Goal: Task Accomplishment & Management: Use online tool/utility

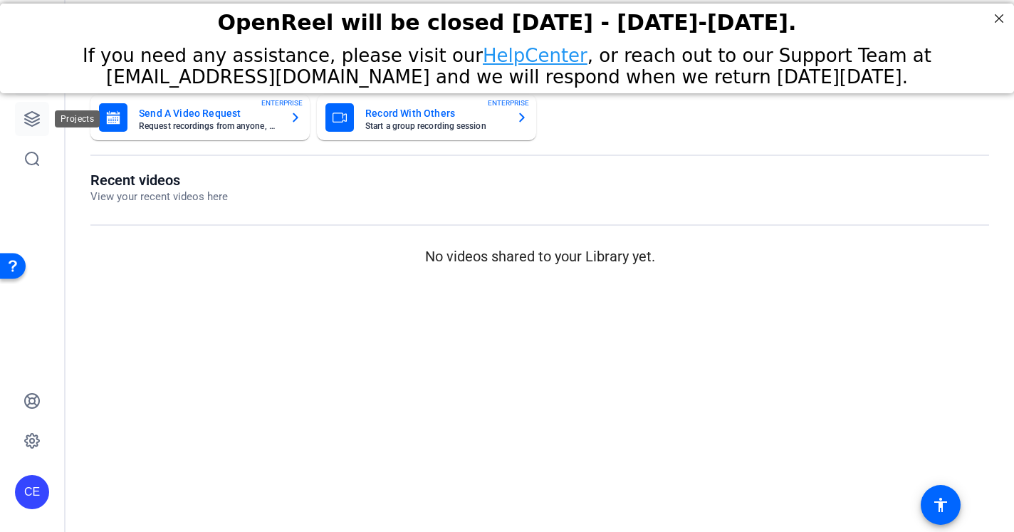
click at [24, 108] on link at bounding box center [32, 119] width 34 height 34
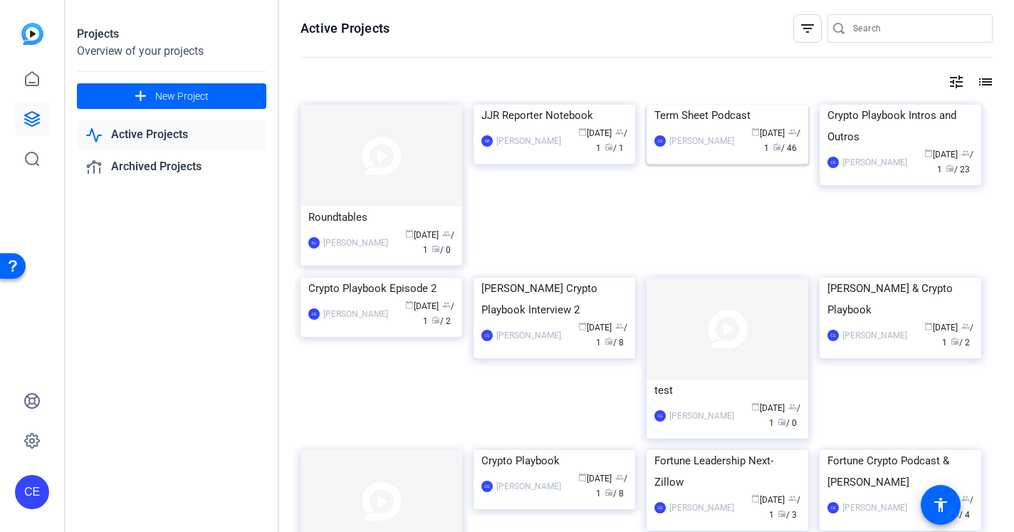
click at [710, 126] on div "Term Sheet Podcast" at bounding box center [728, 115] width 146 height 21
click at [877, 147] on div "Crypto Playbook Intros and Outros" at bounding box center [901, 126] width 146 height 43
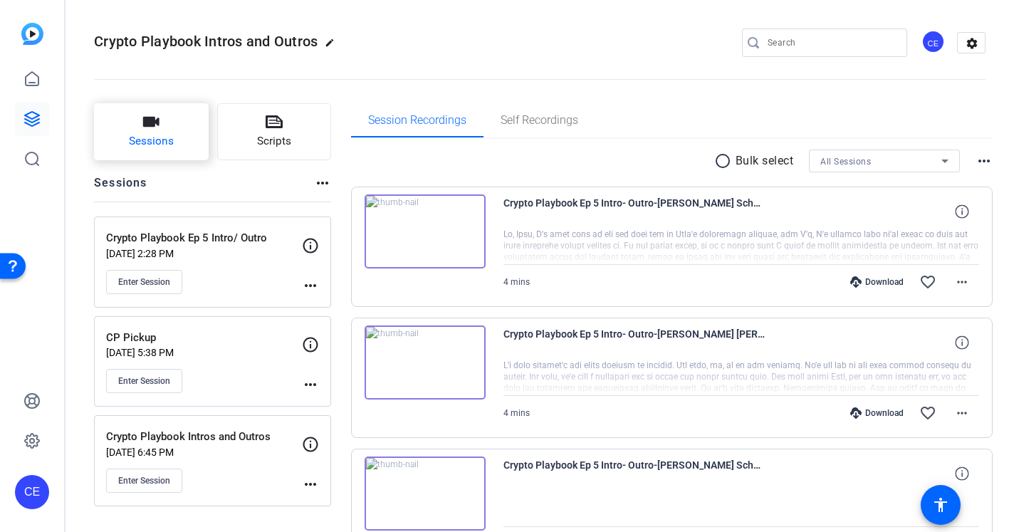
click at [163, 131] on button "Sessions" at bounding box center [151, 131] width 115 height 57
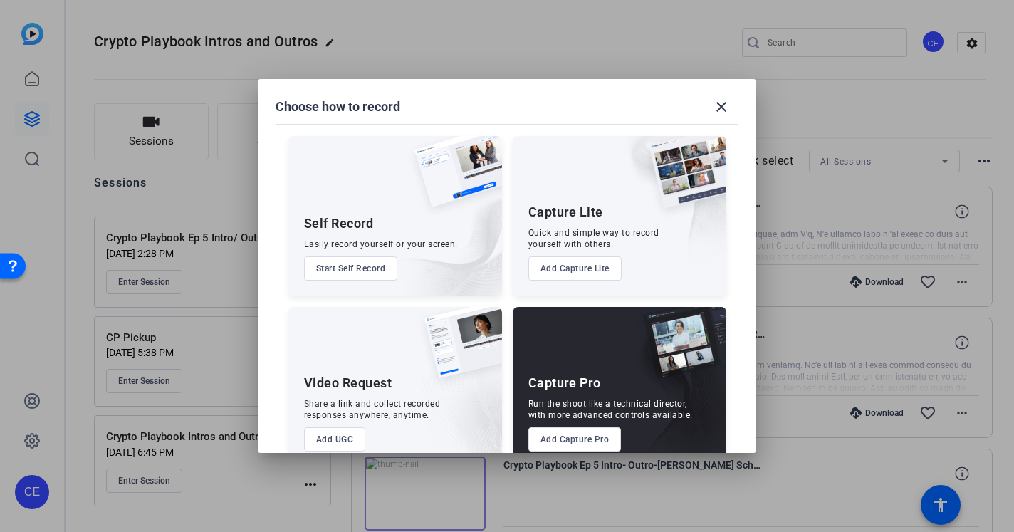
scroll to position [28, 0]
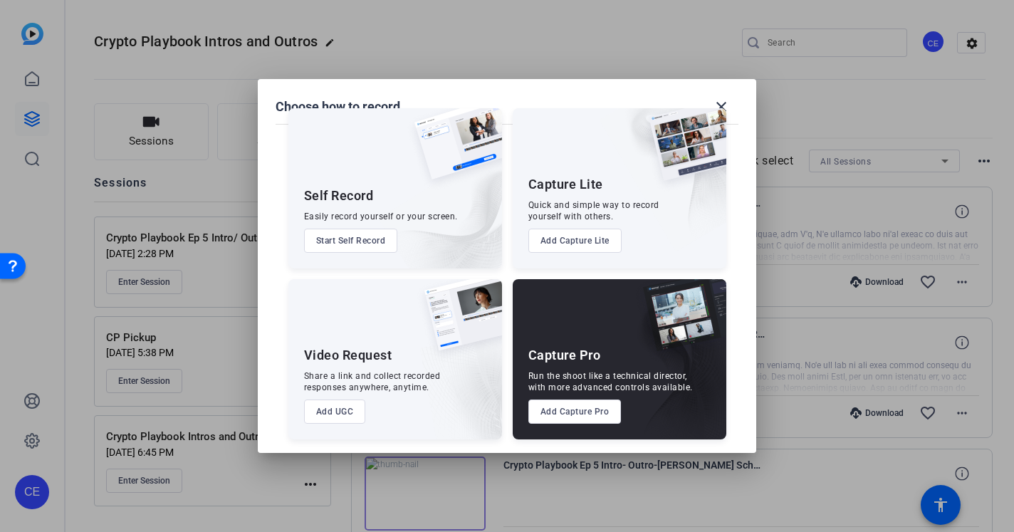
click at [573, 415] on button "Add Capture Pro" at bounding box center [574, 412] width 93 height 24
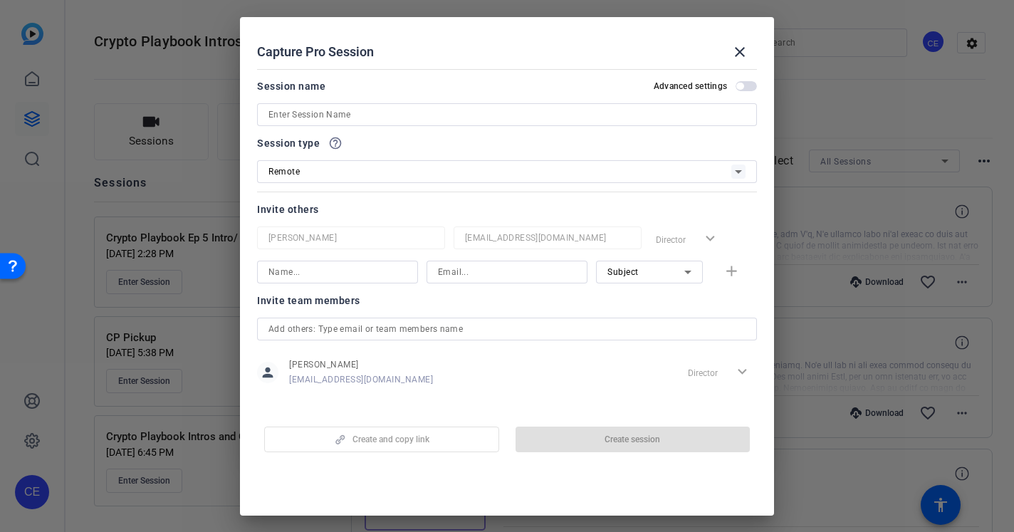
click at [373, 117] on input at bounding box center [507, 114] width 477 height 17
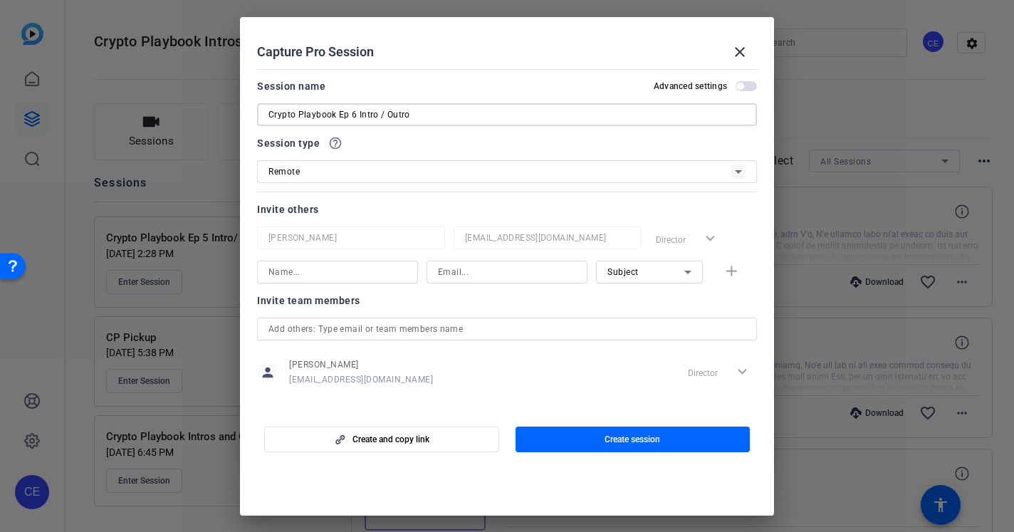
type input "Crypto Playbook Ep 6 Intro / Outro"
click at [328, 269] on input at bounding box center [338, 272] width 138 height 17
click at [319, 268] on input "Jeff John ROberts" at bounding box center [338, 272] width 138 height 17
type input "Jeff John Roberts"
click at [460, 274] on input at bounding box center [507, 272] width 138 height 17
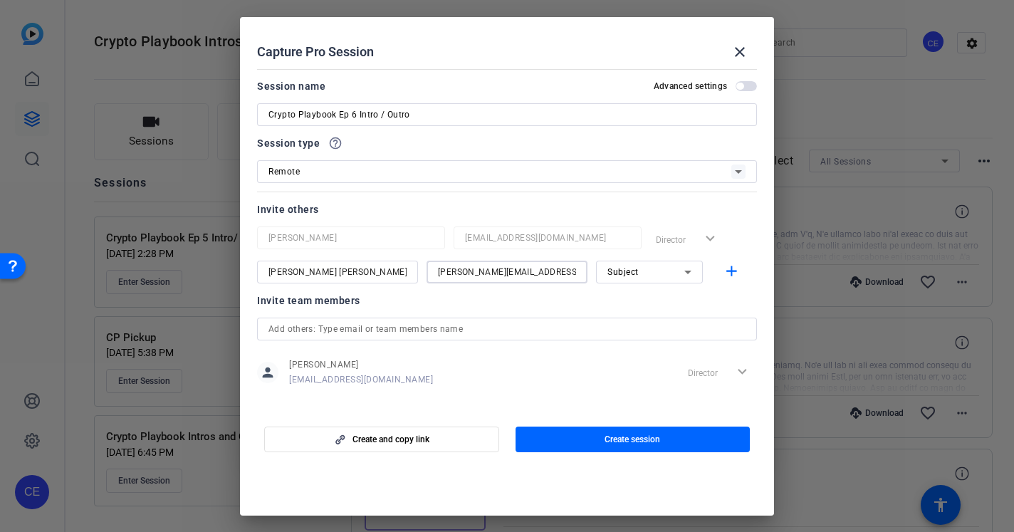
type input "jeff.roberts@fortune.com"
click at [651, 283] on div at bounding box center [649, 291] width 107 height 16
click at [631, 271] on span "Subject" at bounding box center [623, 272] width 31 height 10
click at [630, 342] on span "Subject" at bounding box center [623, 346] width 31 height 17
click at [733, 269] on mat-icon "add" at bounding box center [732, 272] width 18 height 18
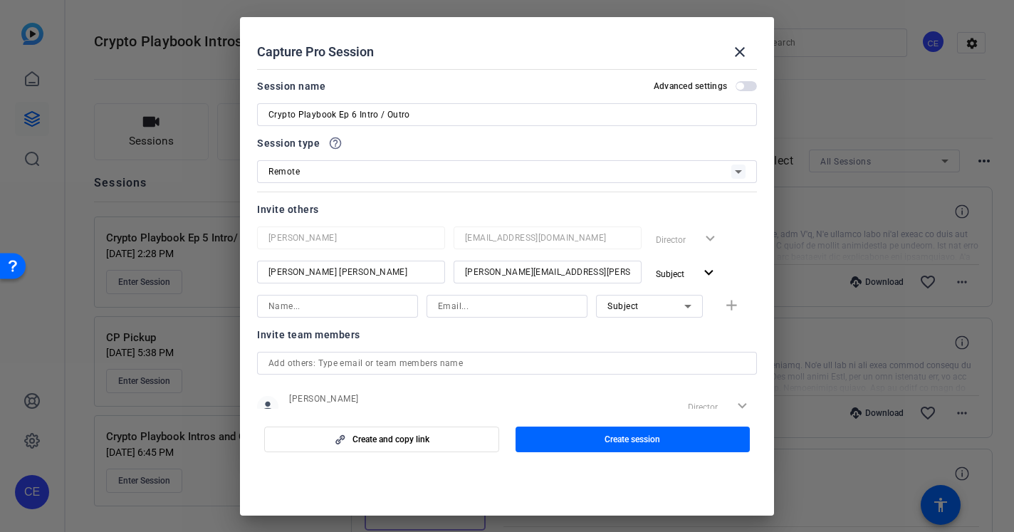
click at [290, 303] on input at bounding box center [338, 306] width 138 height 17
type input "Leo Schwartz"
click at [467, 306] on input at bounding box center [507, 306] width 138 height 17
type input "leo.schwartz@fortune.com"
click at [737, 301] on mat-icon "add" at bounding box center [732, 306] width 18 height 18
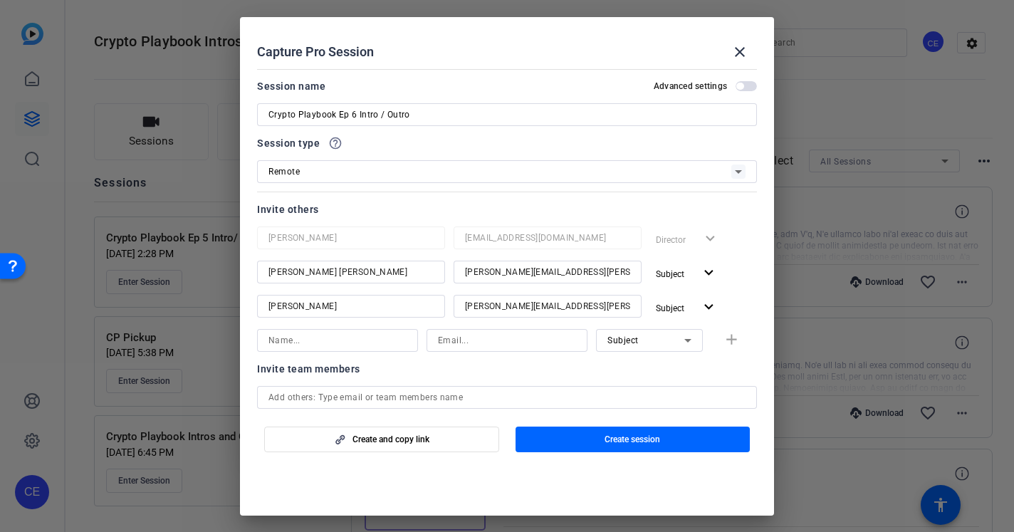
scroll to position [79, 0]
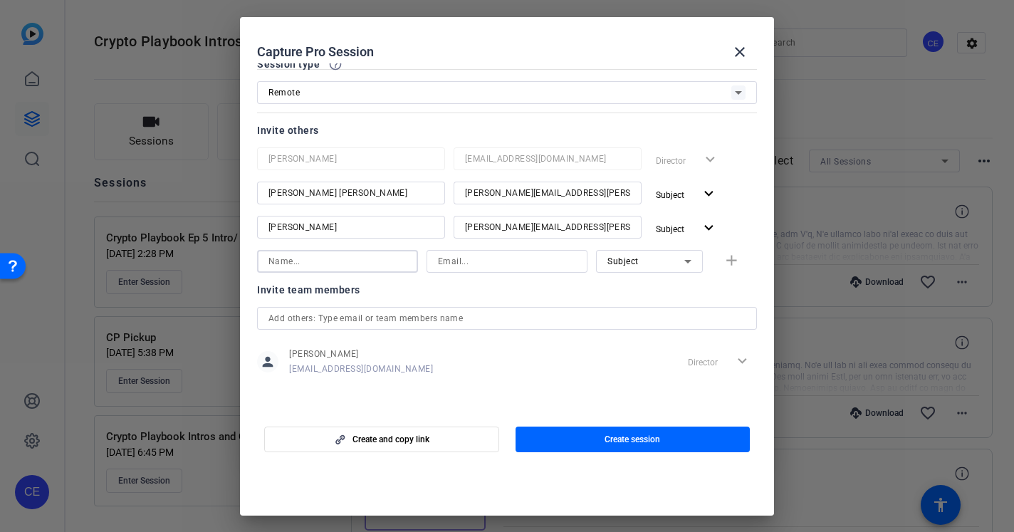
click at [380, 264] on input at bounding box center [338, 261] width 138 height 17
type input "Lydia Randall"
click at [637, 261] on span "Subject" at bounding box center [623, 261] width 31 height 10
click at [642, 290] on span "Collaborator" at bounding box center [634, 289] width 52 height 17
click at [539, 263] on input at bounding box center [507, 261] width 138 height 17
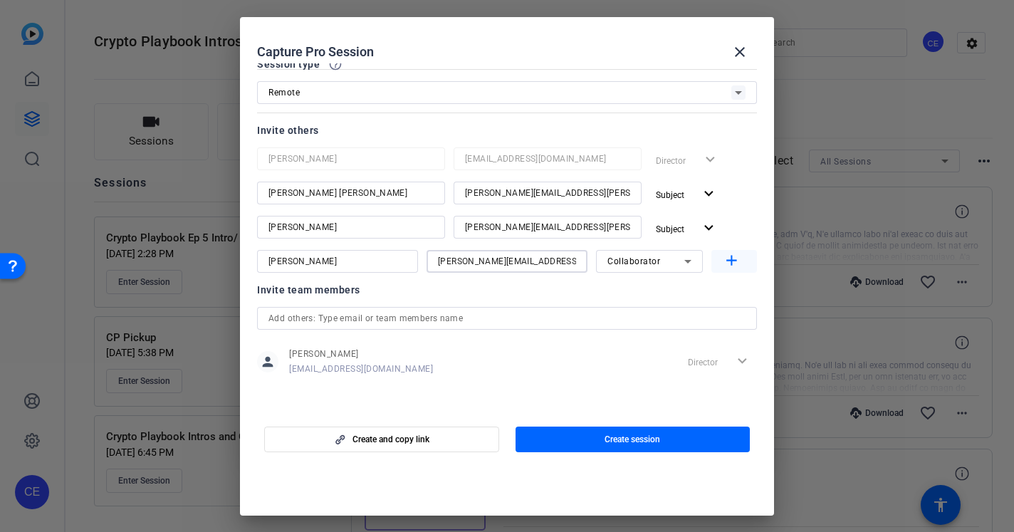
type input "lydia.randall@fortune.com"
click at [724, 254] on mat-icon "add" at bounding box center [732, 261] width 18 height 18
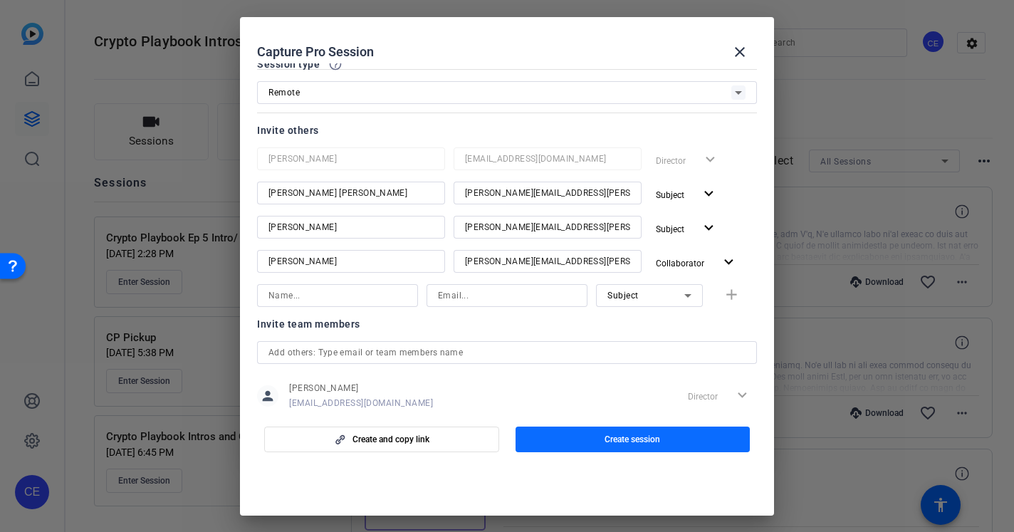
click at [570, 437] on span "button" at bounding box center [633, 439] width 235 height 34
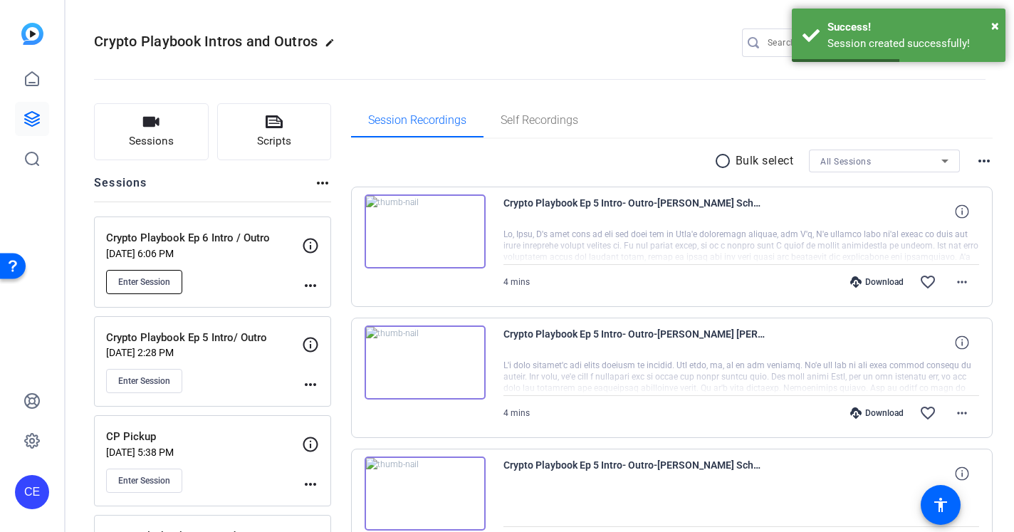
click at [147, 286] on span "Enter Session" at bounding box center [144, 281] width 52 height 11
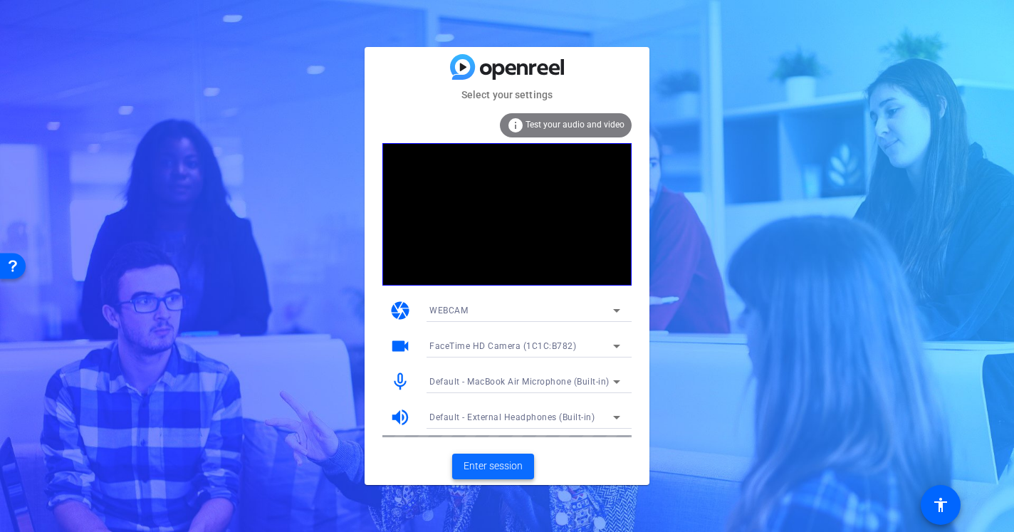
click at [494, 464] on span "Enter session" at bounding box center [493, 466] width 59 height 15
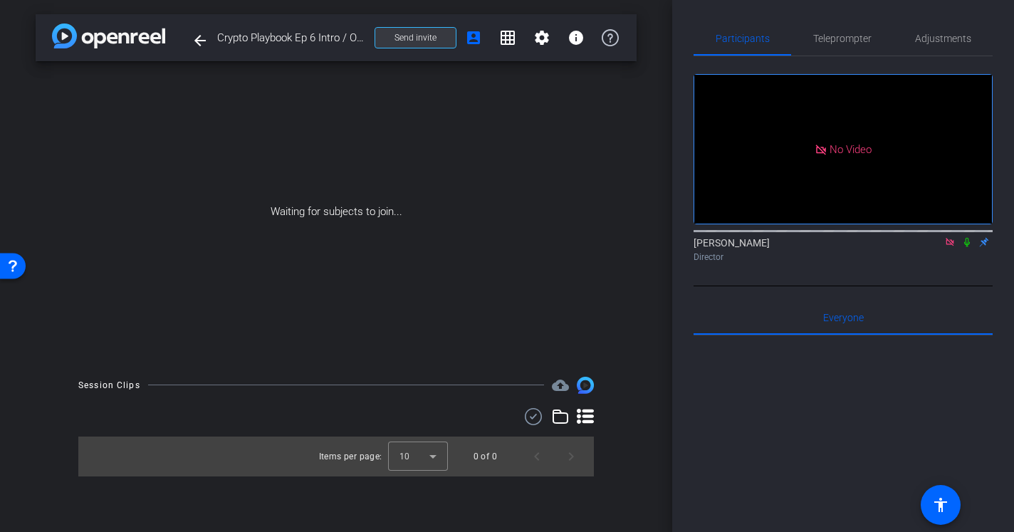
click at [406, 46] on span at bounding box center [415, 38] width 80 height 34
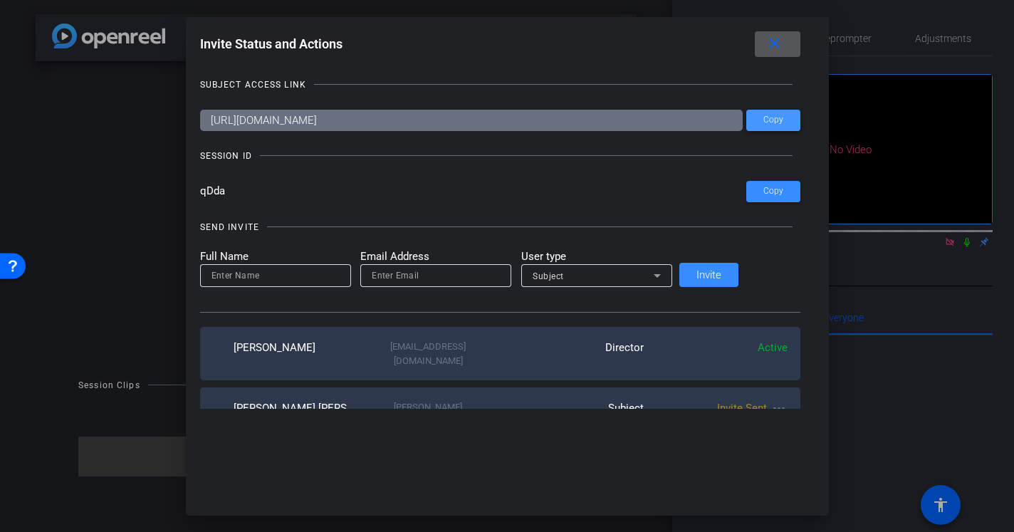
click at [763, 117] on span "Copy" at bounding box center [773, 120] width 20 height 11
click at [241, 188] on input "qDda" at bounding box center [473, 191] width 546 height 21
click at [766, 49] on mat-icon "close" at bounding box center [775, 44] width 18 height 18
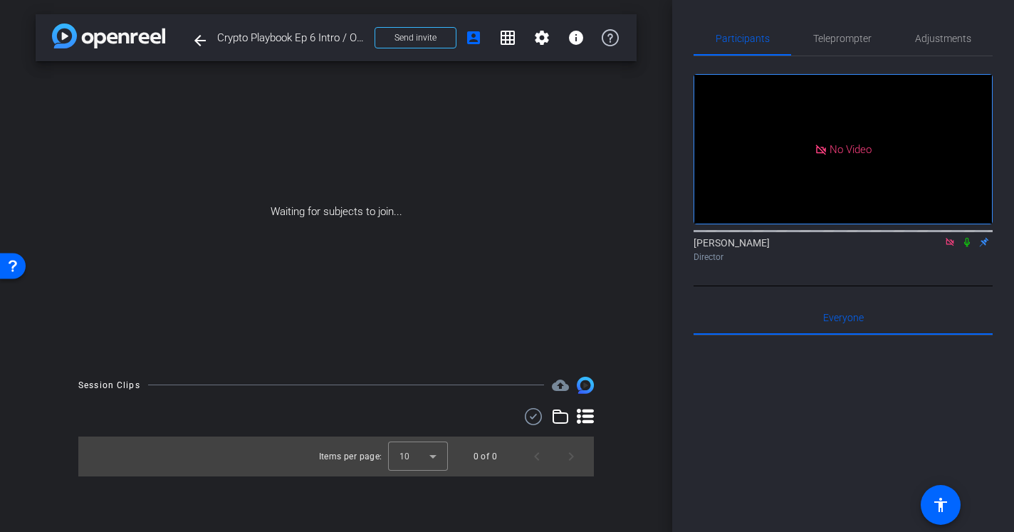
click at [974, 249] on mat-icon at bounding box center [967, 242] width 17 height 13
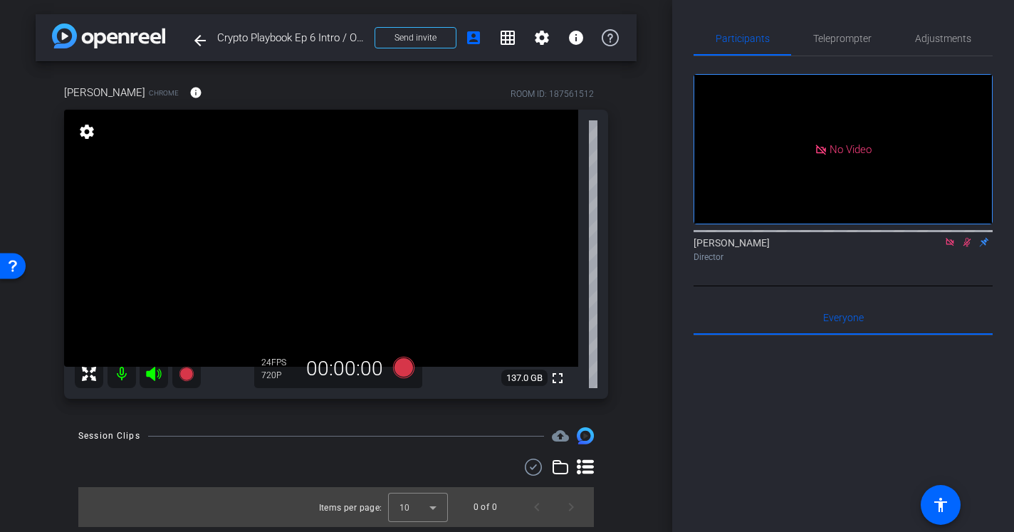
click at [966, 247] on icon at bounding box center [966, 242] width 11 height 10
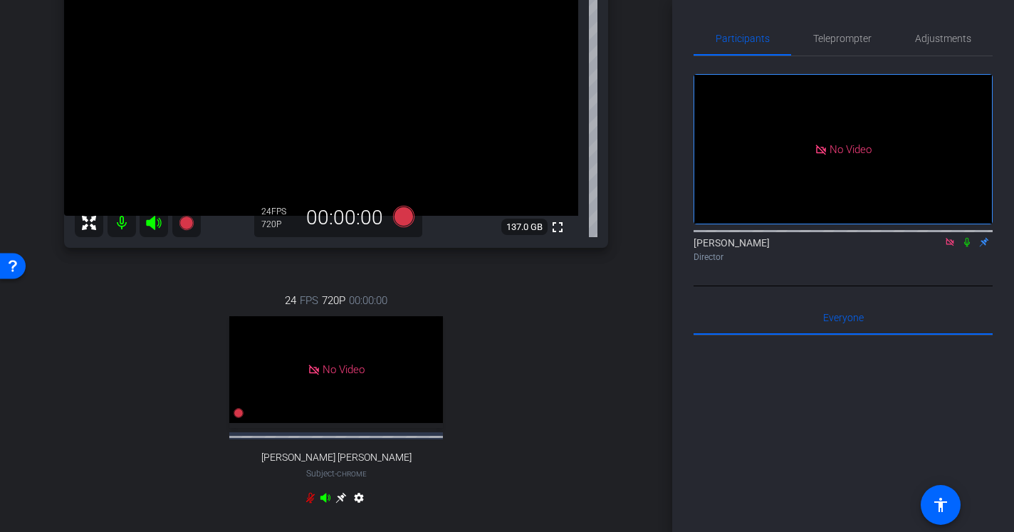
scroll to position [150, 0]
click at [932, 45] on span "Adjustments" at bounding box center [943, 38] width 56 height 34
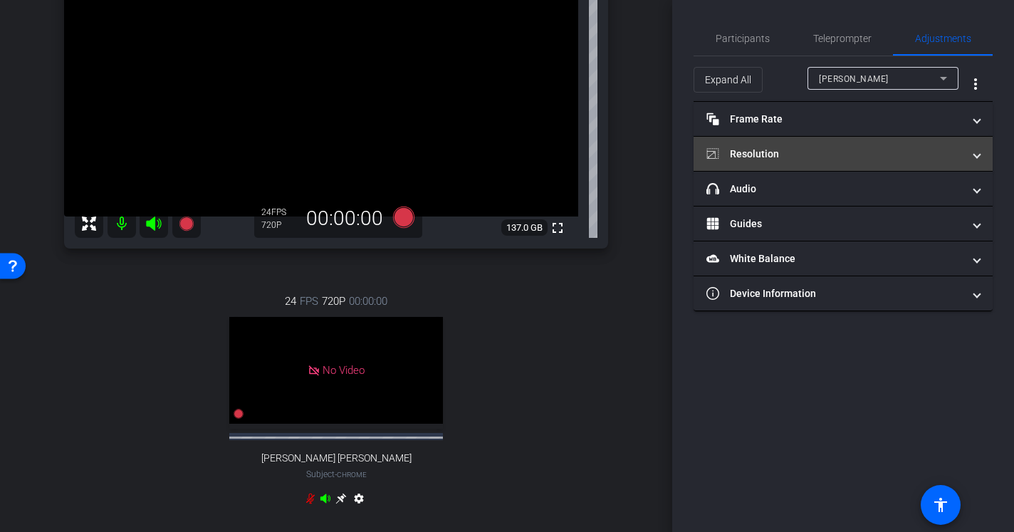
click at [793, 147] on mat-panel-title "Resolution" at bounding box center [835, 154] width 256 height 15
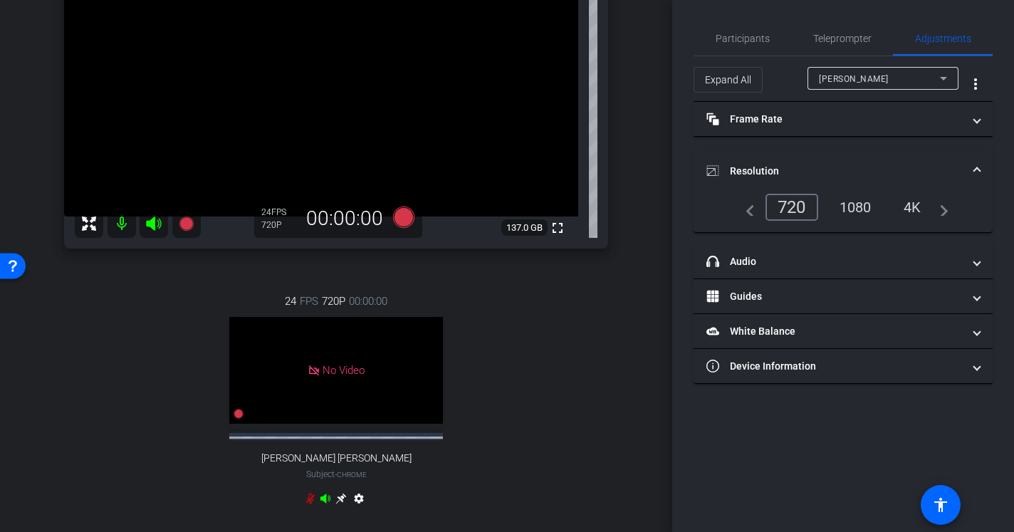
click at [855, 205] on div "1080" at bounding box center [855, 207] width 53 height 24
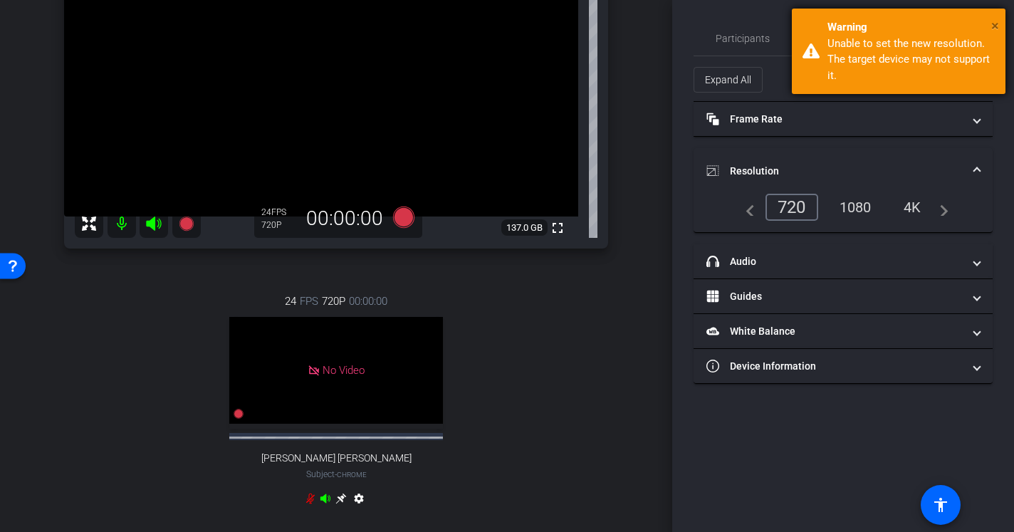
click at [996, 24] on span "×" at bounding box center [995, 25] width 8 height 17
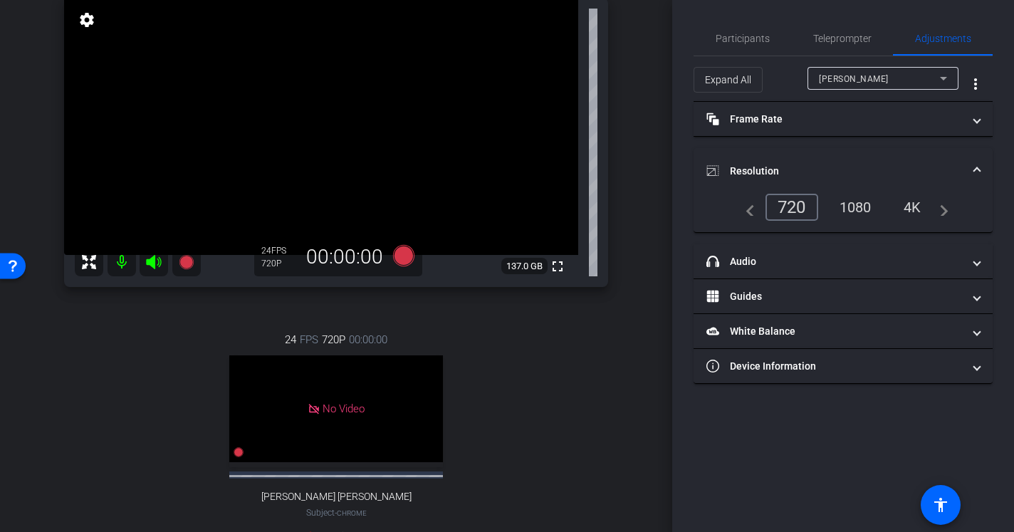
scroll to position [110, 0]
click at [749, 36] on span "Participants" at bounding box center [743, 38] width 54 height 10
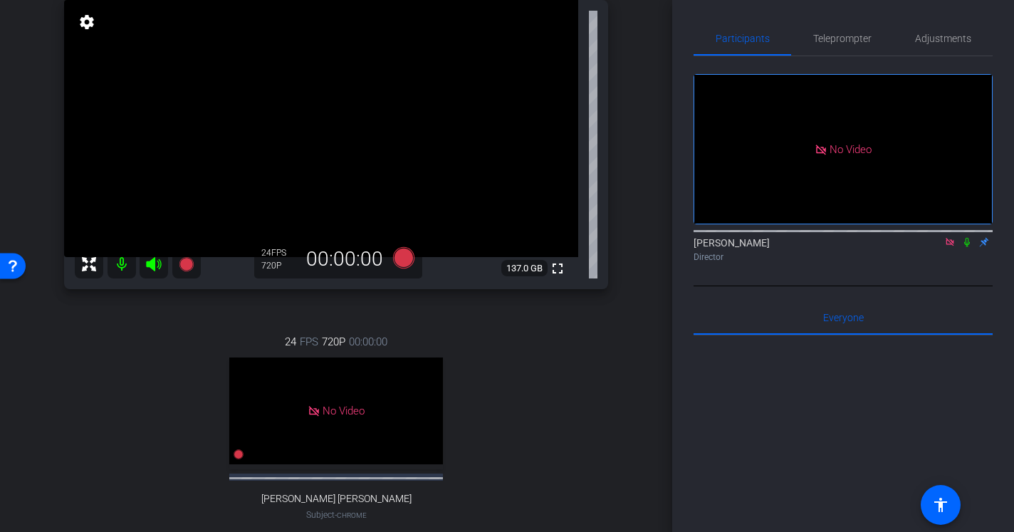
click at [949, 238] on icon at bounding box center [950, 242] width 8 height 8
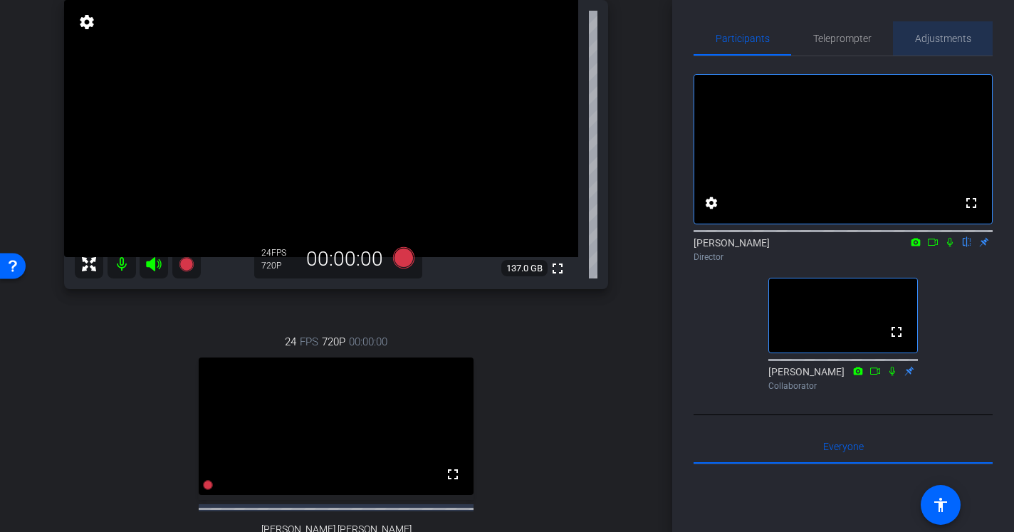
click at [941, 54] on span "Adjustments" at bounding box center [943, 38] width 56 height 34
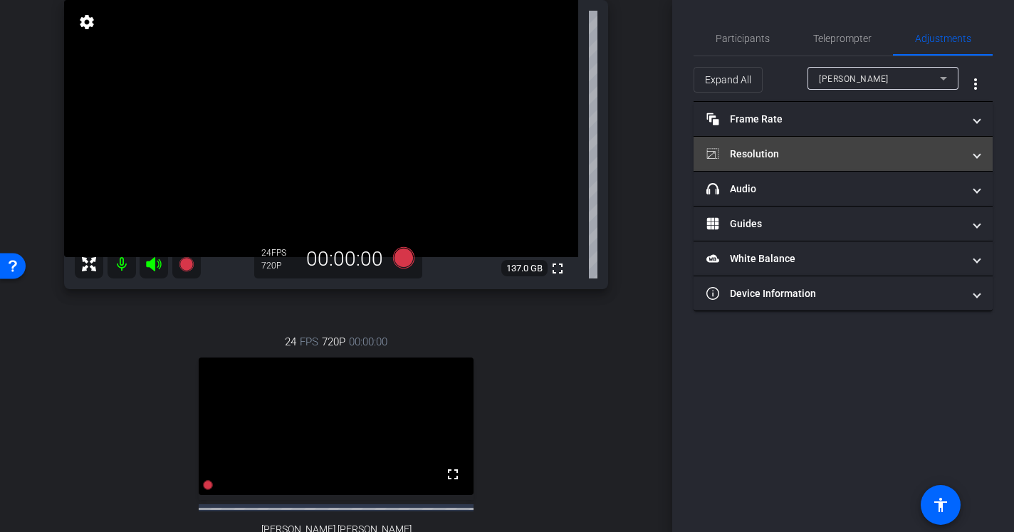
click at [773, 151] on mat-panel-title "Resolution" at bounding box center [835, 154] width 256 height 15
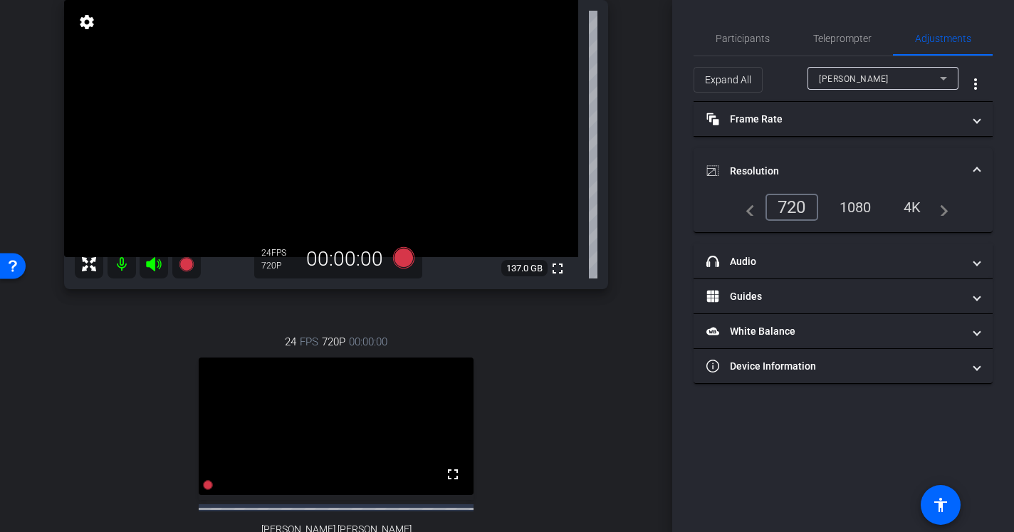
click at [851, 199] on div "1080" at bounding box center [855, 207] width 53 height 24
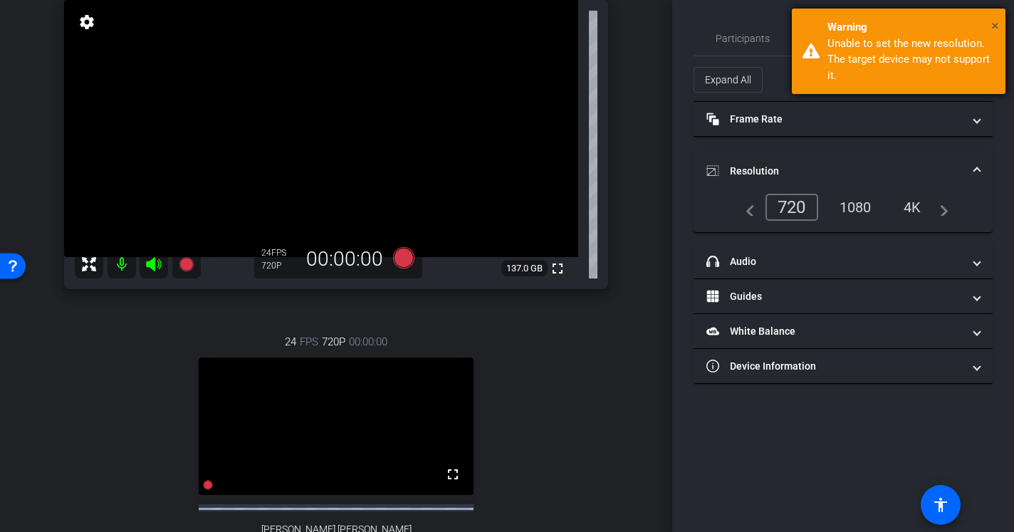
click at [996, 23] on span "×" at bounding box center [995, 25] width 8 height 17
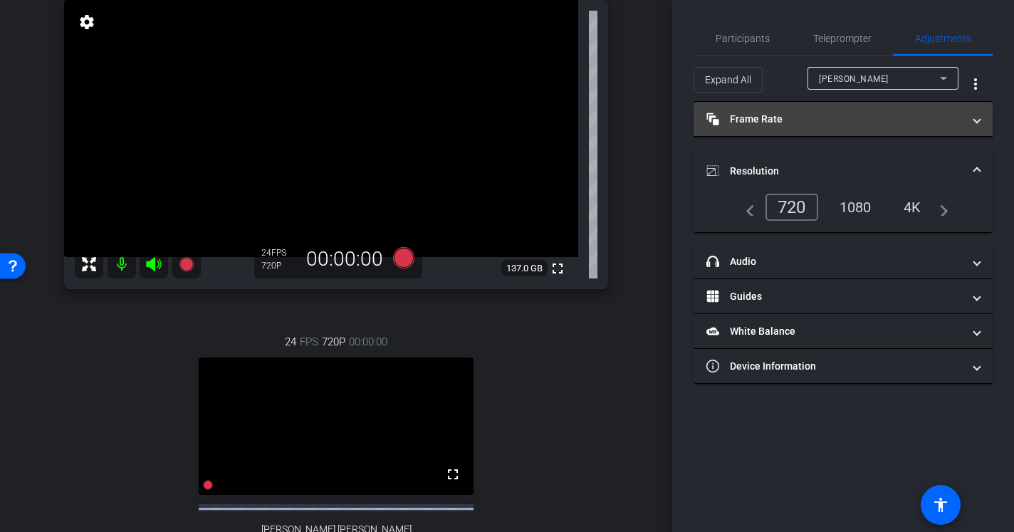
click at [778, 127] on mat-expansion-panel-header "Frame Rate Frame Rate" at bounding box center [843, 119] width 299 height 34
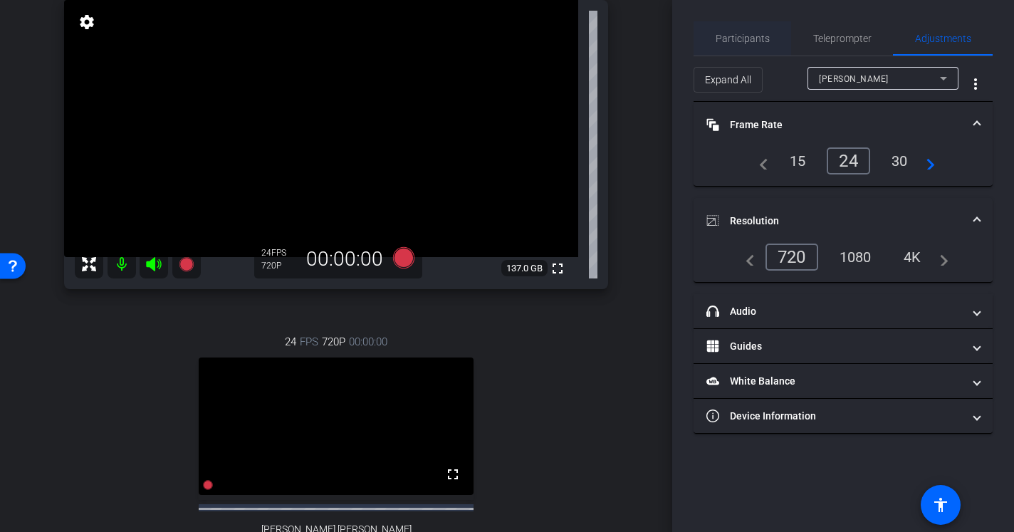
click at [763, 47] on span "Participants" at bounding box center [743, 38] width 54 height 34
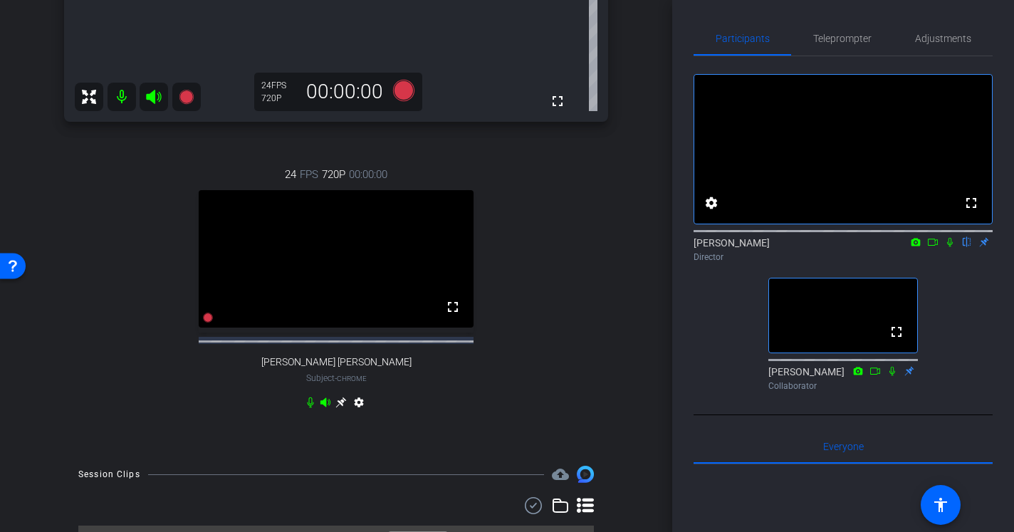
scroll to position [474, 0]
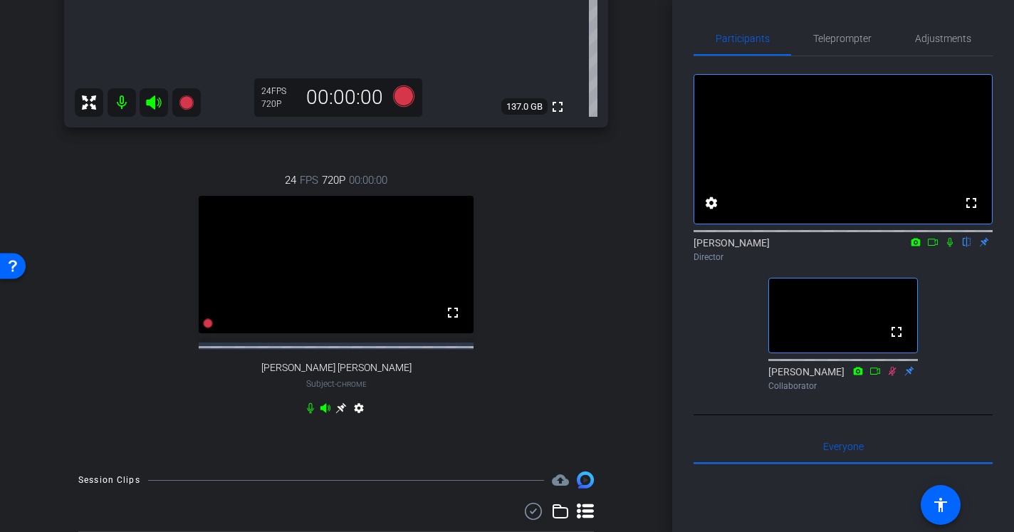
click at [950, 247] on icon at bounding box center [950, 242] width 6 height 9
click at [951, 247] on icon at bounding box center [951, 242] width 8 height 9
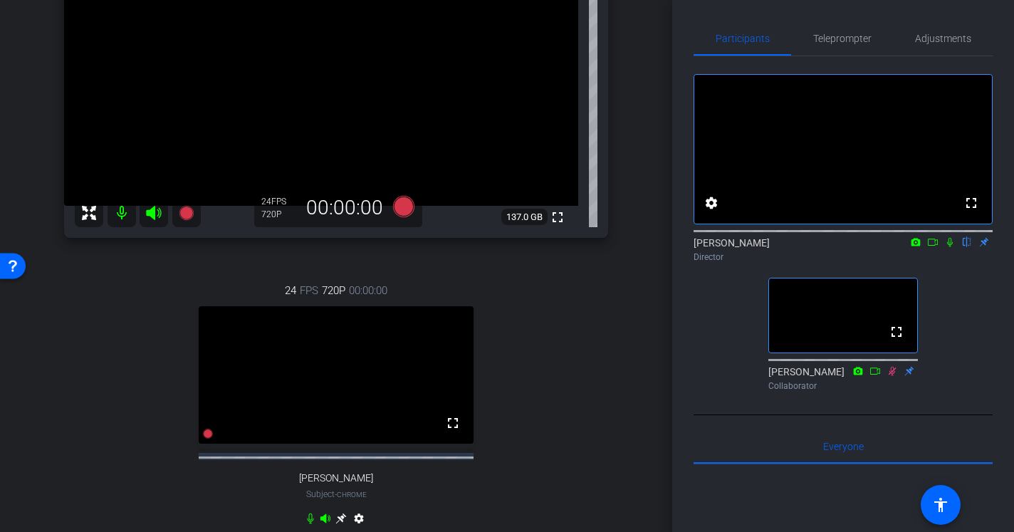
scroll to position [160, 0]
click at [933, 247] on icon at bounding box center [932, 242] width 11 height 10
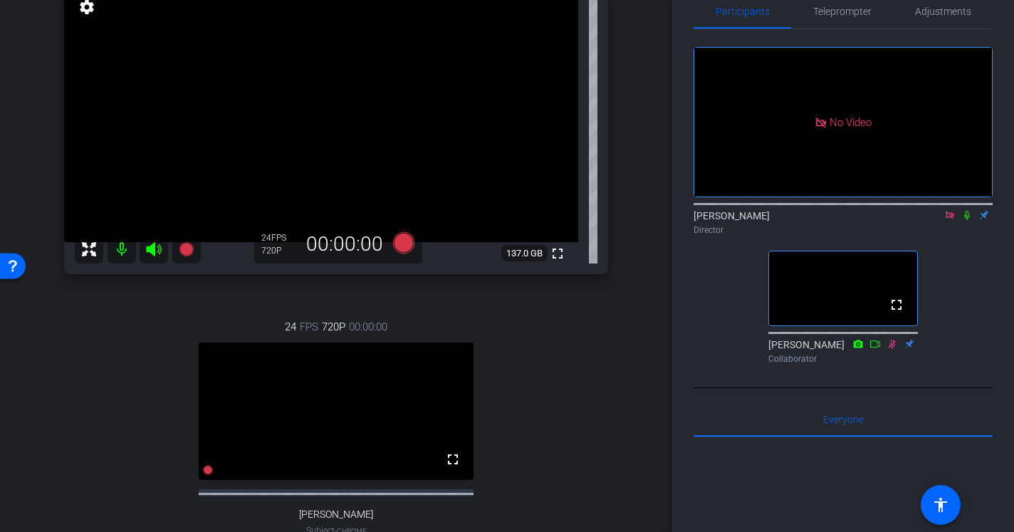
scroll to position [124, 0]
click at [966, 220] on icon at bounding box center [967, 215] width 6 height 9
click at [951, 219] on icon at bounding box center [950, 215] width 8 height 8
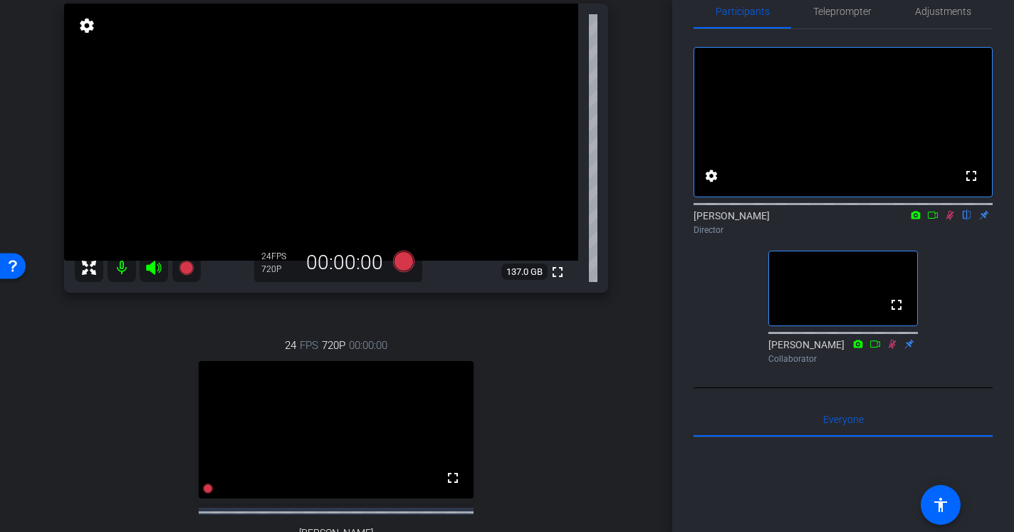
scroll to position [105, 0]
click at [940, 26] on span "Adjustments" at bounding box center [943, 11] width 56 height 34
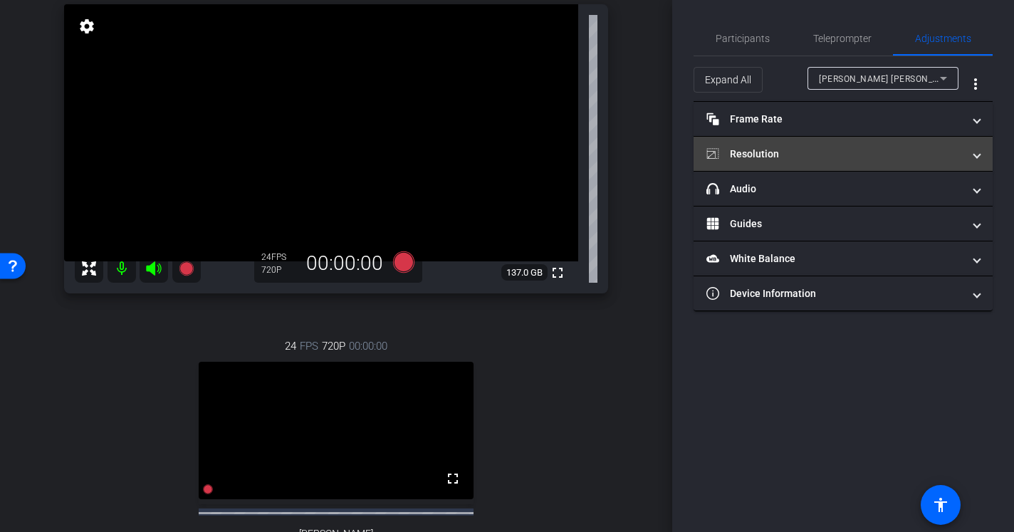
click at [813, 143] on mat-expansion-panel-header "Resolution" at bounding box center [843, 154] width 299 height 34
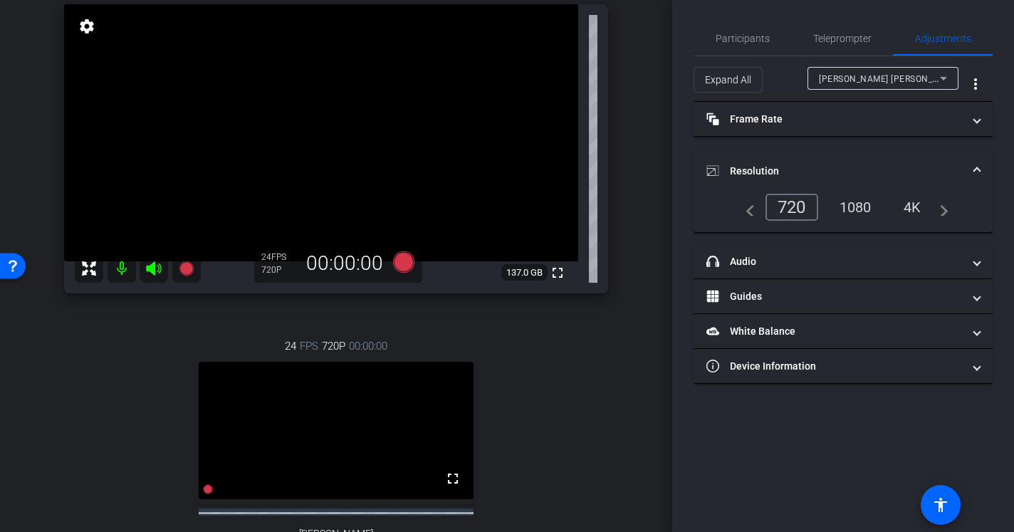
click at [850, 210] on div "1080" at bounding box center [855, 207] width 53 height 24
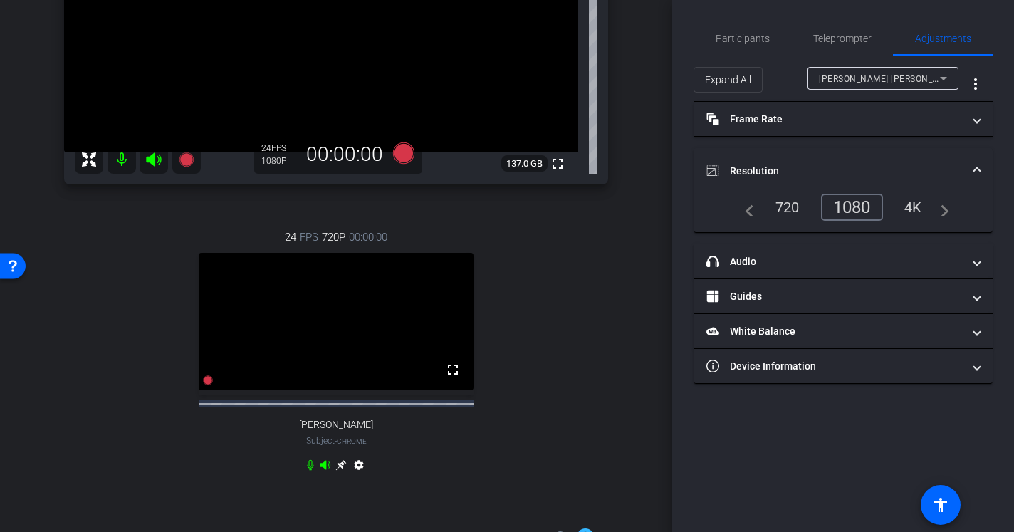
scroll to position [212, 0]
click at [359, 479] on mat-icon "settings" at bounding box center [358, 470] width 17 height 17
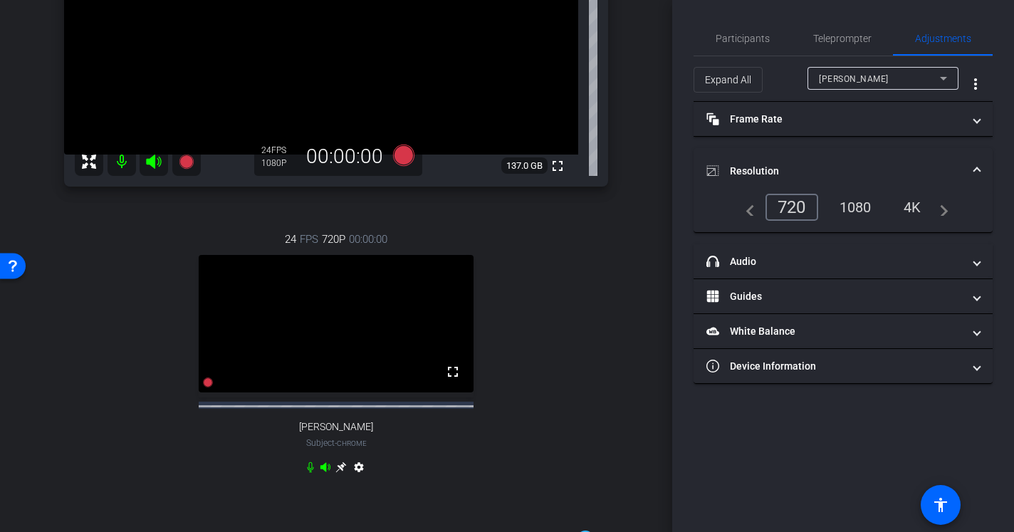
click at [360, 479] on mat-icon "settings" at bounding box center [358, 470] width 17 height 17
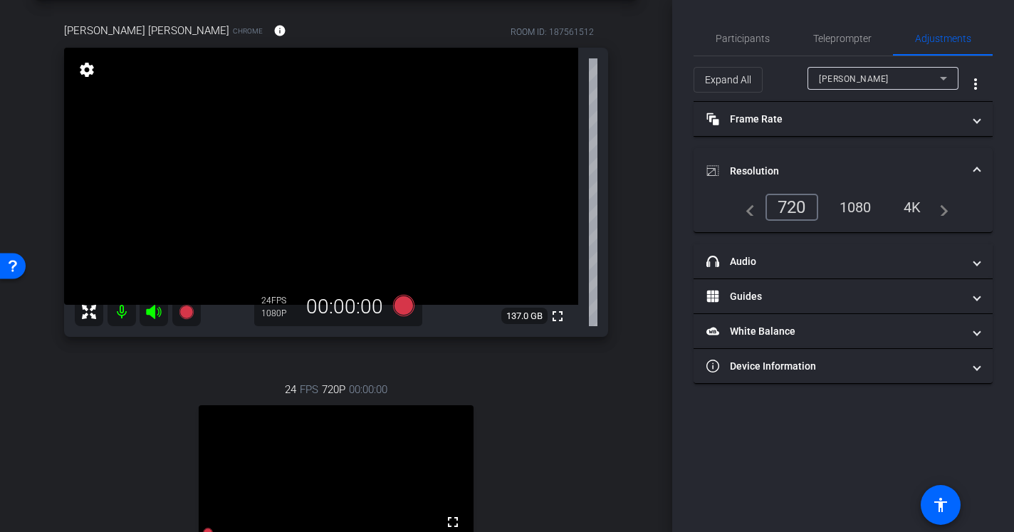
scroll to position [61, 0]
click at [755, 40] on span "Participants" at bounding box center [743, 38] width 54 height 10
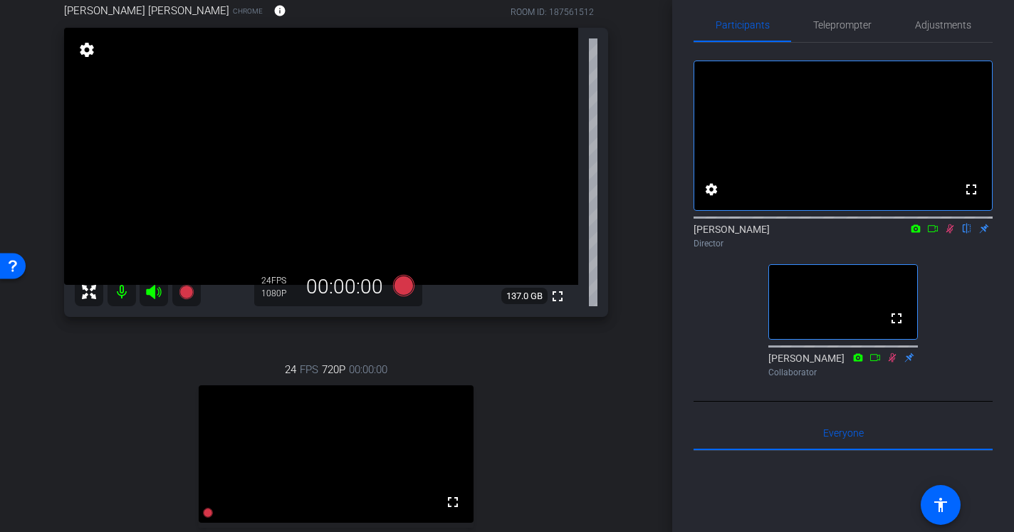
scroll to position [81, 0]
click at [952, 234] on icon at bounding box center [949, 229] width 11 height 10
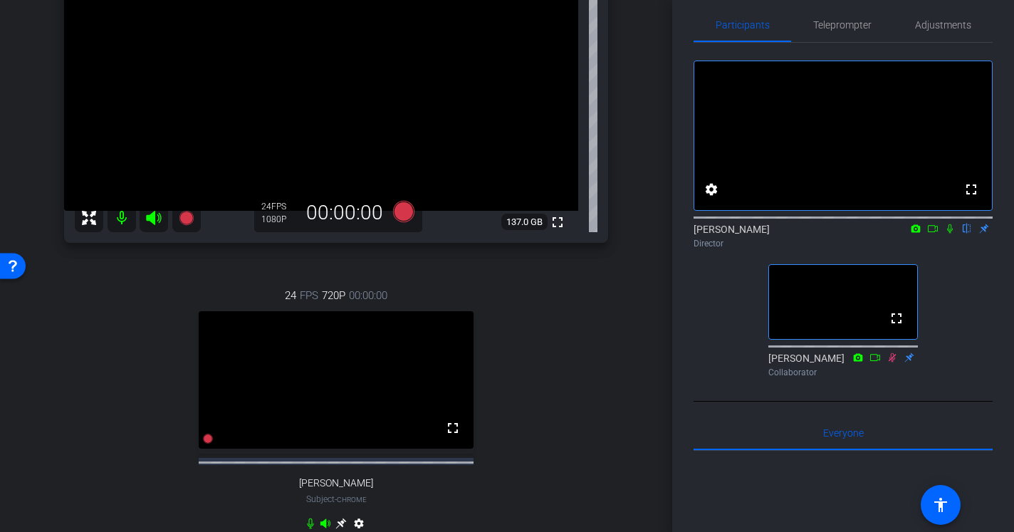
scroll to position [155, 0]
click at [950, 234] on icon at bounding box center [950, 228] width 6 height 9
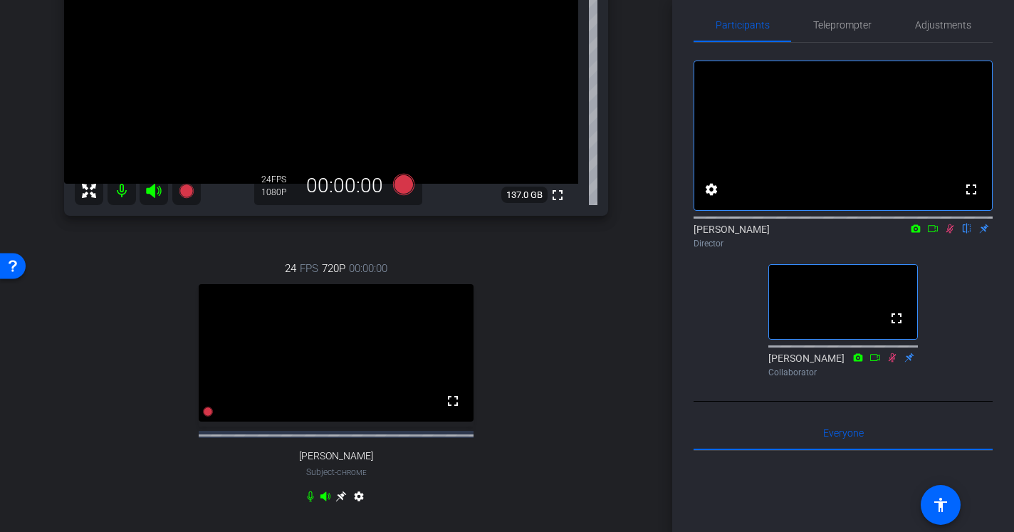
scroll to position [181, 0]
click at [952, 234] on icon at bounding box center [951, 228] width 8 height 9
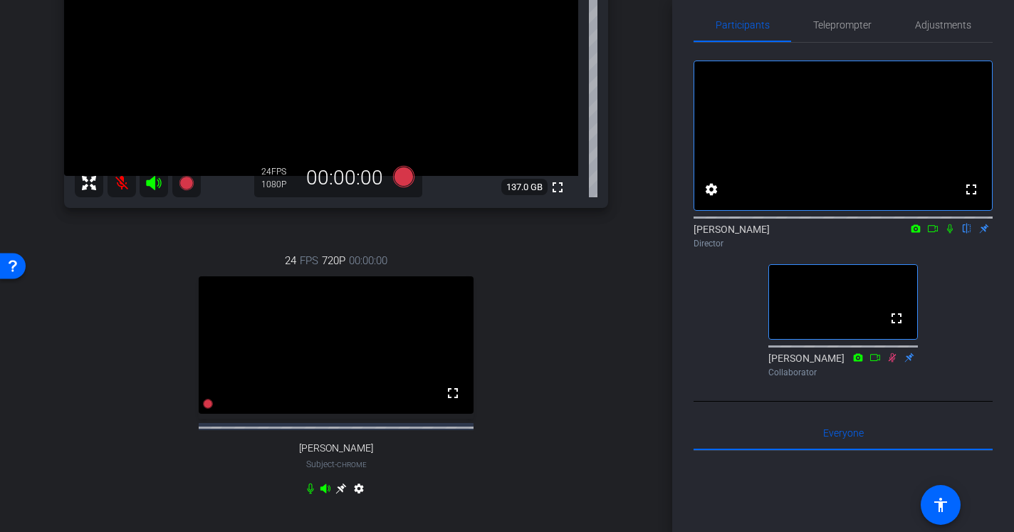
click at [950, 234] on icon at bounding box center [950, 228] width 6 height 9
click at [928, 31] on span "Adjustments" at bounding box center [943, 25] width 56 height 34
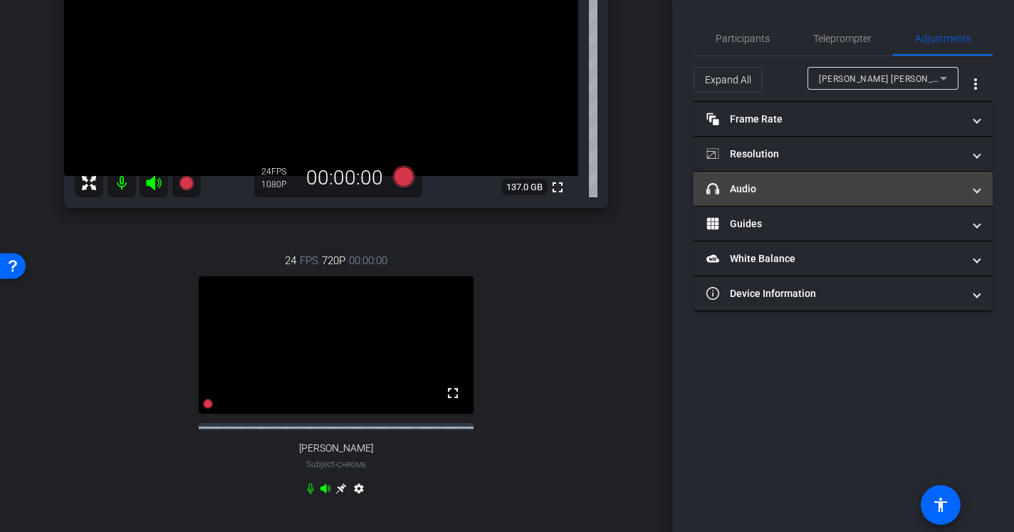
click at [844, 202] on mat-expansion-panel-header "headphone icon Audio" at bounding box center [843, 189] width 299 height 34
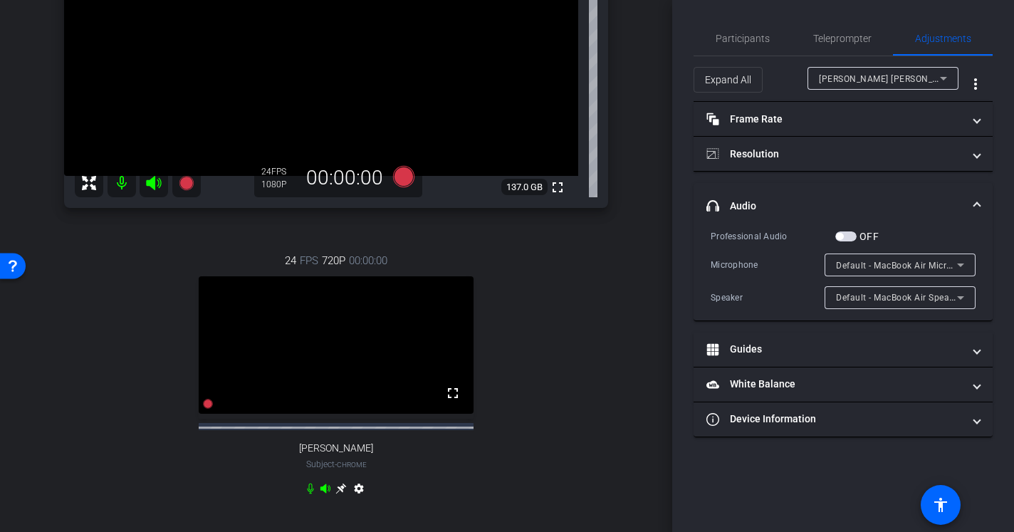
click at [875, 257] on div "Default - MacBook Air Microphone (Built-in)" at bounding box center [896, 265] width 121 height 18
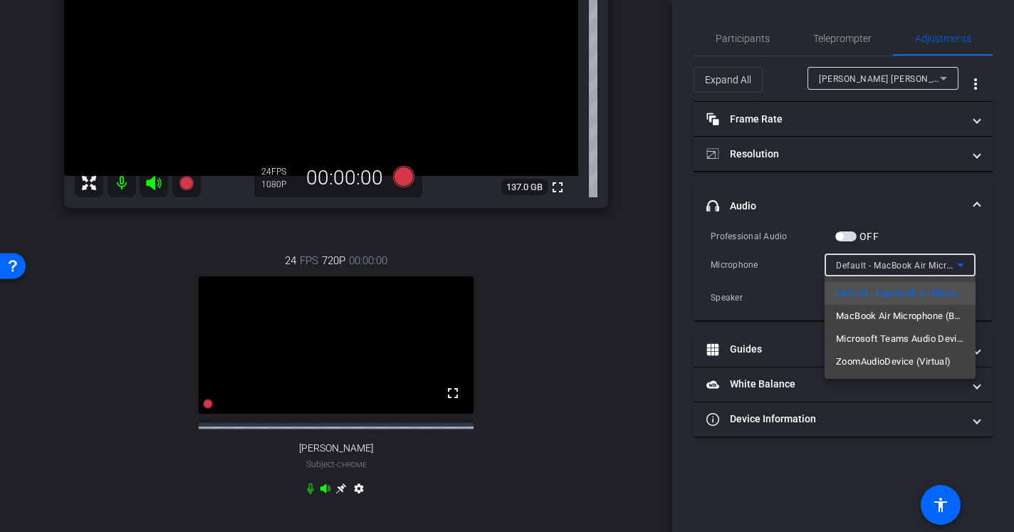
click at [743, 30] on div at bounding box center [507, 266] width 1014 height 532
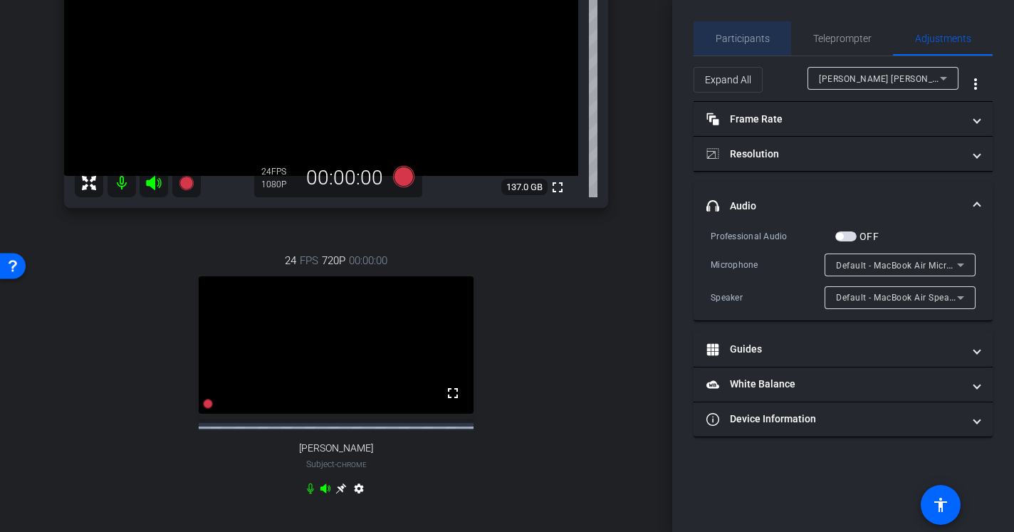
click at [744, 36] on span "Participants" at bounding box center [743, 38] width 54 height 10
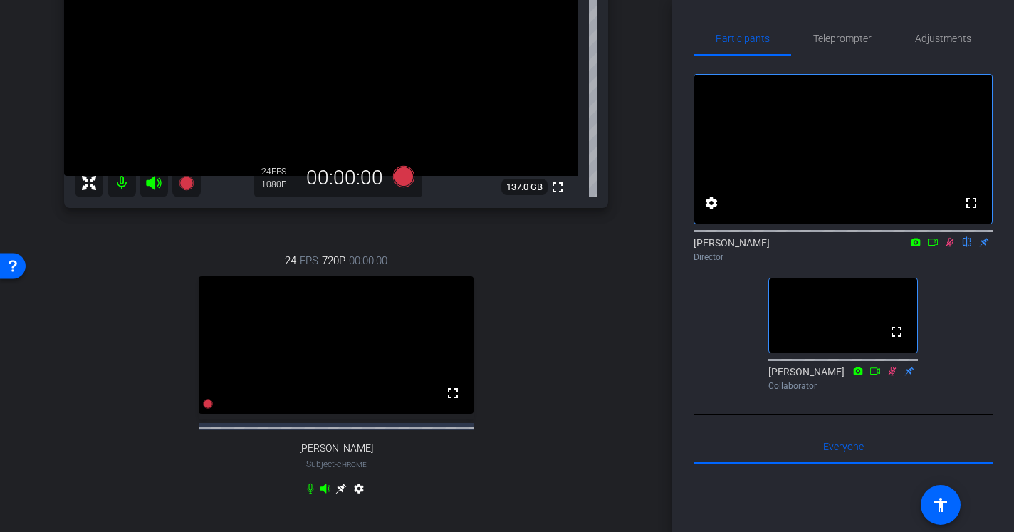
click at [951, 247] on icon at bounding box center [951, 242] width 8 height 9
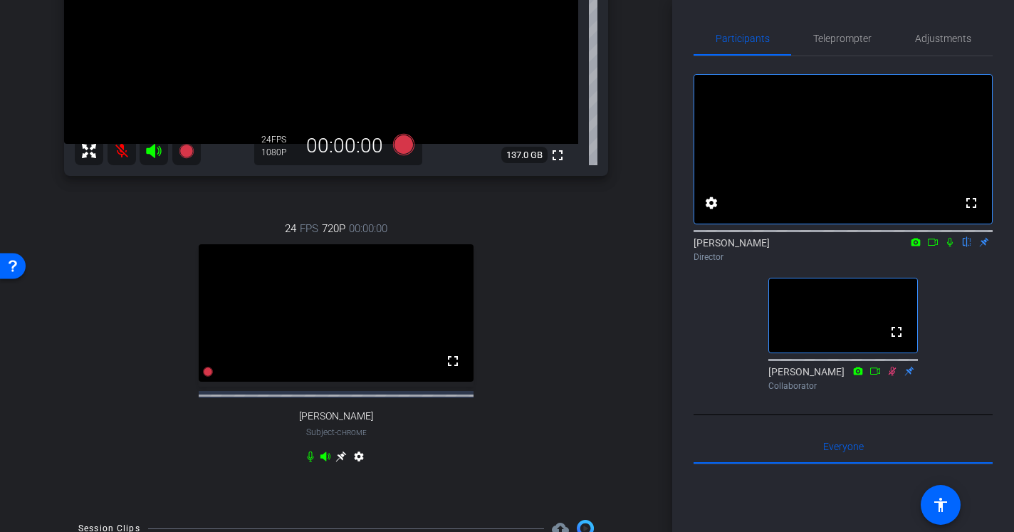
scroll to position [220, 0]
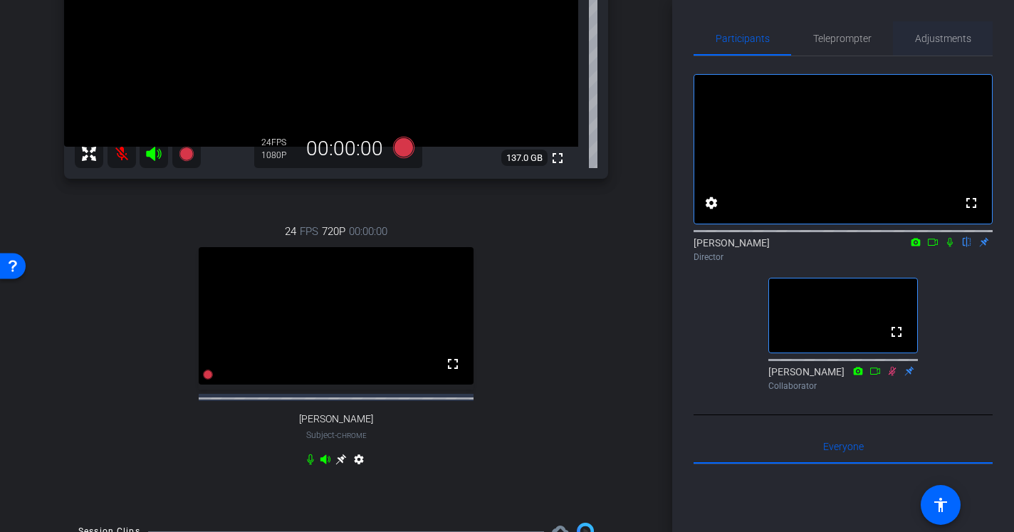
click at [944, 35] on span "Adjustments" at bounding box center [943, 38] width 56 height 10
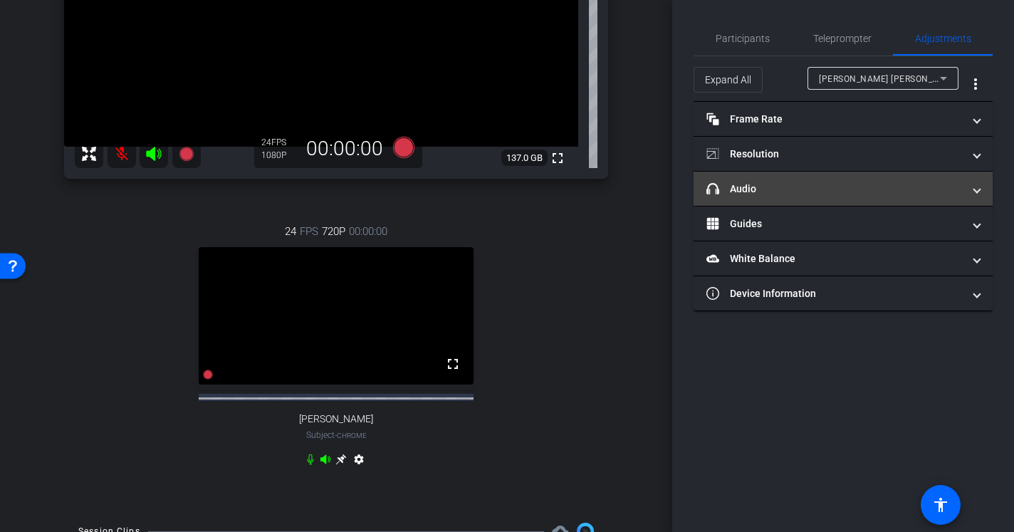
click at [749, 187] on mat-panel-title "headphone icon Audio" at bounding box center [835, 189] width 256 height 15
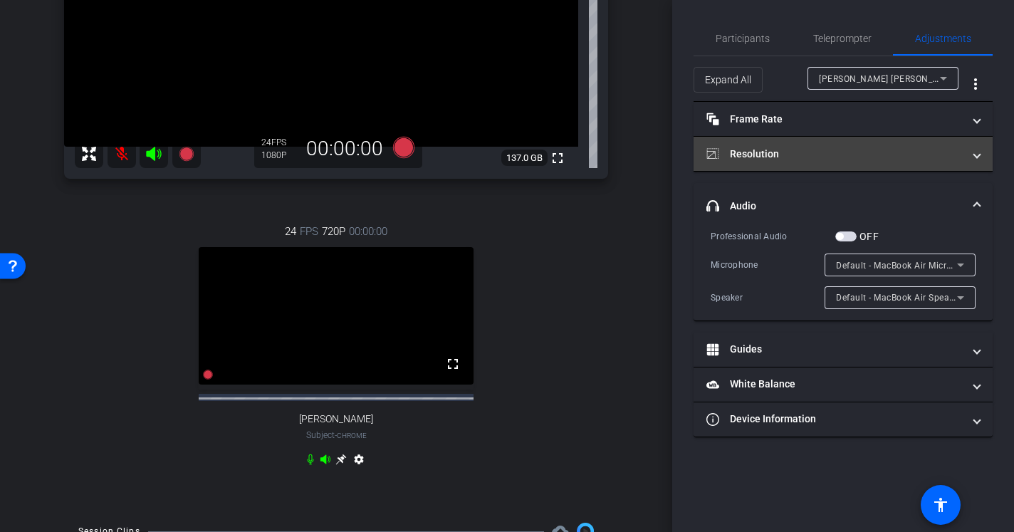
click at [795, 142] on mat-expansion-panel-header "Resolution" at bounding box center [843, 154] width 299 height 34
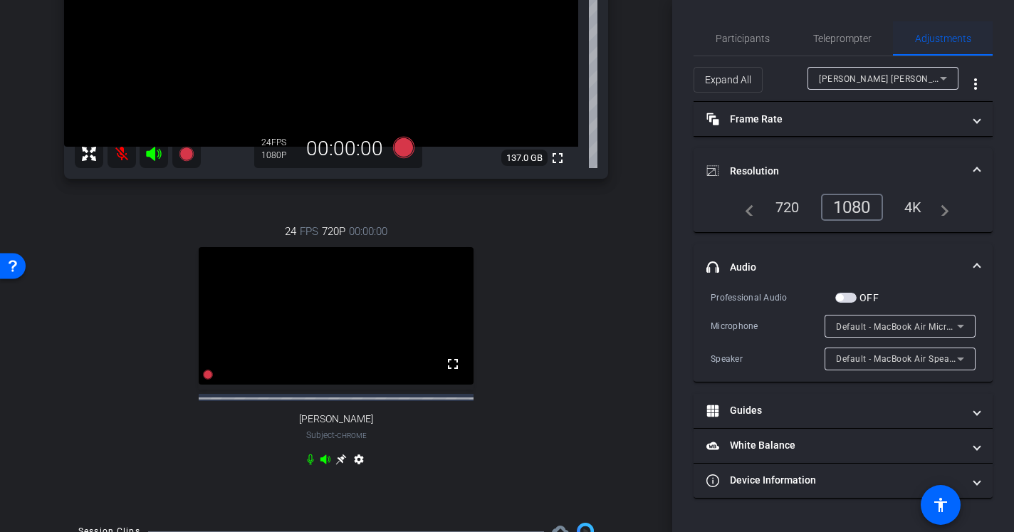
click at [934, 43] on span "Adjustments" at bounding box center [943, 38] width 56 height 10
click at [737, 46] on span "Participants" at bounding box center [743, 38] width 54 height 34
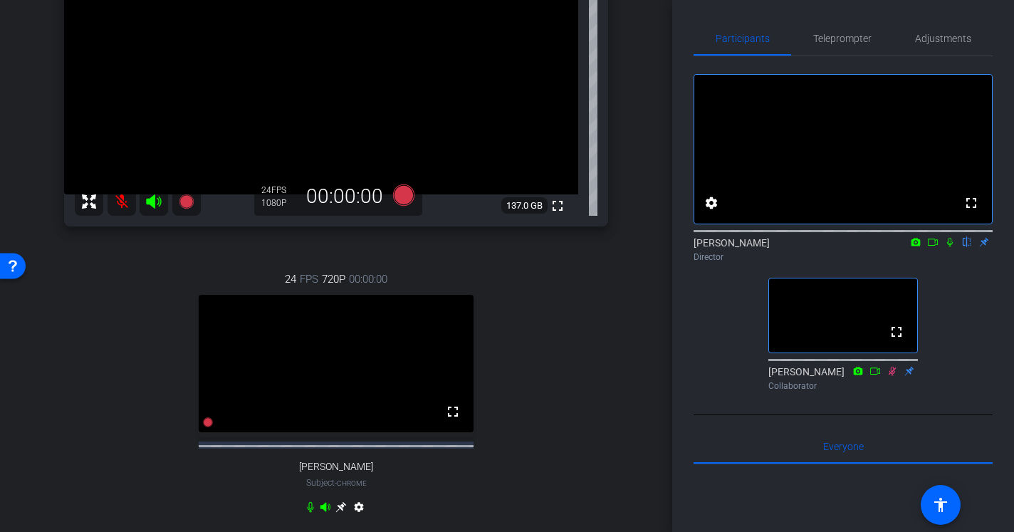
scroll to position [172, 0]
click at [401, 197] on icon at bounding box center [403, 195] width 21 height 21
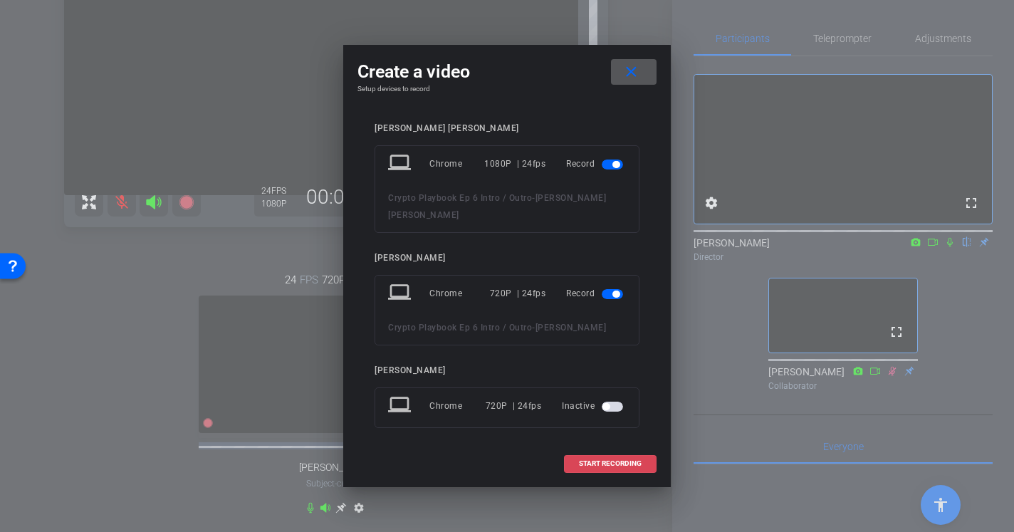
click at [595, 463] on span at bounding box center [610, 464] width 91 height 34
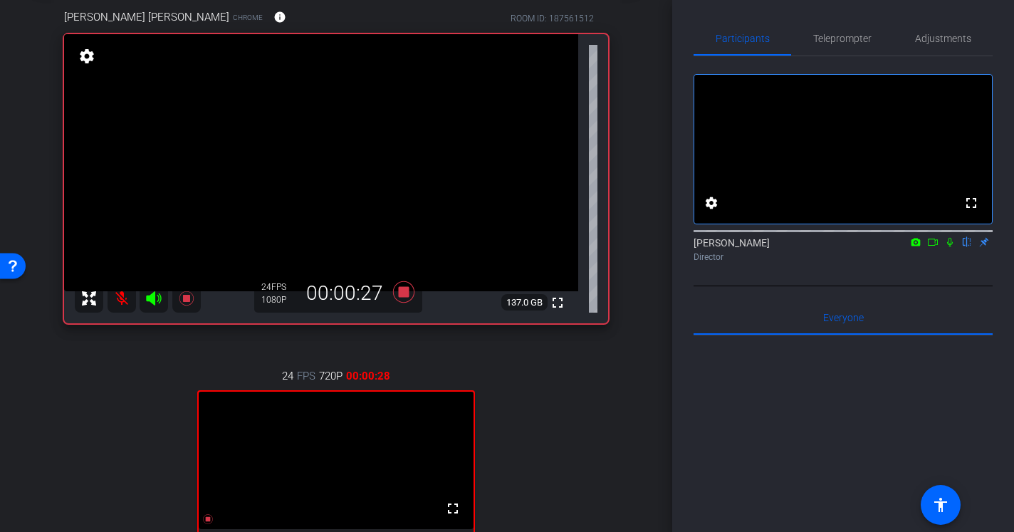
scroll to position [57, 0]
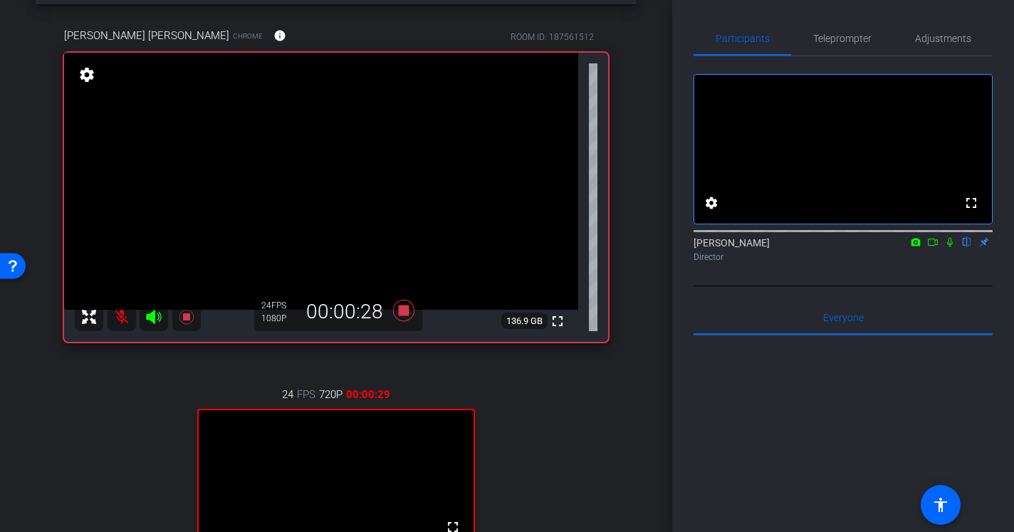
click at [120, 313] on mat-icon at bounding box center [122, 317] width 28 height 28
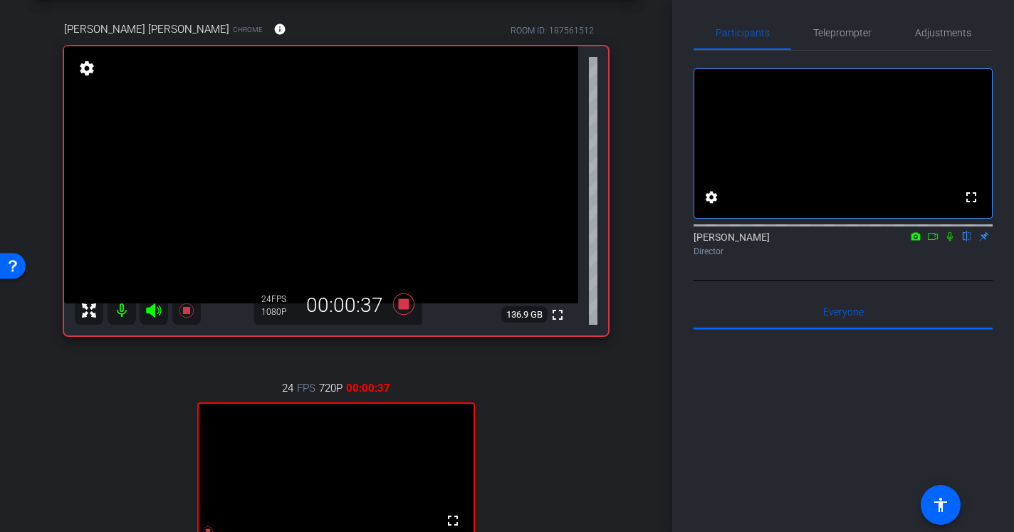
scroll to position [64, 0]
click at [934, 28] on span "Adjustments" at bounding box center [943, 33] width 56 height 10
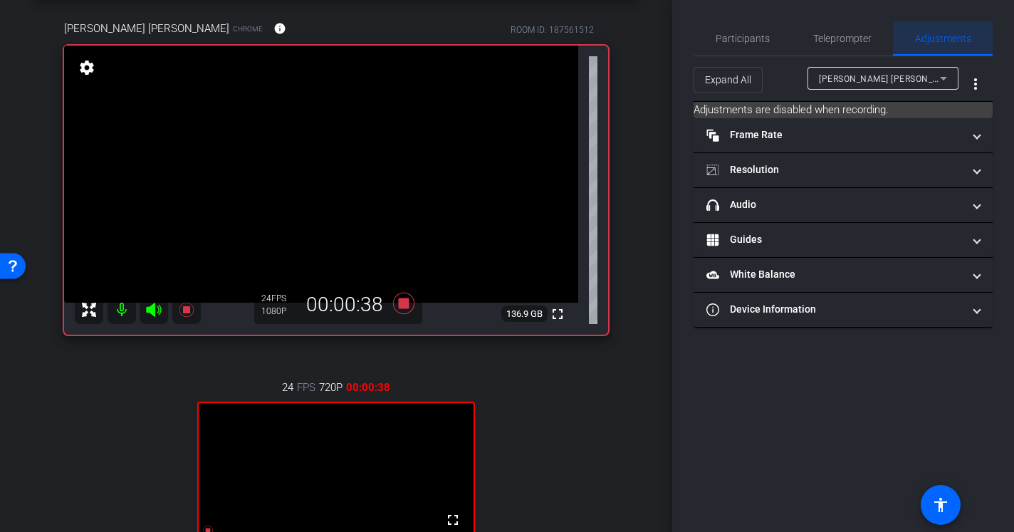
scroll to position [0, 0]
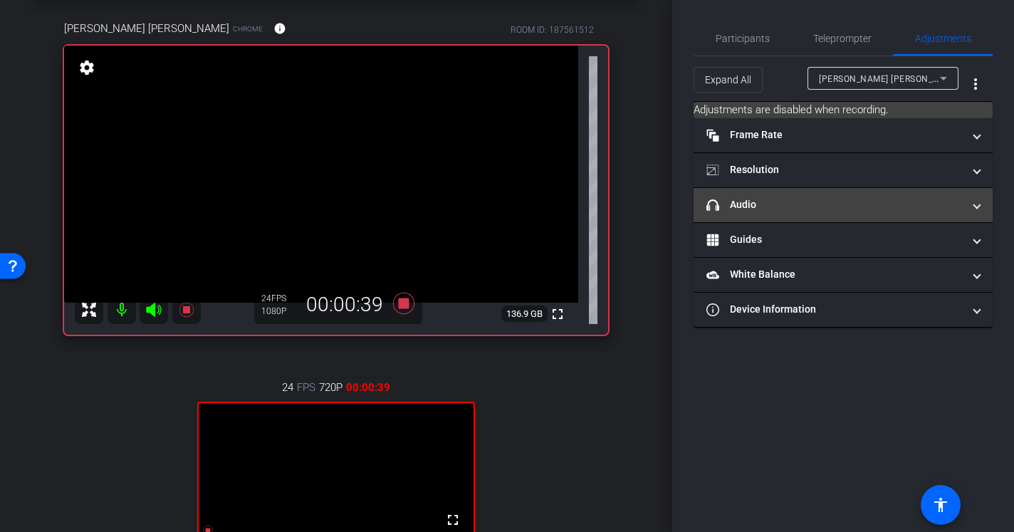
click at [776, 208] on mat-panel-title "headphone icon Audio" at bounding box center [835, 204] width 256 height 15
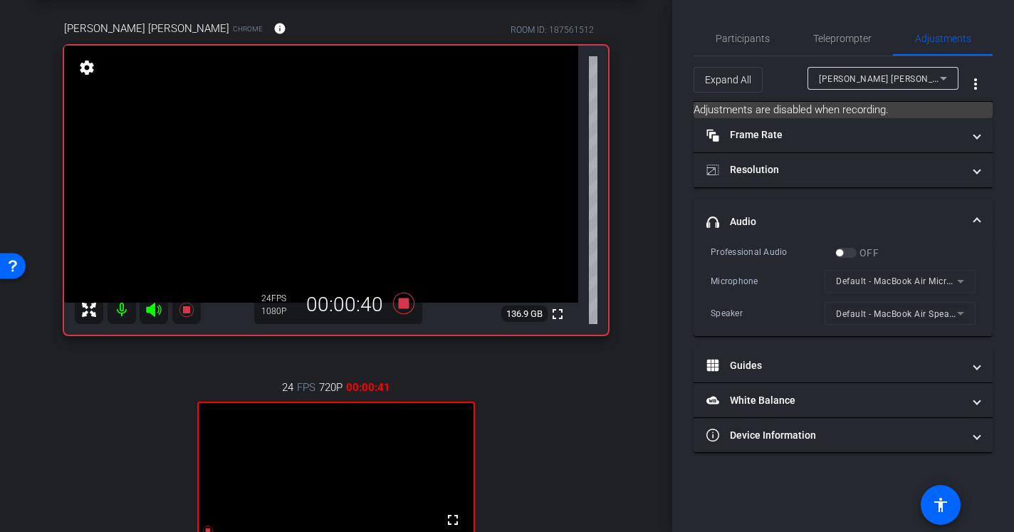
click at [776, 208] on mat-expansion-panel-header "headphone icon Audio" at bounding box center [843, 222] width 299 height 46
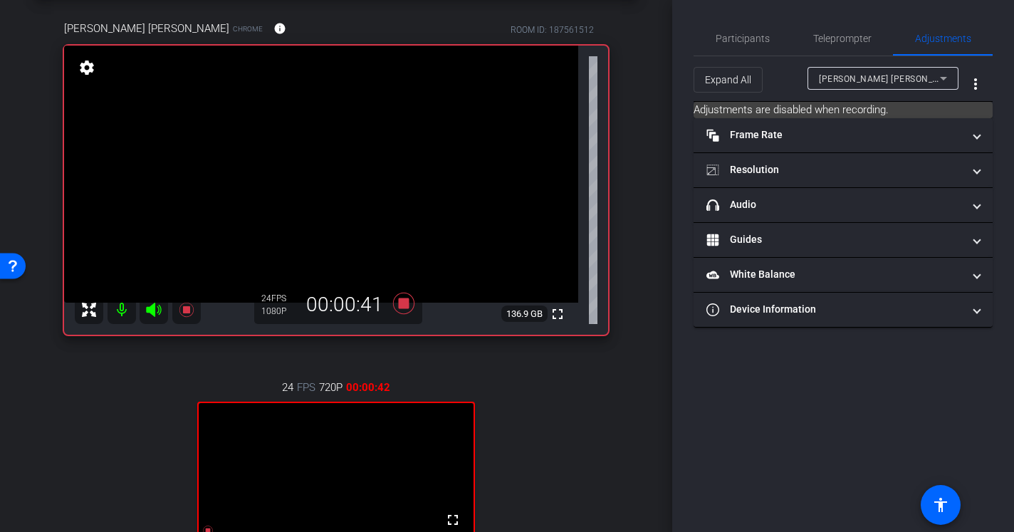
click at [757, 21] on div "Participants Teleprompter Adjustments settings Ceylan Ersoy flip Director Every…" at bounding box center [843, 266] width 342 height 532
click at [755, 26] on span "Participants" at bounding box center [743, 38] width 54 height 34
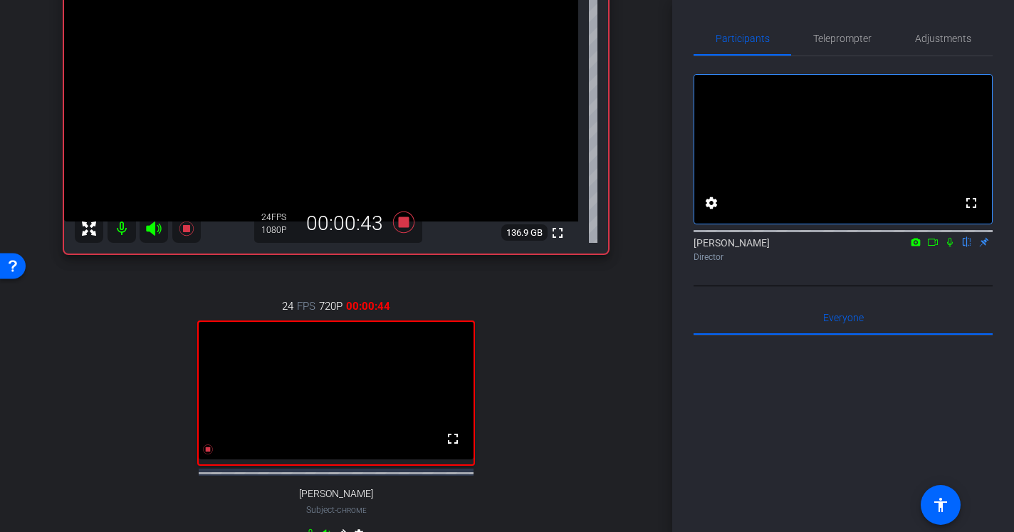
scroll to position [143, 0]
click at [952, 247] on icon at bounding box center [949, 242] width 11 height 10
click at [952, 247] on icon at bounding box center [951, 242] width 8 height 9
click at [948, 247] on icon at bounding box center [949, 242] width 11 height 10
click at [932, 247] on icon at bounding box center [932, 242] width 11 height 10
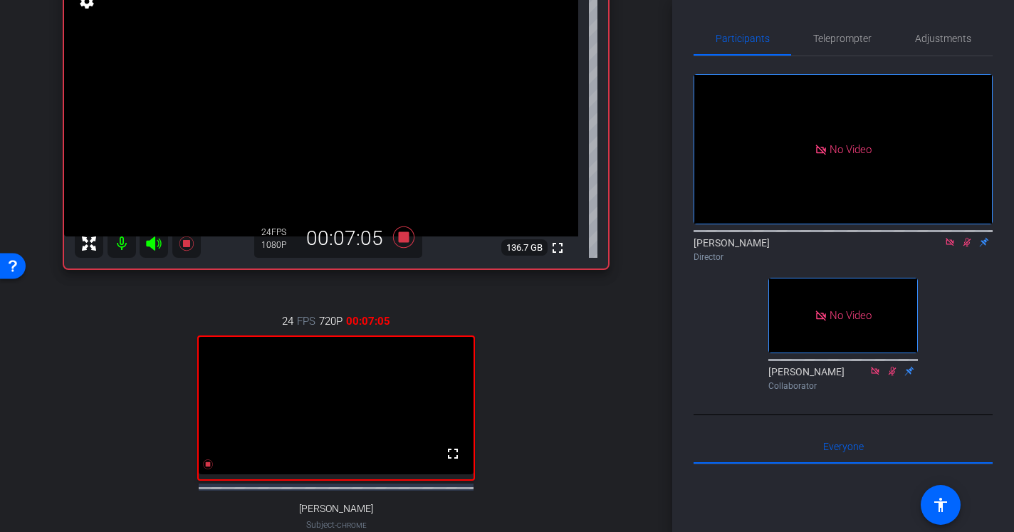
scroll to position [128, 0]
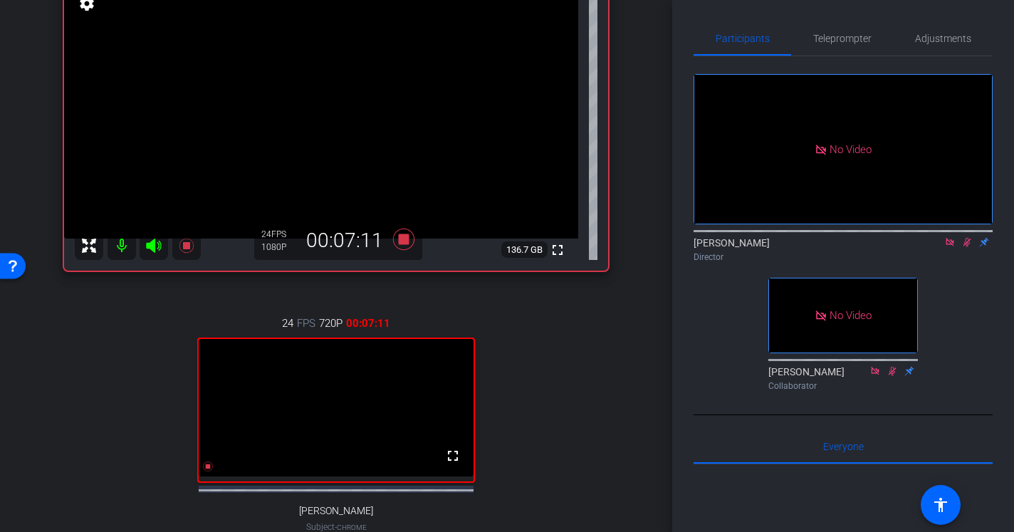
click at [950, 246] on icon at bounding box center [950, 242] width 8 height 8
click at [955, 247] on icon at bounding box center [949, 242] width 11 height 10
click at [949, 247] on icon at bounding box center [949, 242] width 11 height 10
click at [950, 247] on icon at bounding box center [951, 242] width 8 height 9
click at [952, 249] on mat-icon at bounding box center [950, 242] width 17 height 13
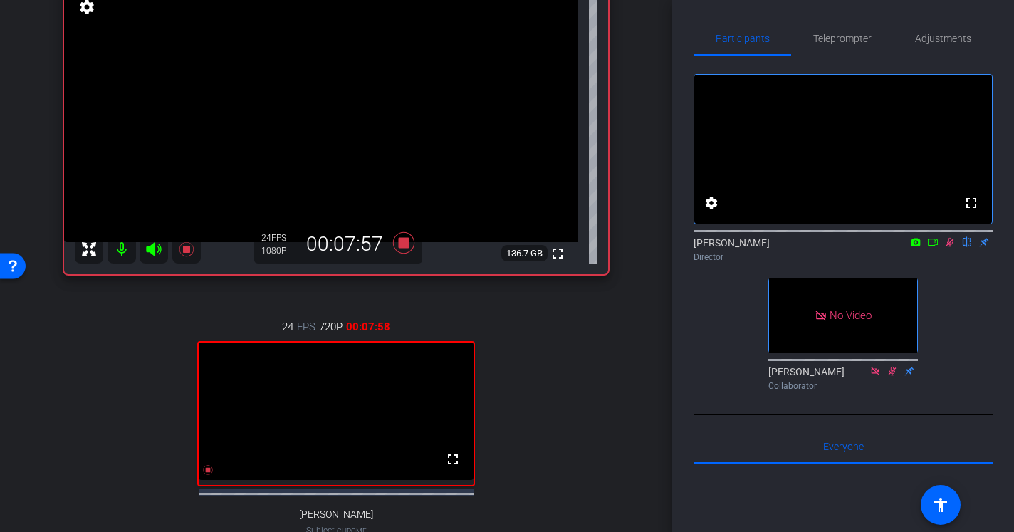
scroll to position [107, 0]
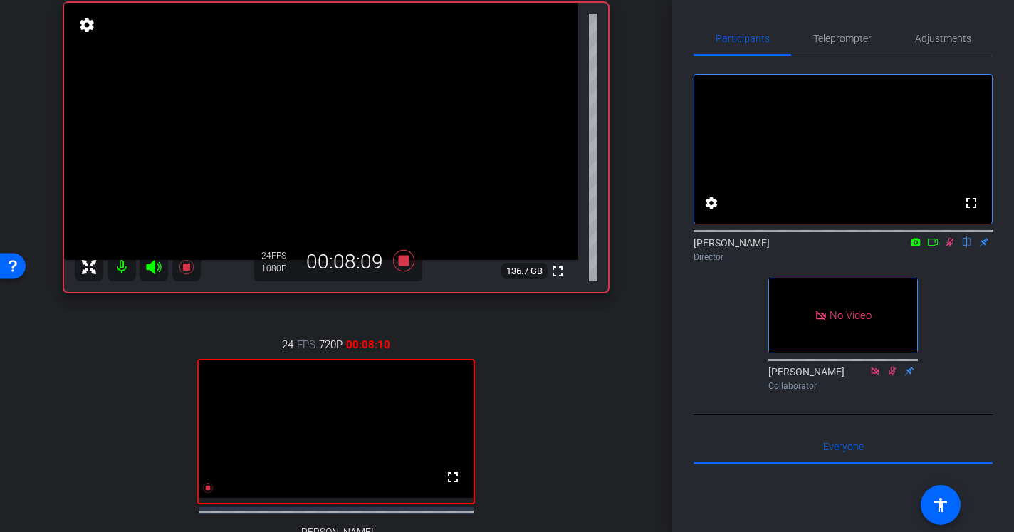
click at [952, 247] on icon at bounding box center [949, 242] width 11 height 10
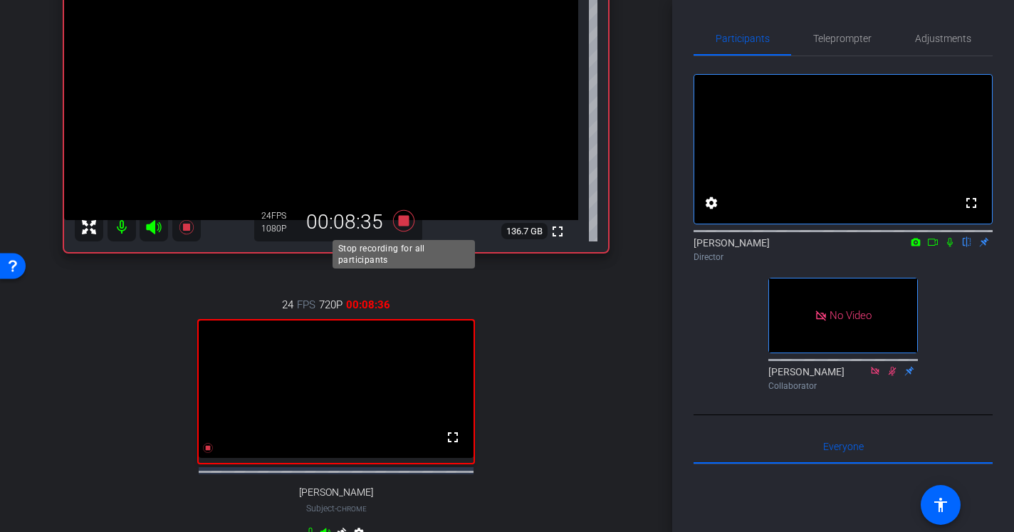
click at [400, 224] on icon at bounding box center [403, 220] width 21 height 21
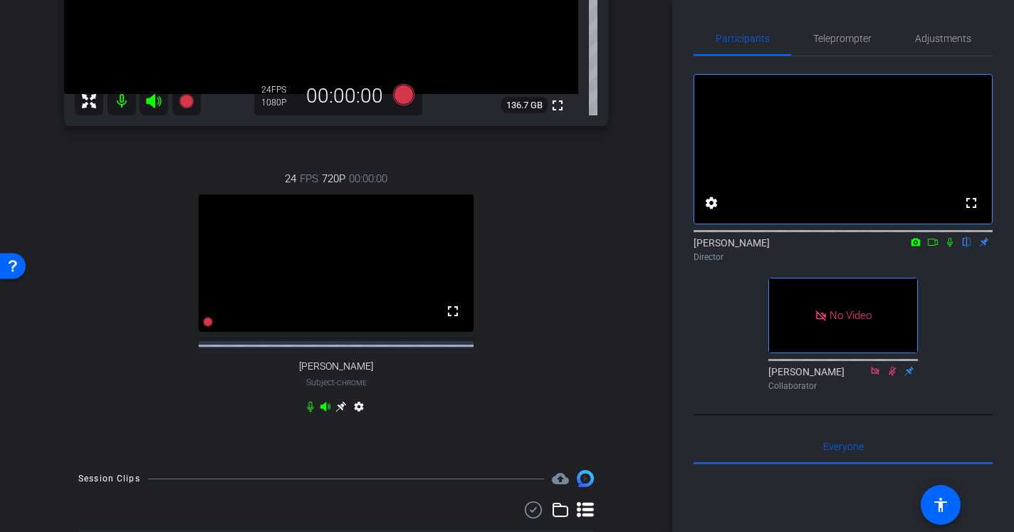
scroll to position [397, 0]
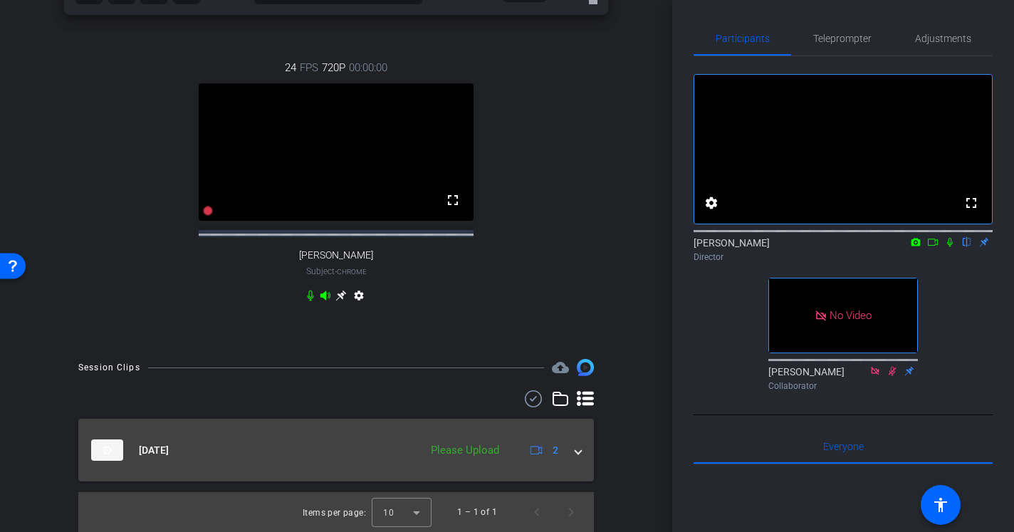
click at [578, 459] on mat-expansion-panel-header "Aug 14, 2025 Please Upload 2" at bounding box center [336, 450] width 516 height 63
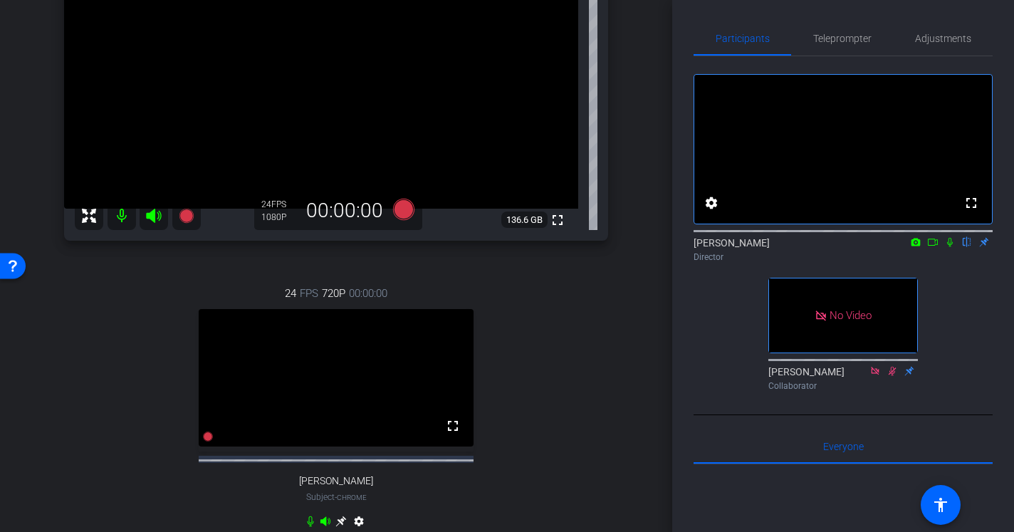
scroll to position [155, 0]
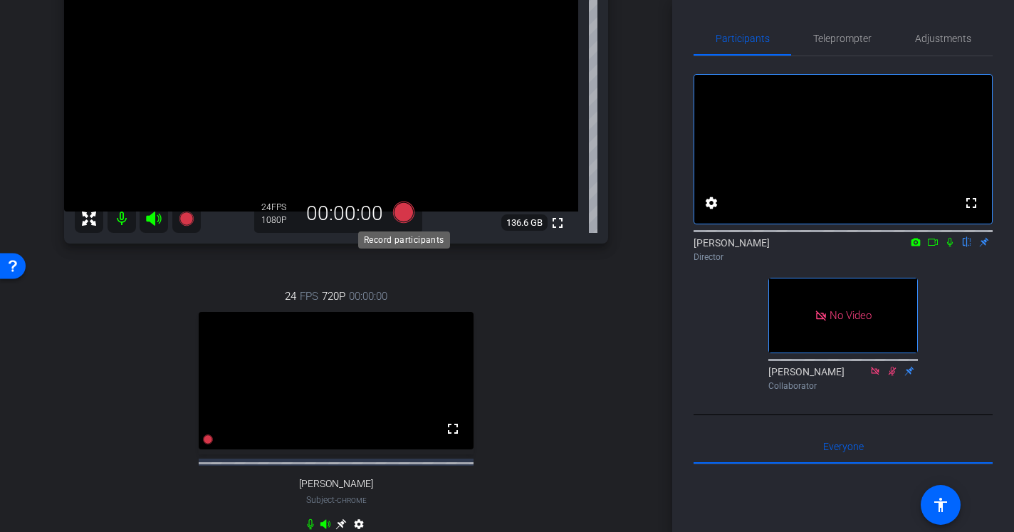
click at [402, 210] on icon at bounding box center [403, 212] width 21 height 21
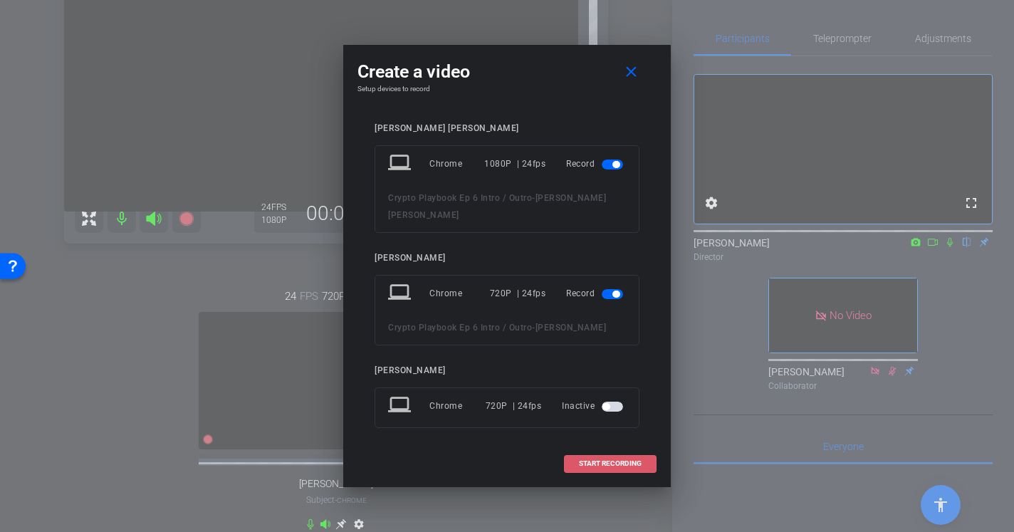
click at [610, 460] on span "START RECORDING" at bounding box center [610, 463] width 63 height 7
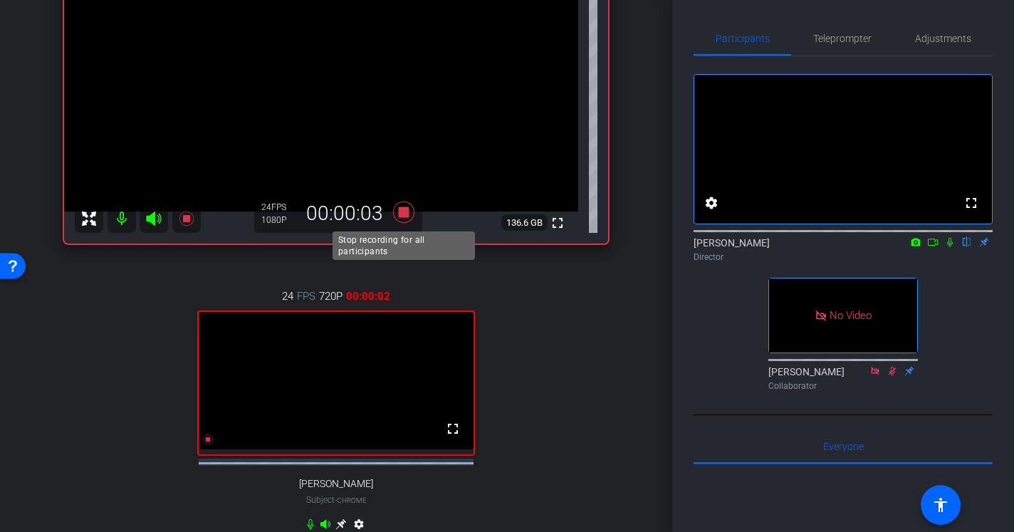
click at [403, 213] on icon at bounding box center [403, 212] width 21 height 21
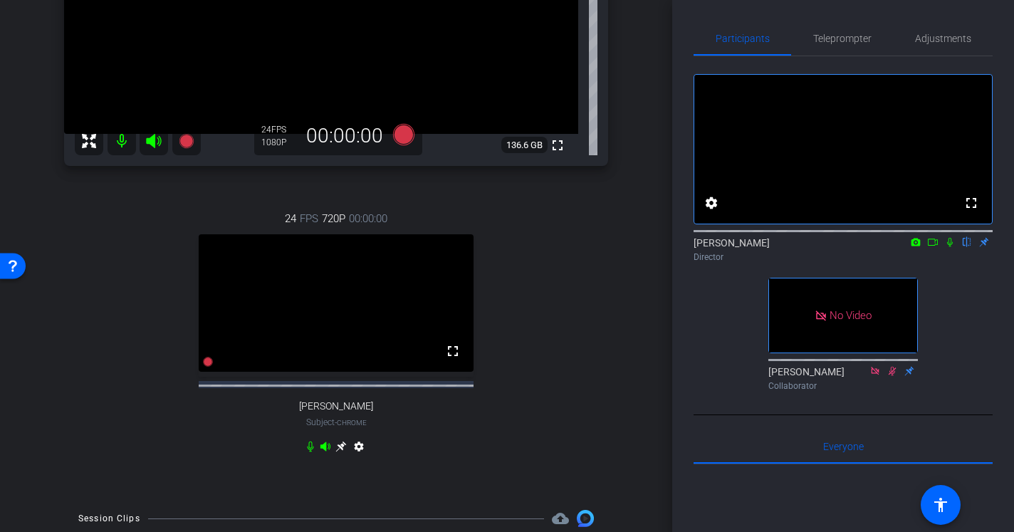
scroll to position [160, 0]
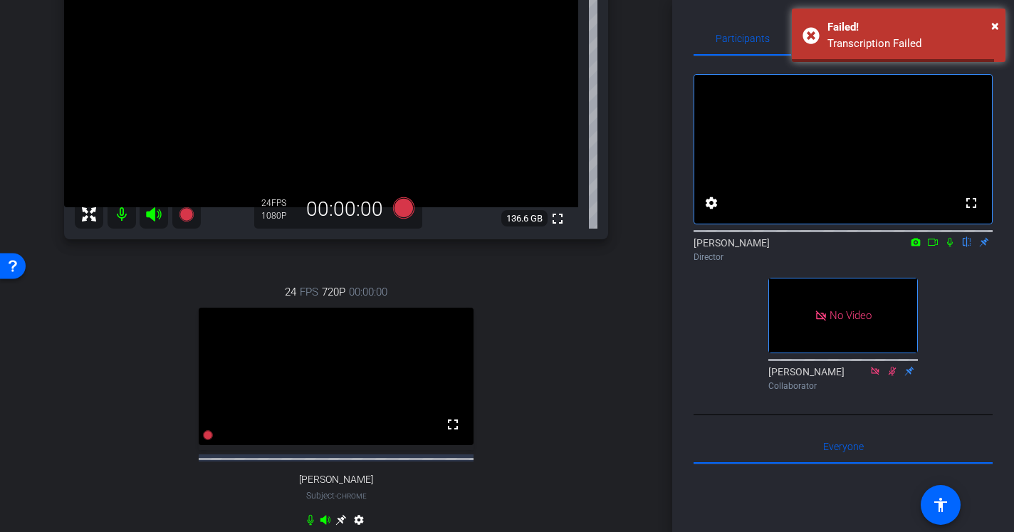
click at [951, 247] on icon at bounding box center [949, 242] width 11 height 10
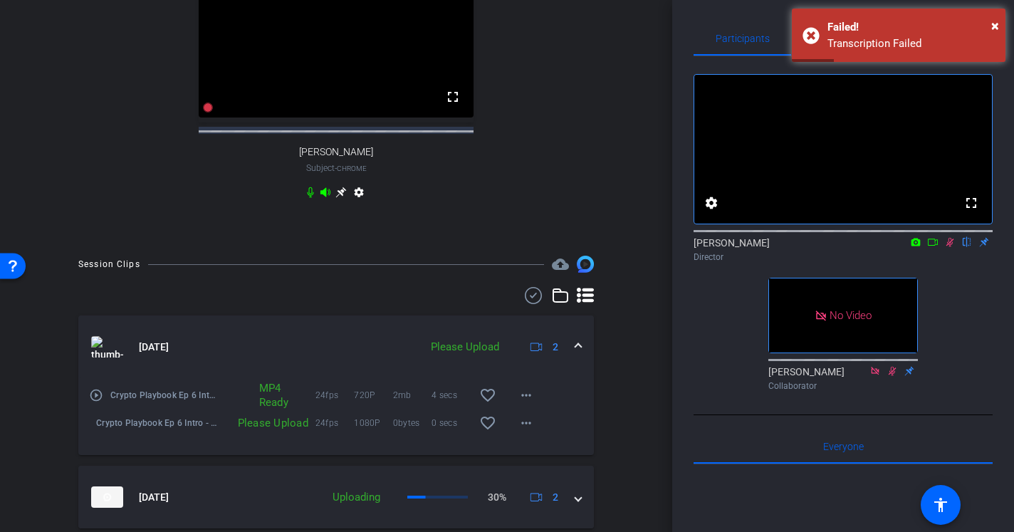
scroll to position [547, 0]
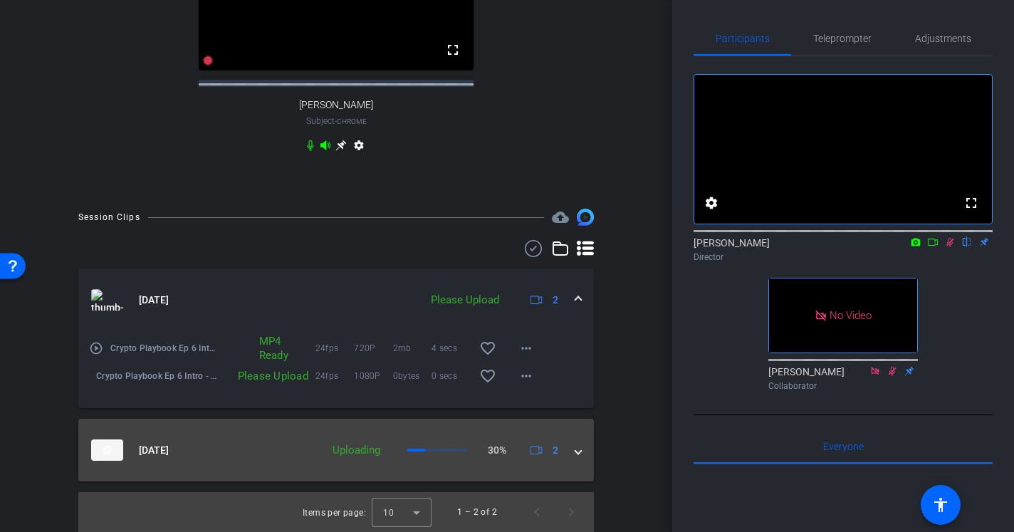
click at [577, 452] on span at bounding box center [578, 450] width 6 height 15
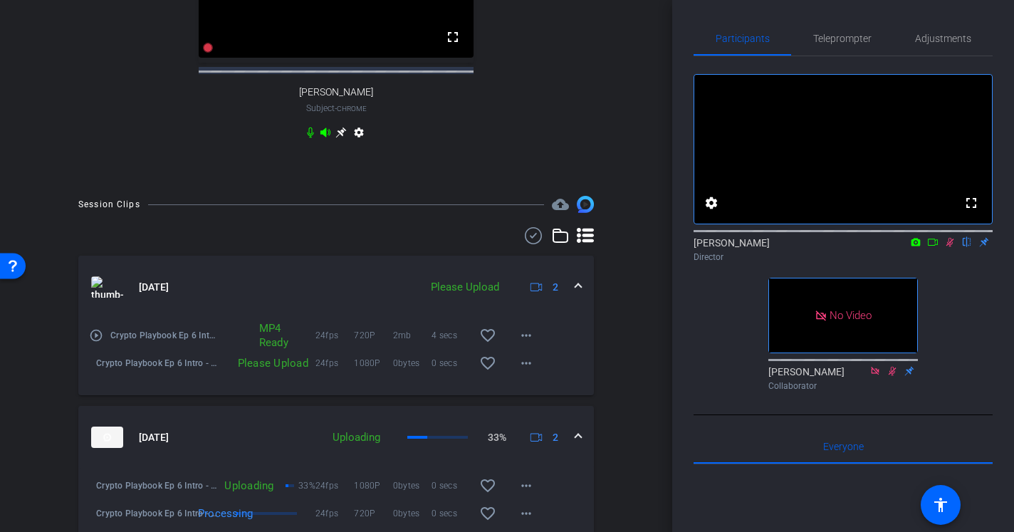
scroll to position [338, 0]
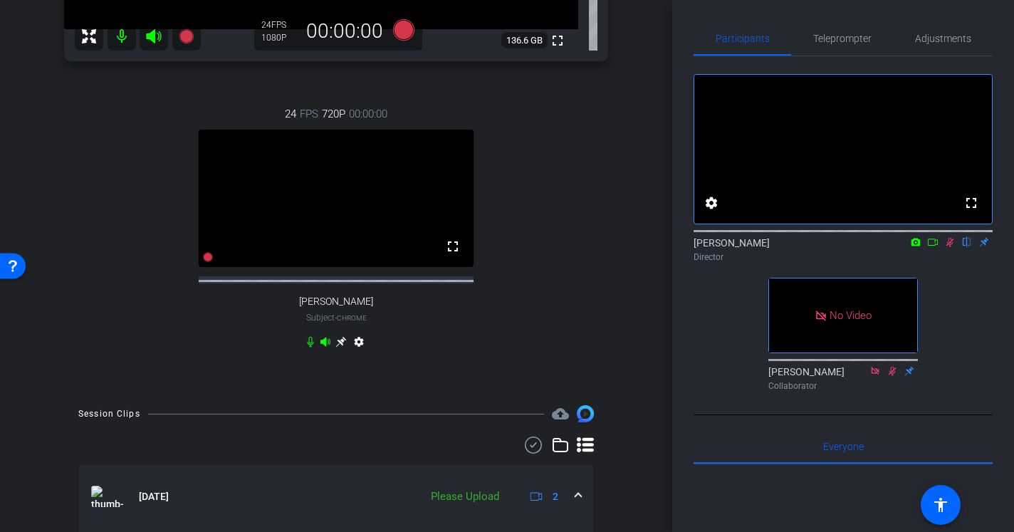
click at [948, 264] on div "Director" at bounding box center [843, 257] width 299 height 13
click at [951, 247] on icon at bounding box center [951, 242] width 8 height 9
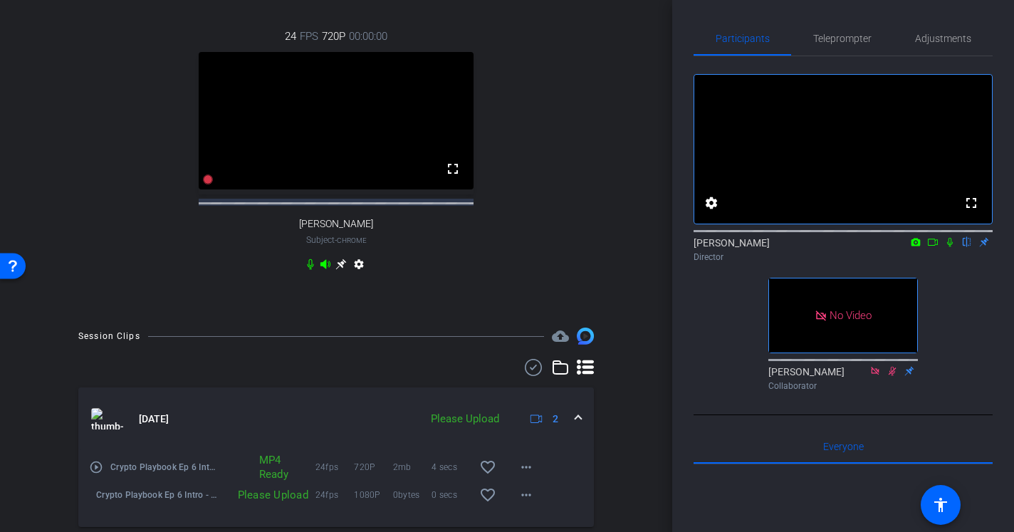
scroll to position [115, 0]
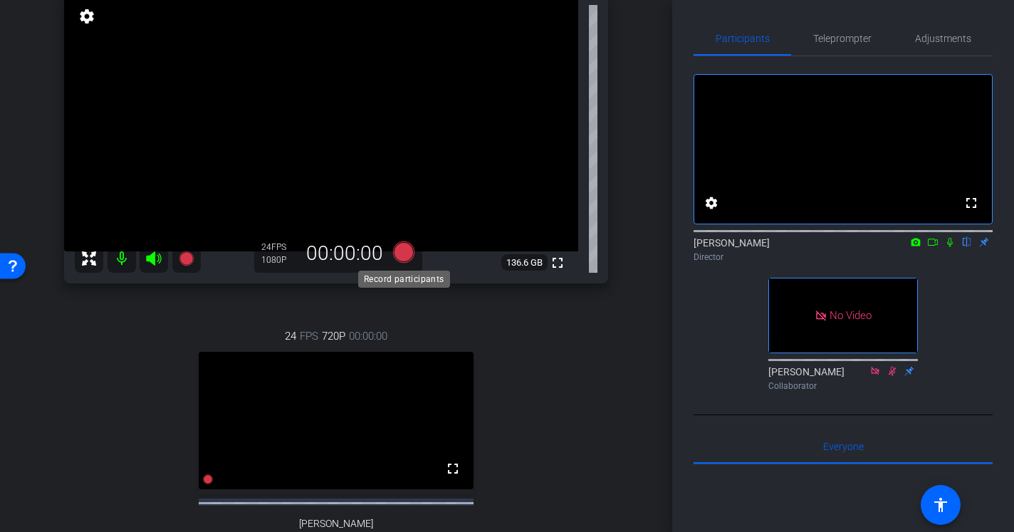
click at [404, 252] on icon at bounding box center [403, 251] width 21 height 21
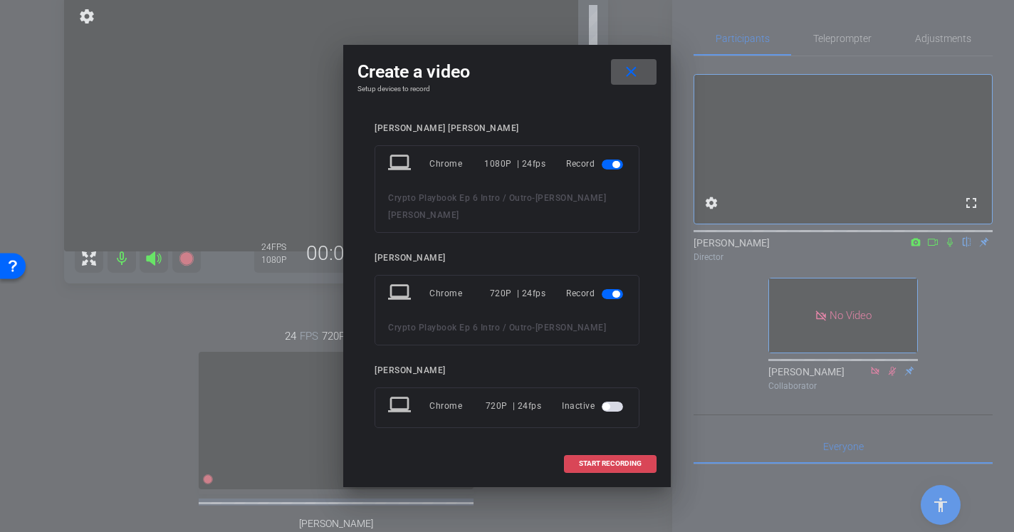
click at [613, 453] on span at bounding box center [610, 464] width 91 height 34
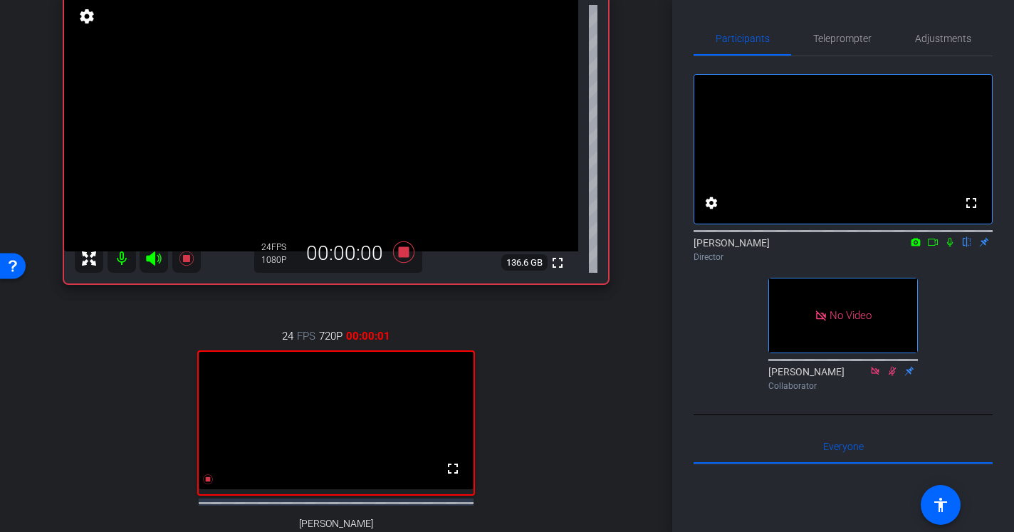
click at [951, 247] on icon at bounding box center [949, 242] width 11 height 10
click at [934, 247] on icon at bounding box center [932, 242] width 11 height 10
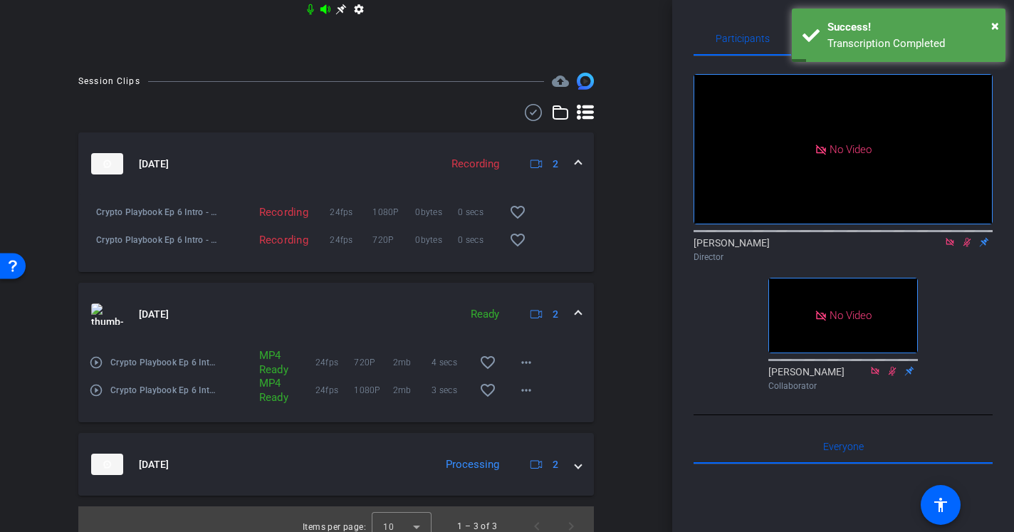
scroll to position [694, 0]
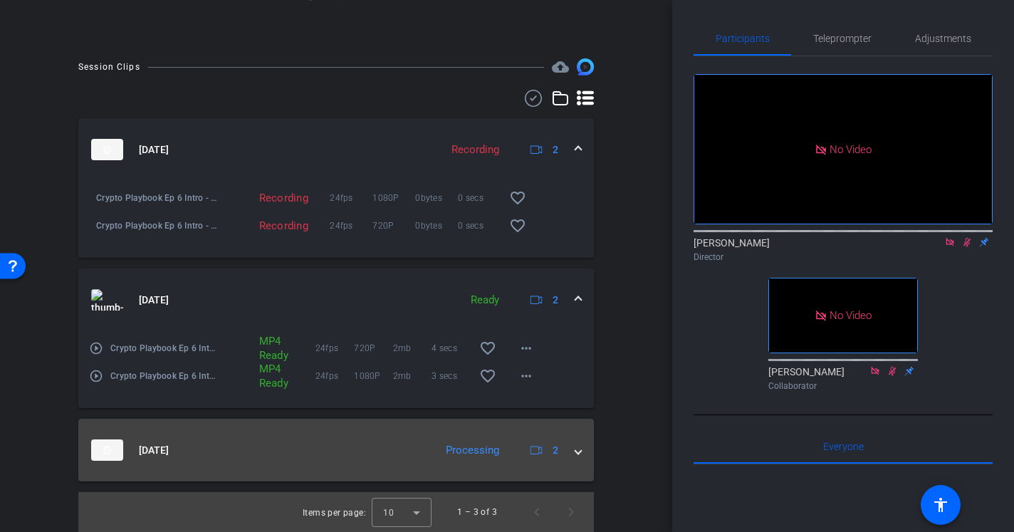
click at [580, 452] on span at bounding box center [578, 450] width 6 height 15
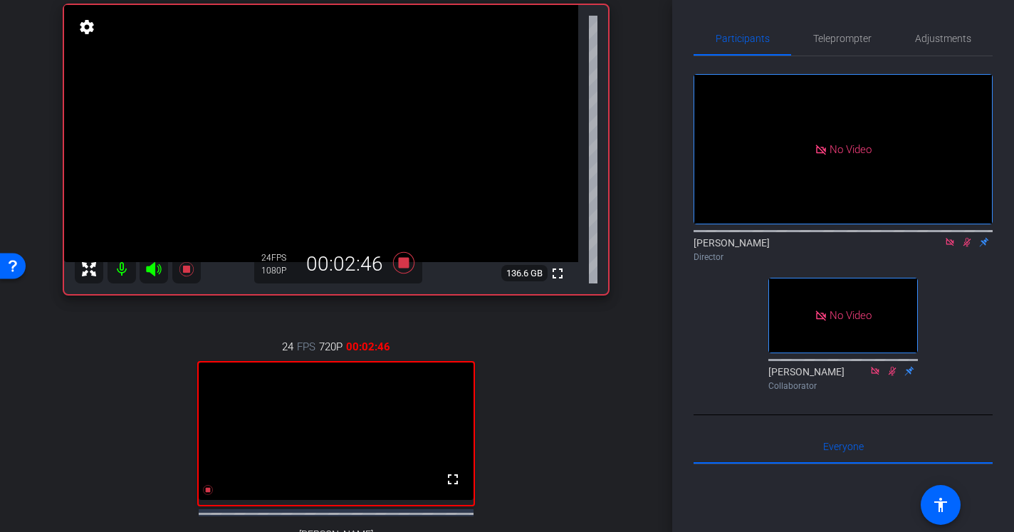
scroll to position [113, 0]
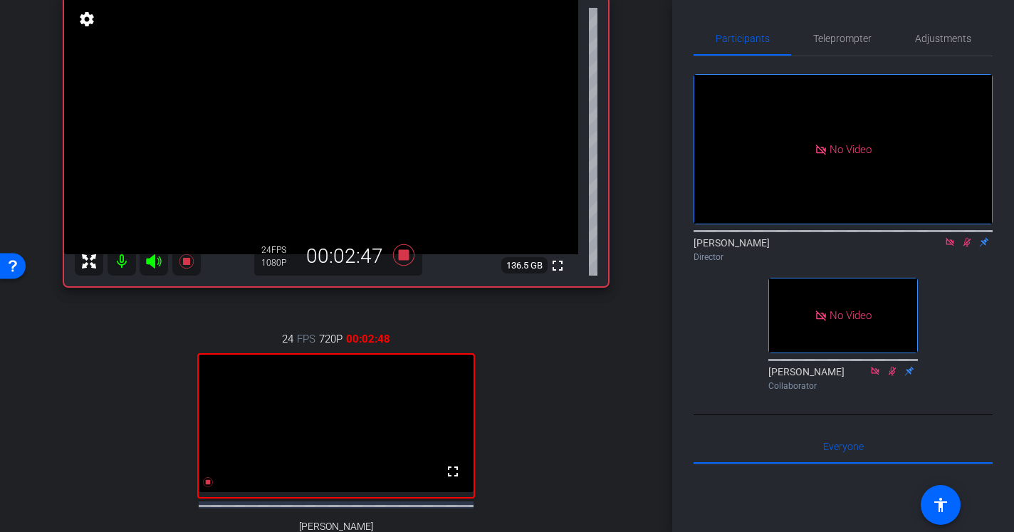
click at [950, 247] on icon at bounding box center [949, 242] width 11 height 10
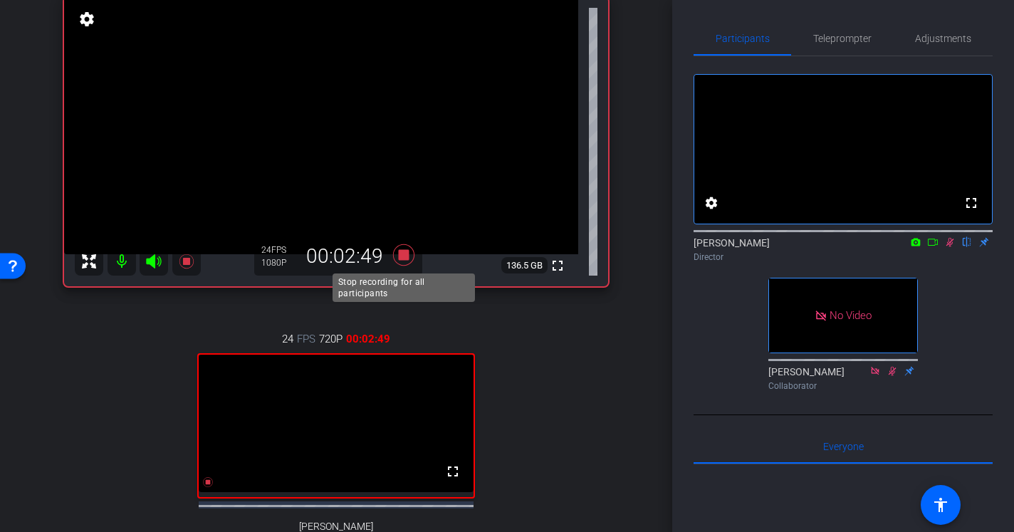
click at [403, 255] on icon at bounding box center [403, 254] width 21 height 21
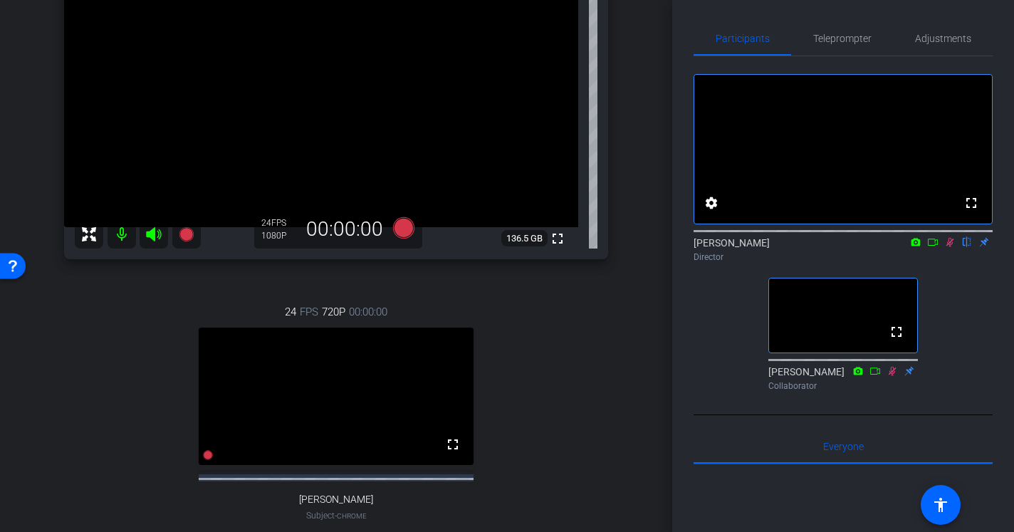
scroll to position [138, 0]
click at [406, 231] on icon at bounding box center [403, 229] width 21 height 21
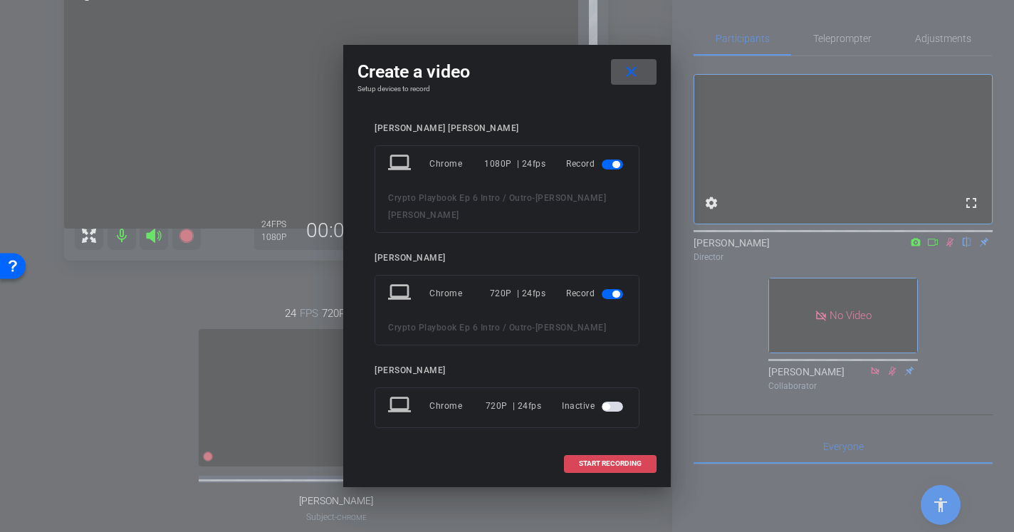
click at [635, 452] on span at bounding box center [610, 464] width 91 height 34
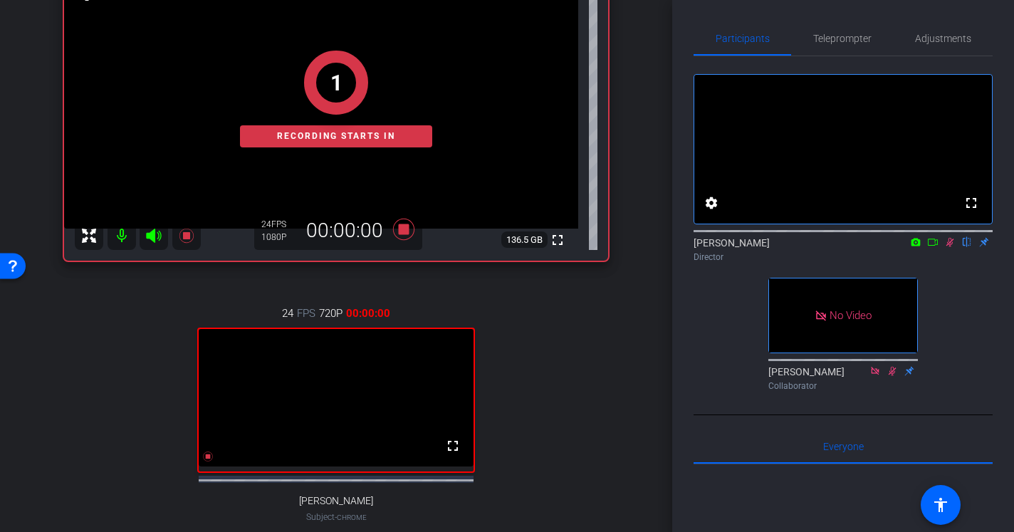
click at [949, 247] on icon at bounding box center [949, 242] width 11 height 10
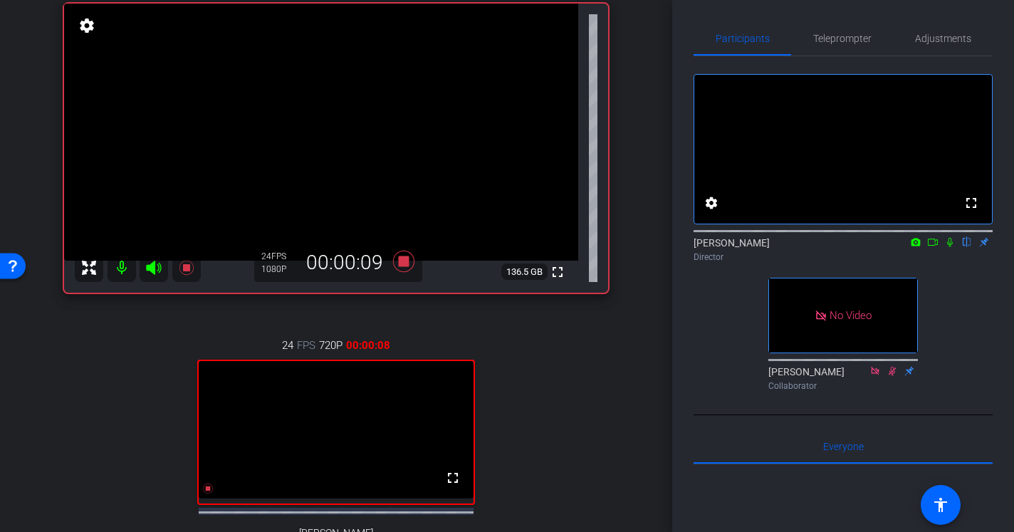
scroll to position [105, 0]
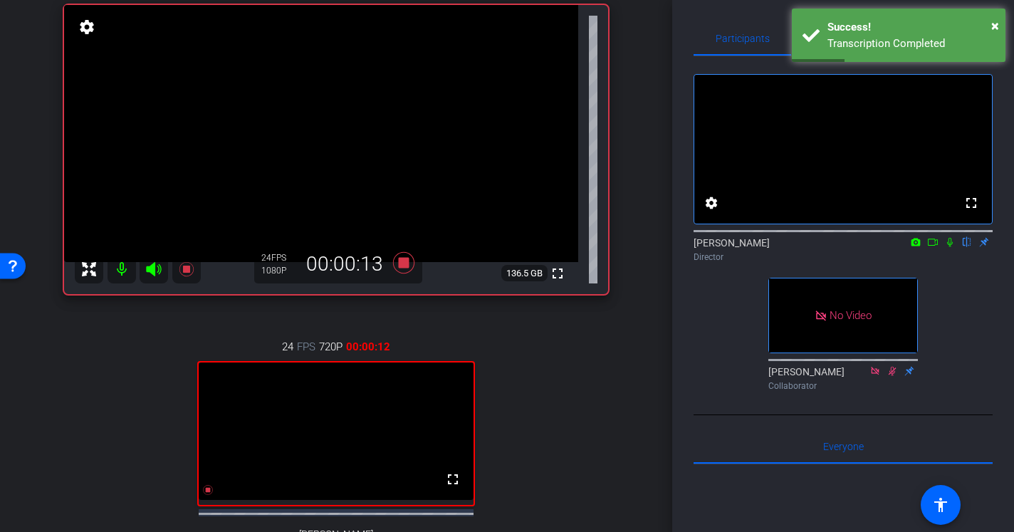
click at [951, 247] on icon at bounding box center [949, 242] width 11 height 10
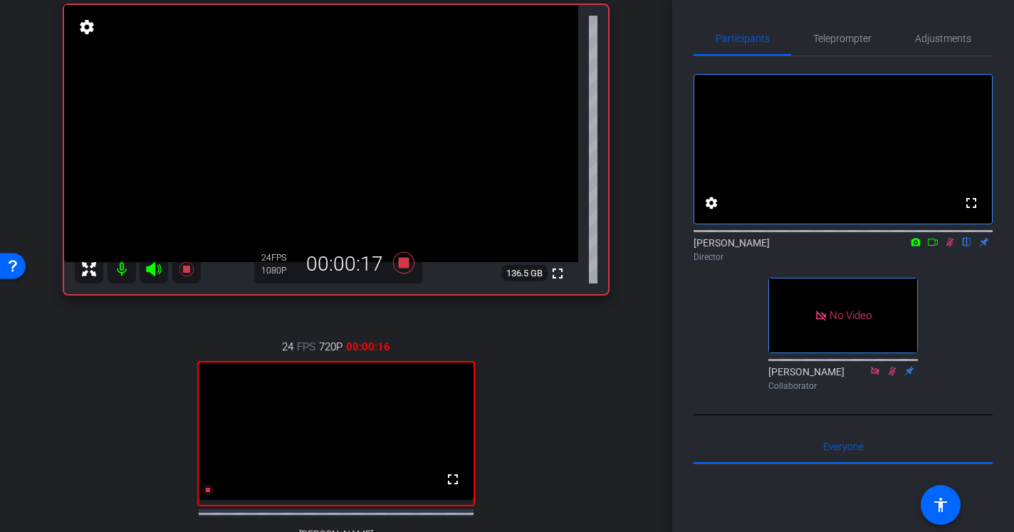
click at [932, 247] on icon at bounding box center [932, 242] width 11 height 10
click at [952, 247] on icon at bounding box center [949, 242] width 11 height 10
click at [951, 247] on icon at bounding box center [949, 242] width 11 height 10
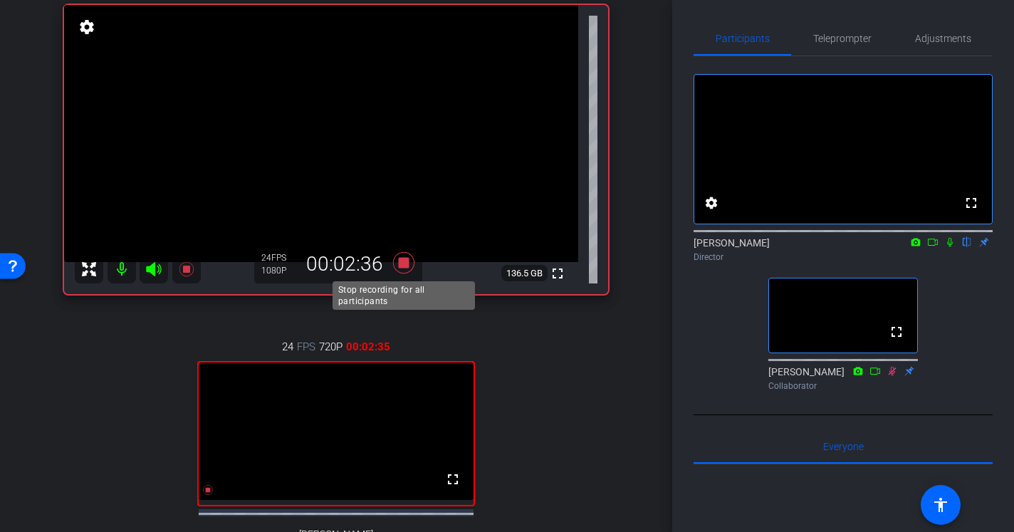
click at [406, 266] on icon at bounding box center [403, 262] width 21 height 21
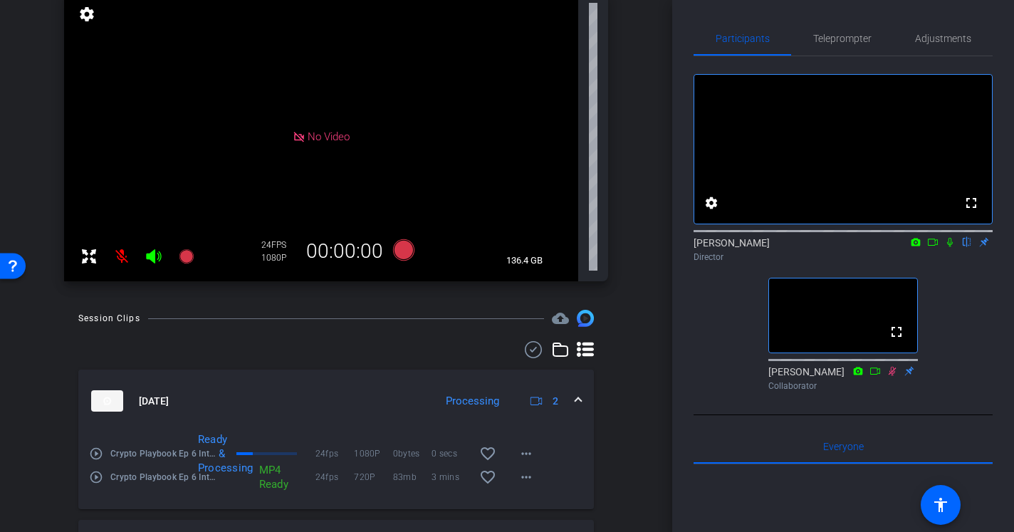
scroll to position [113, 0]
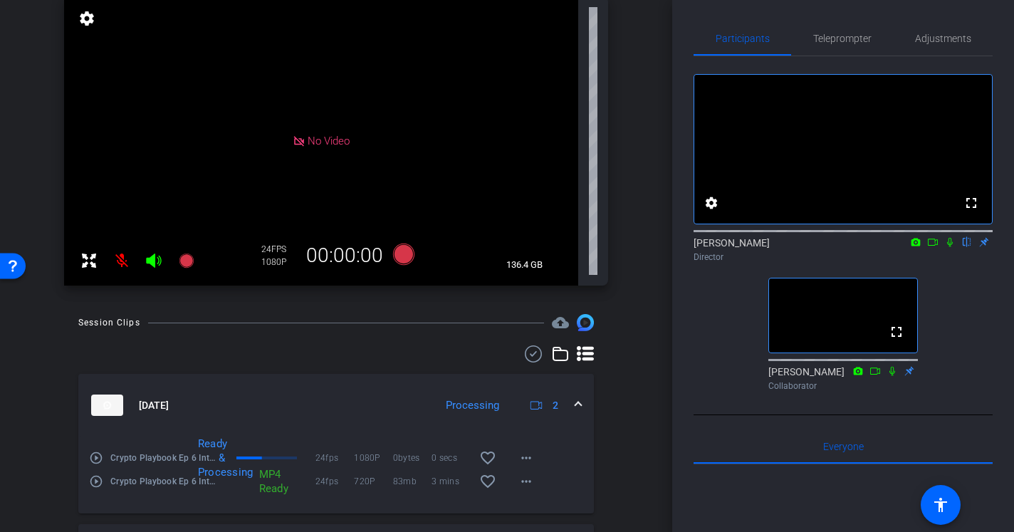
click at [949, 247] on icon at bounding box center [950, 242] width 6 height 9
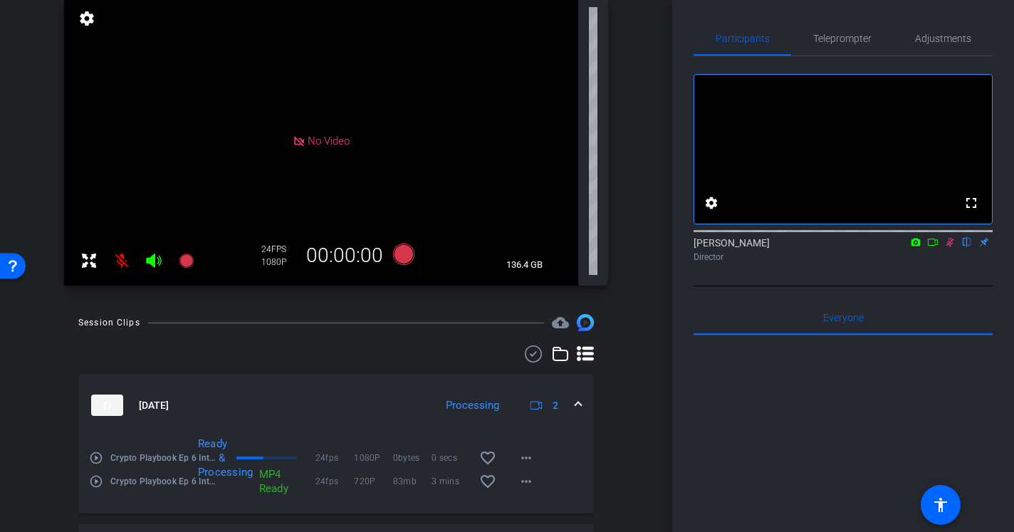
click at [929, 246] on icon at bounding box center [933, 242] width 10 height 7
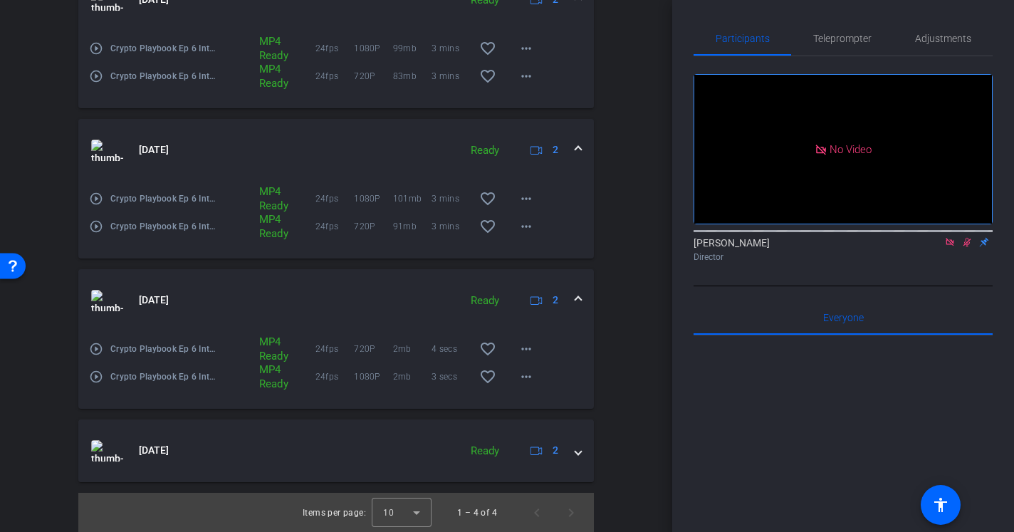
scroll to position [469, 0]
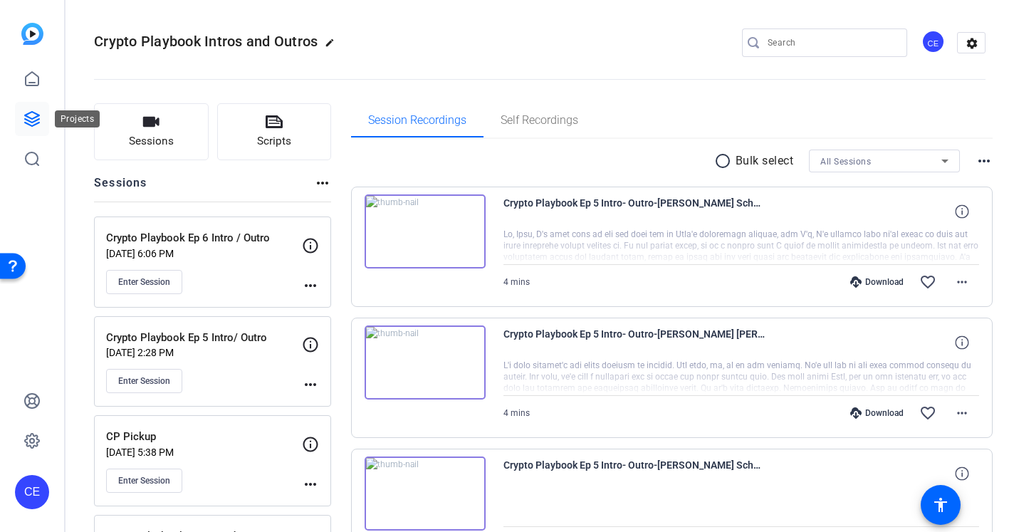
click at [26, 116] on icon at bounding box center [32, 119] width 14 height 14
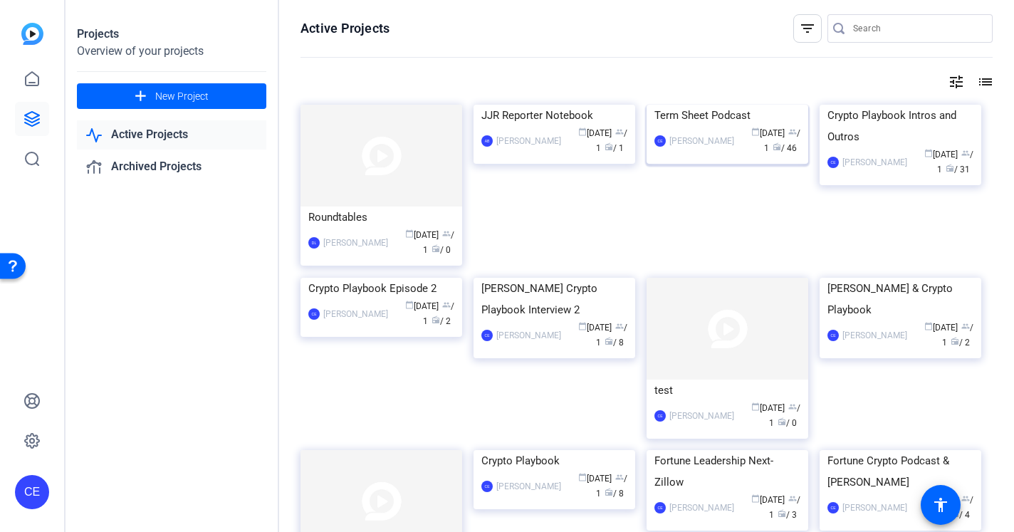
click at [728, 126] on div "Term Sheet Podcast" at bounding box center [728, 115] width 146 height 21
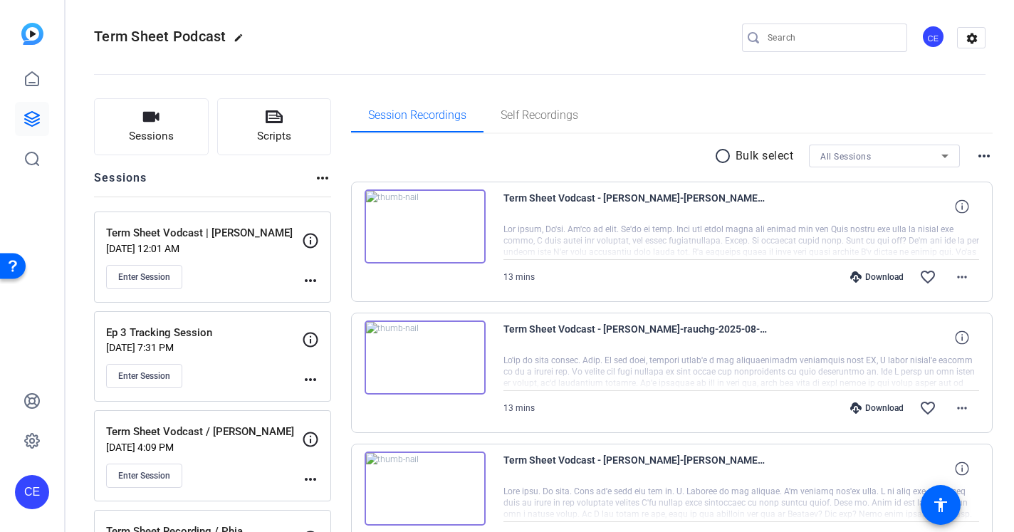
scroll to position [69, 0]
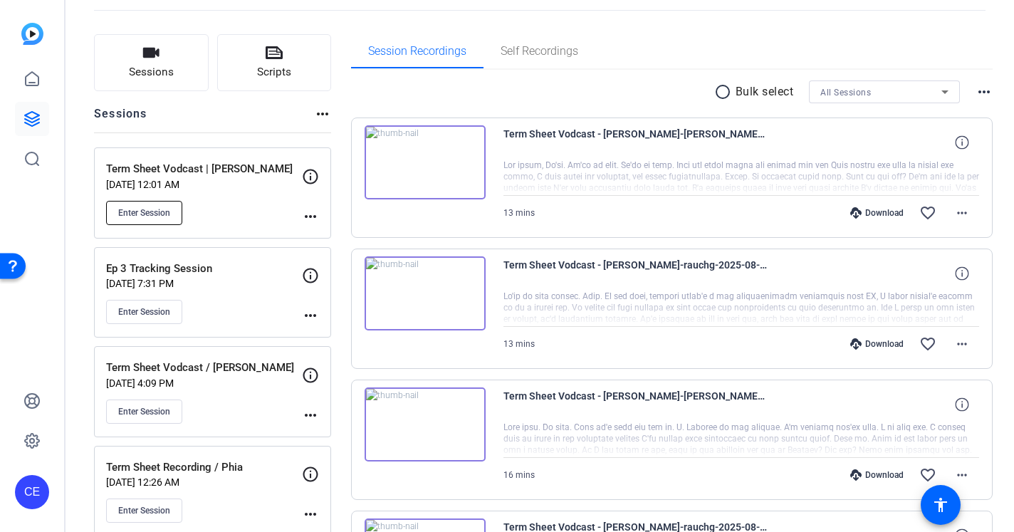
click at [161, 207] on span "Enter Session" at bounding box center [144, 212] width 52 height 11
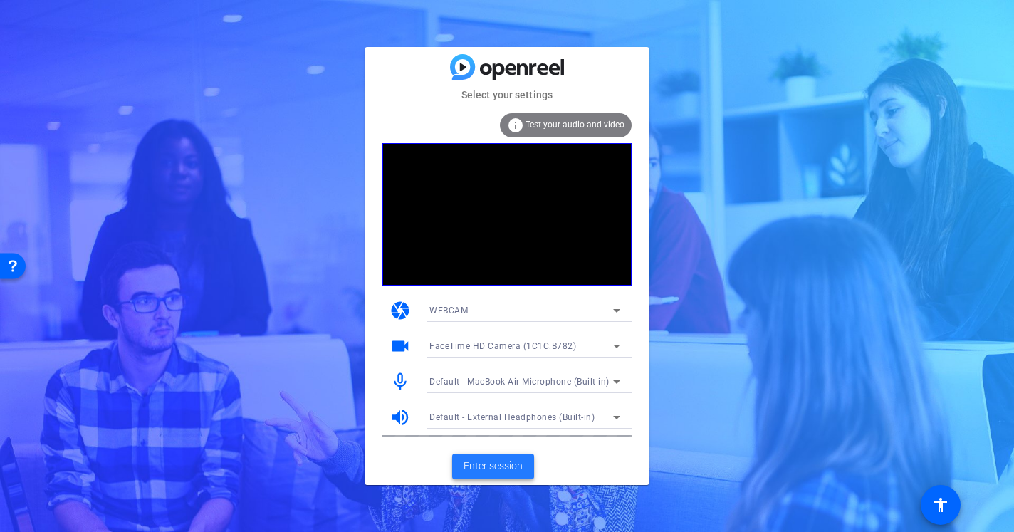
click at [502, 466] on span "Enter session" at bounding box center [493, 466] width 59 height 15
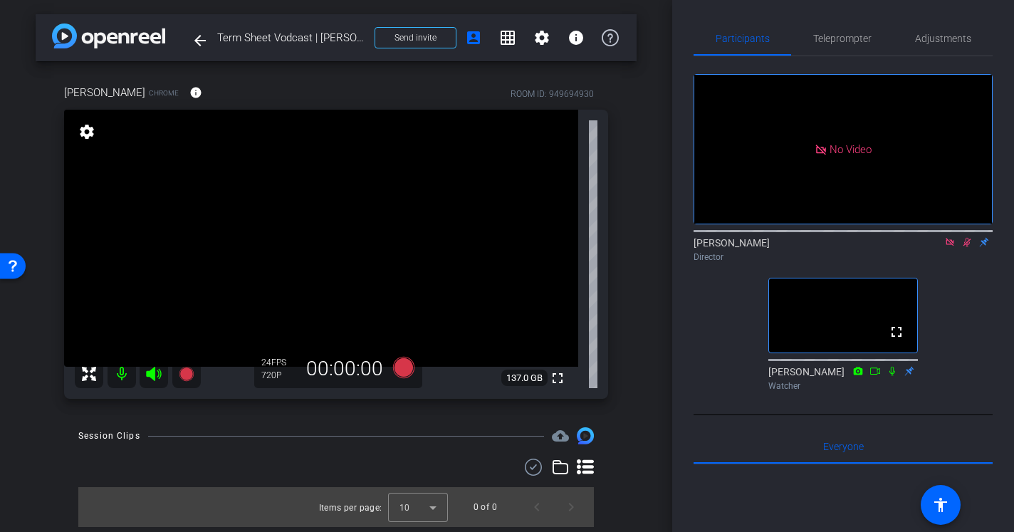
click at [948, 247] on icon at bounding box center [949, 242] width 11 height 10
click at [939, 39] on span "Adjustments" at bounding box center [943, 38] width 56 height 10
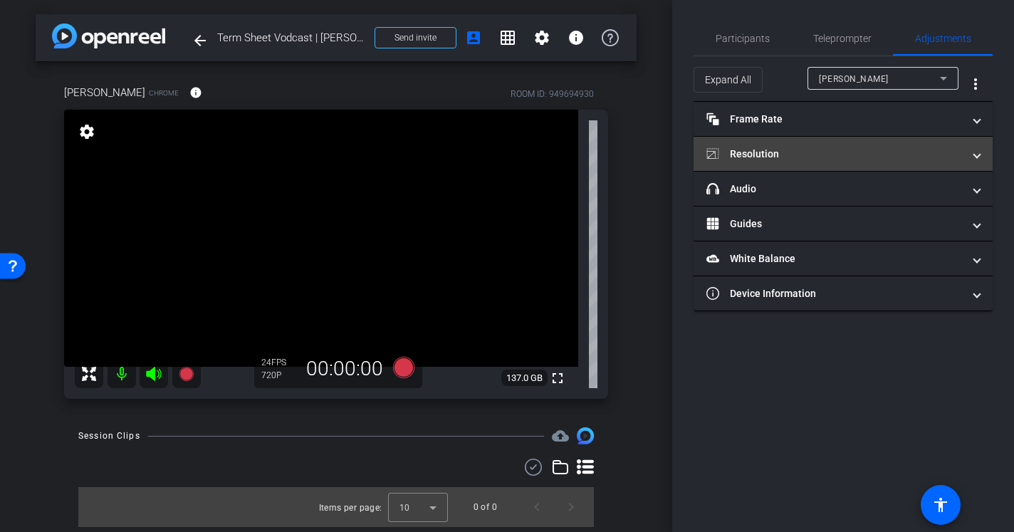
click at [828, 150] on mat-panel-title "Resolution" at bounding box center [835, 154] width 256 height 15
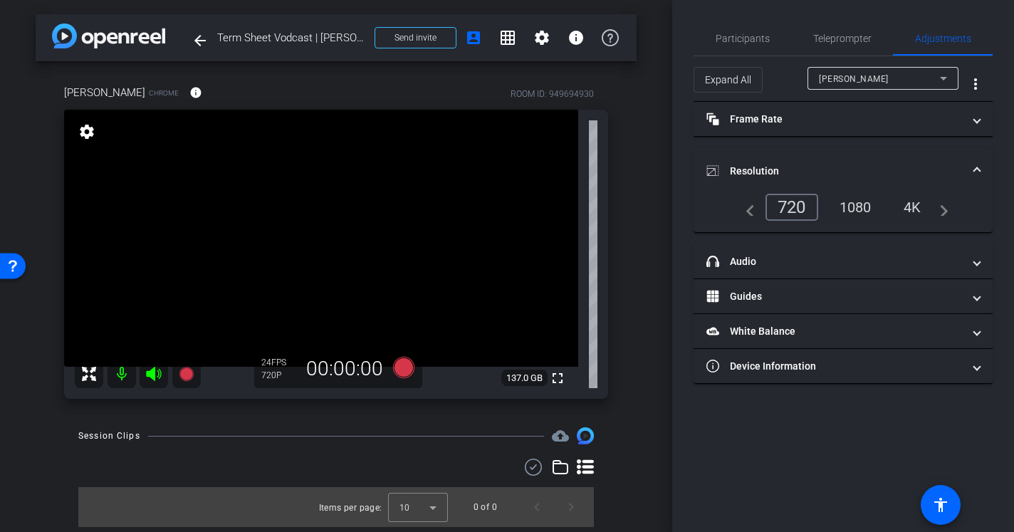
click at [847, 200] on div "1080" at bounding box center [855, 207] width 53 height 24
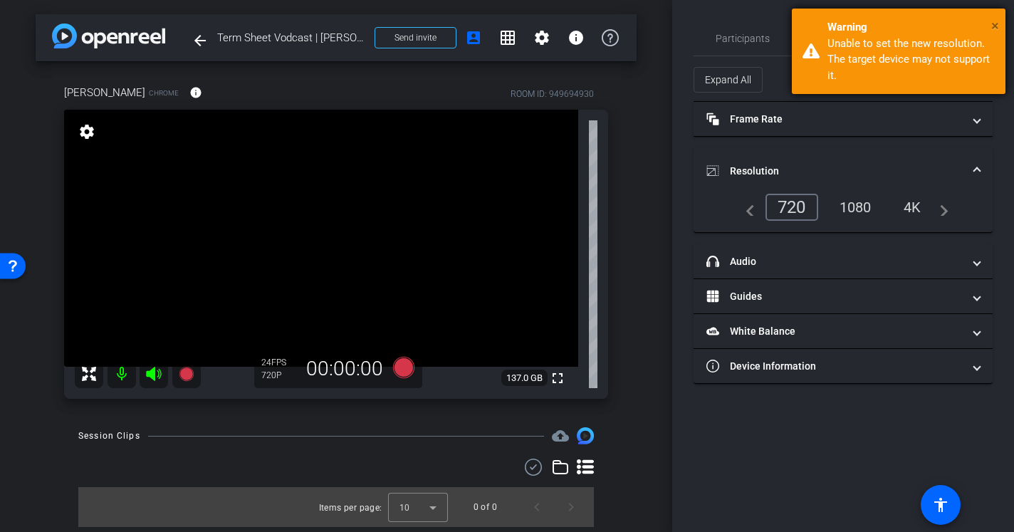
click at [996, 24] on span "×" at bounding box center [995, 25] width 8 height 17
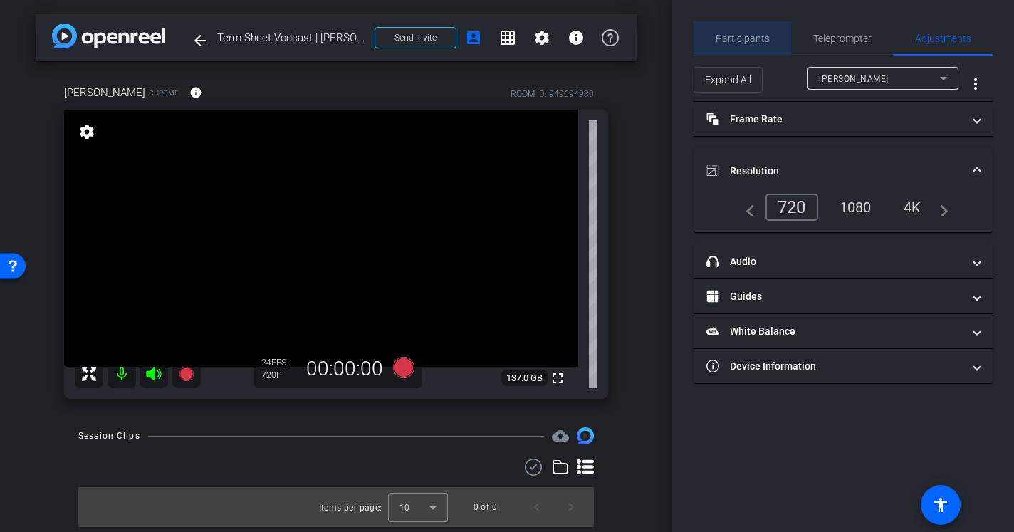
click at [763, 41] on span "Participants" at bounding box center [743, 38] width 54 height 10
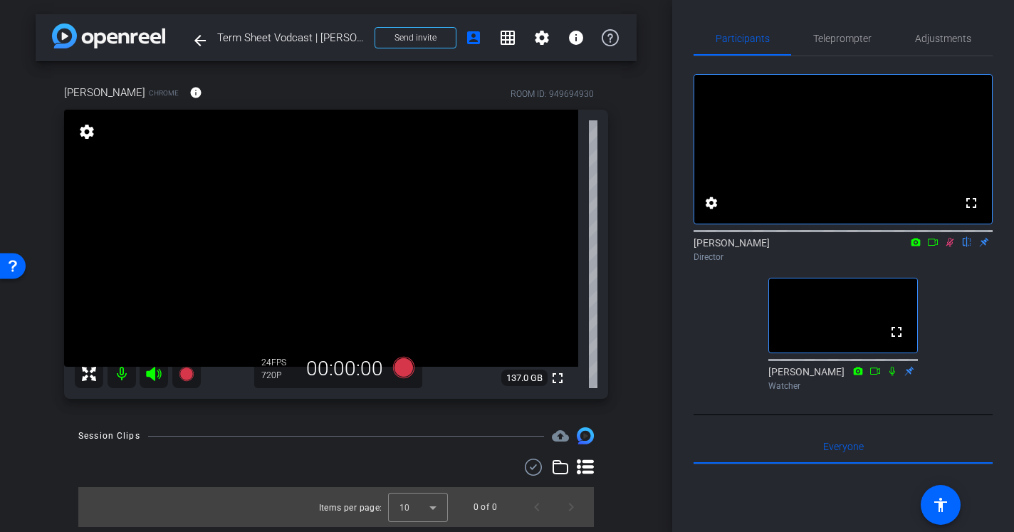
click at [949, 247] on icon at bounding box center [951, 242] width 8 height 9
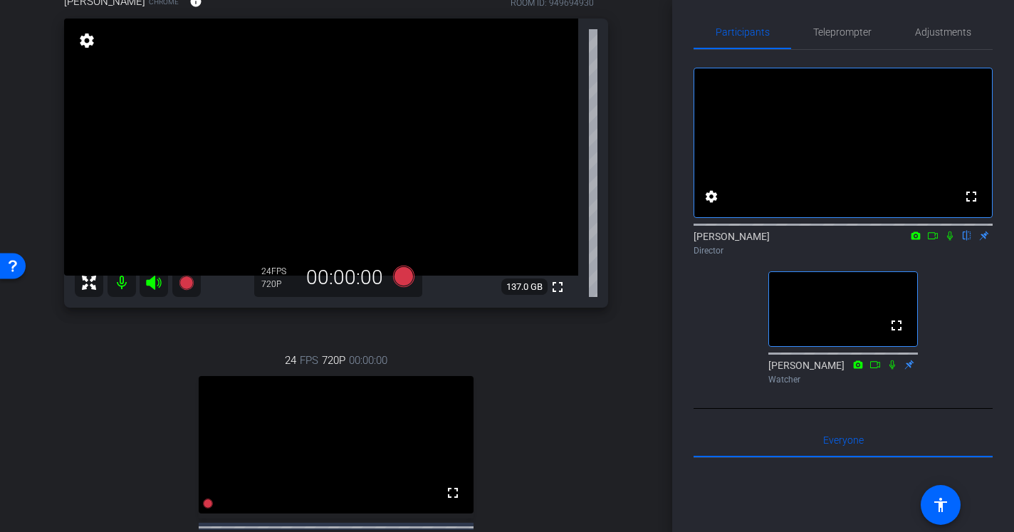
scroll to position [166, 0]
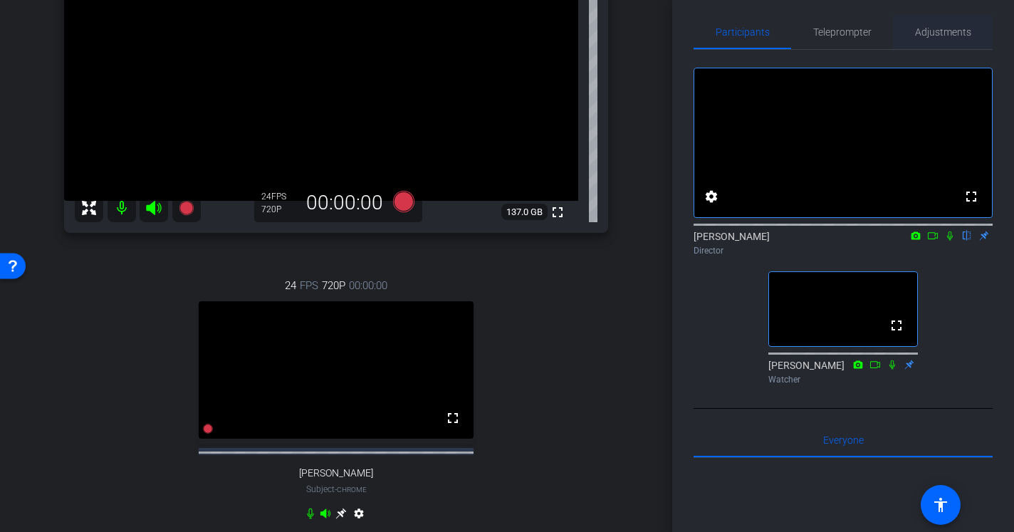
click at [937, 27] on span "Adjustments" at bounding box center [943, 32] width 56 height 10
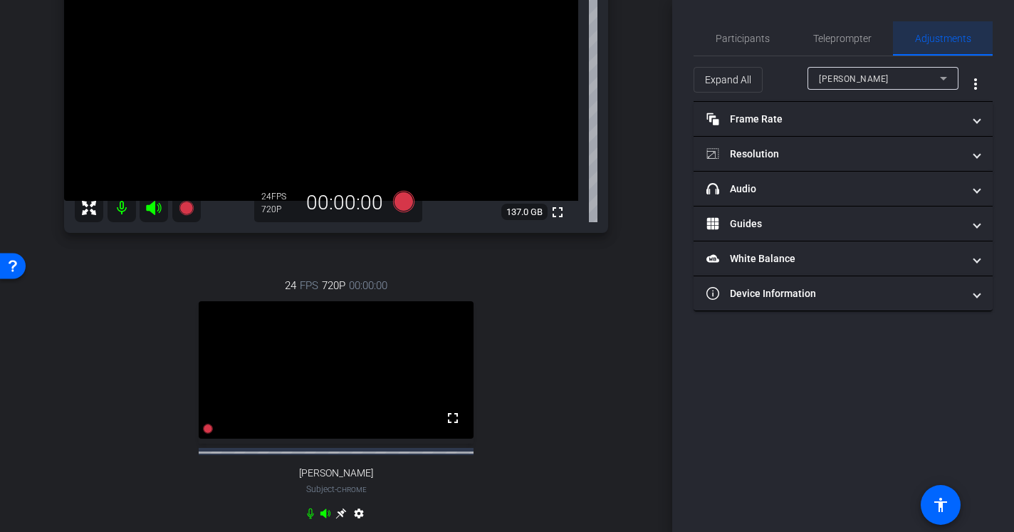
scroll to position [0, 0]
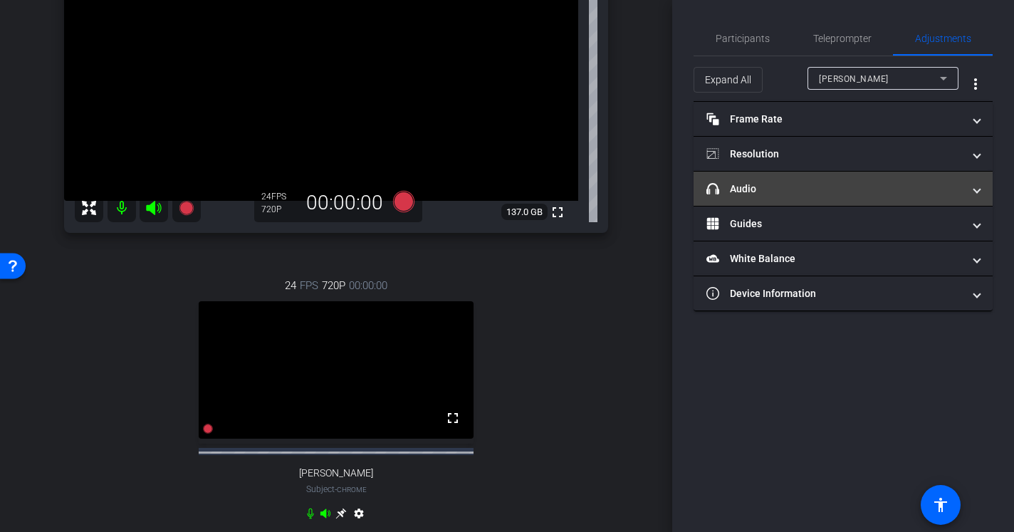
click at [798, 192] on mat-panel-title "headphone icon Audio" at bounding box center [835, 189] width 256 height 15
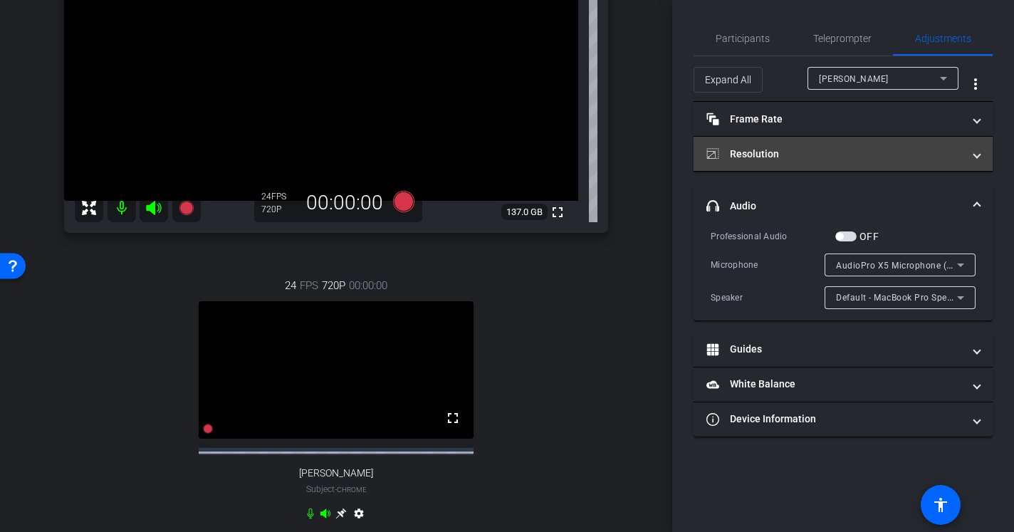
click at [810, 147] on mat-panel-title "Resolution" at bounding box center [835, 154] width 256 height 15
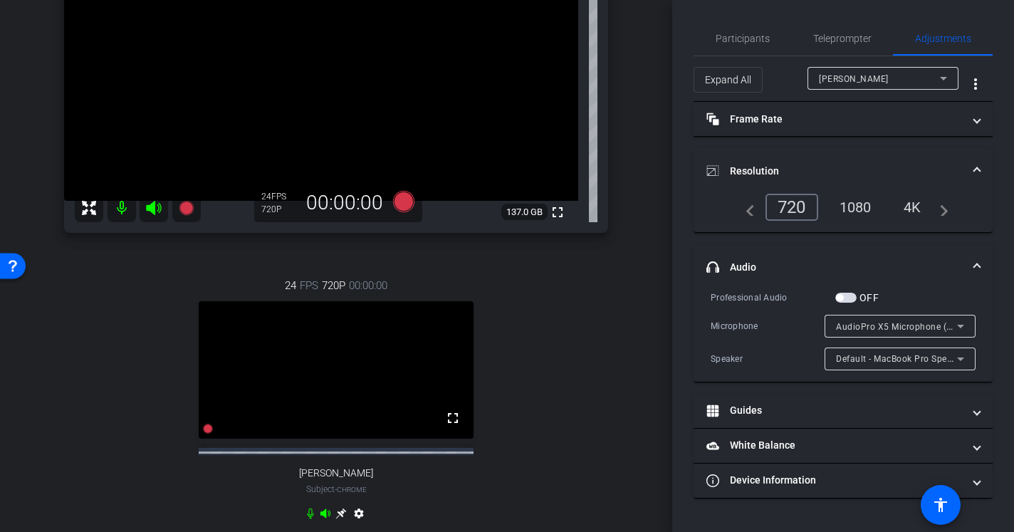
click at [858, 214] on div "1080" at bounding box center [855, 207] width 53 height 24
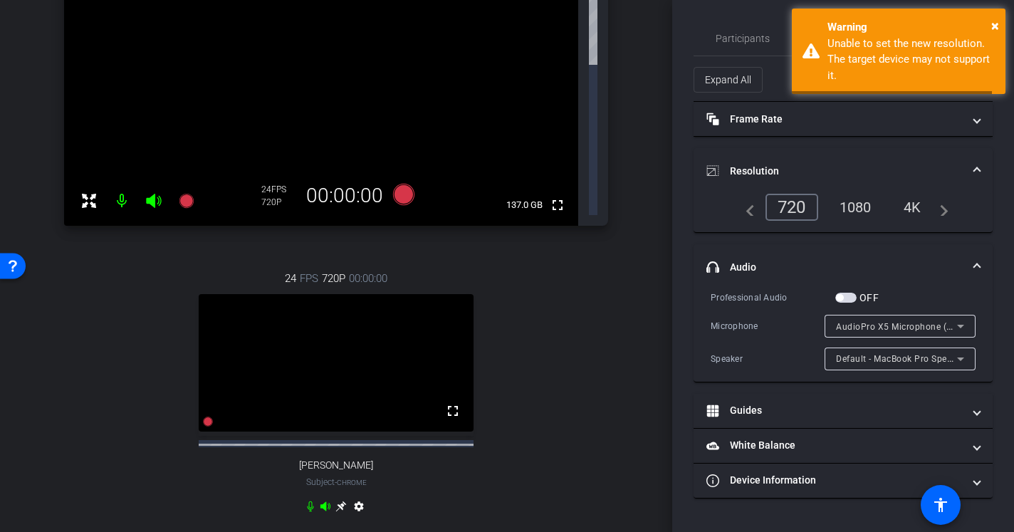
scroll to position [166, 0]
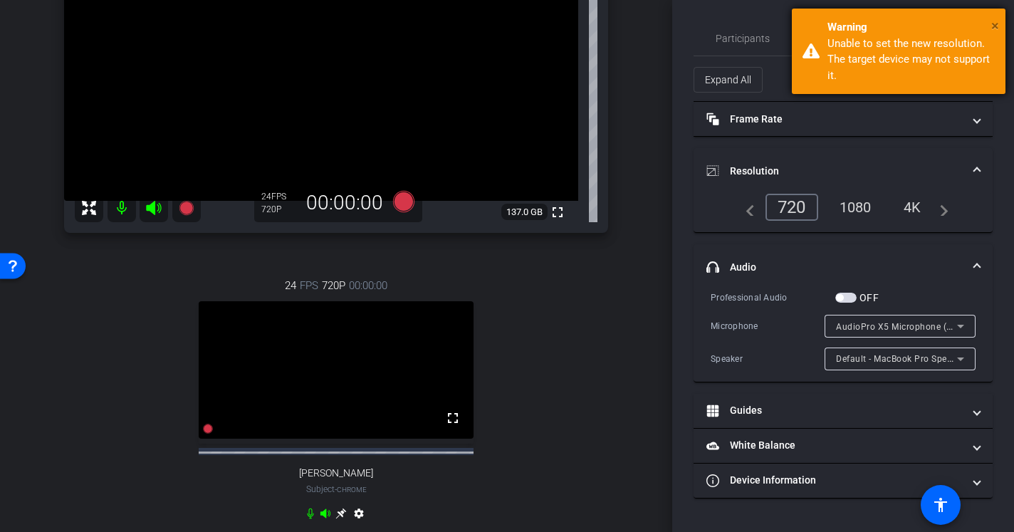
click at [998, 21] on span "×" at bounding box center [995, 25] width 8 height 17
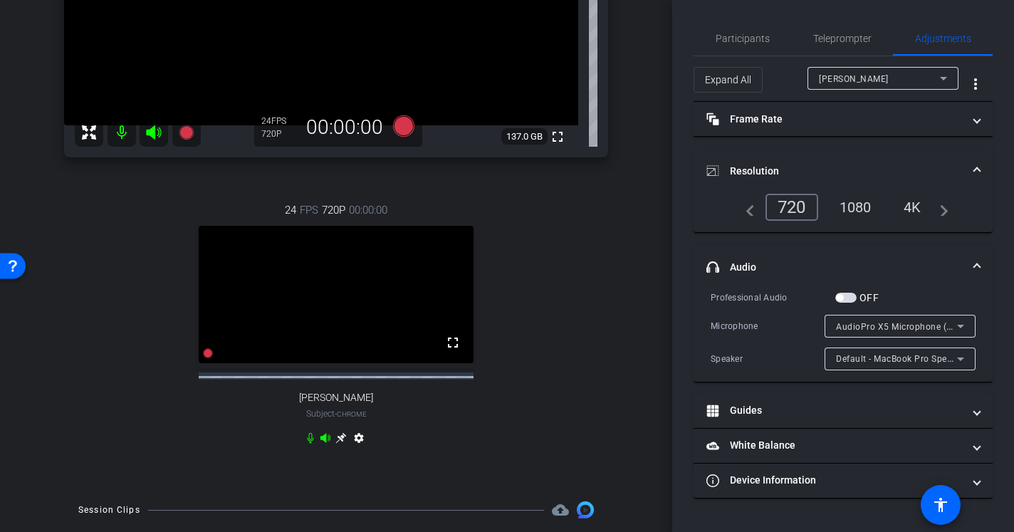
scroll to position [263, 0]
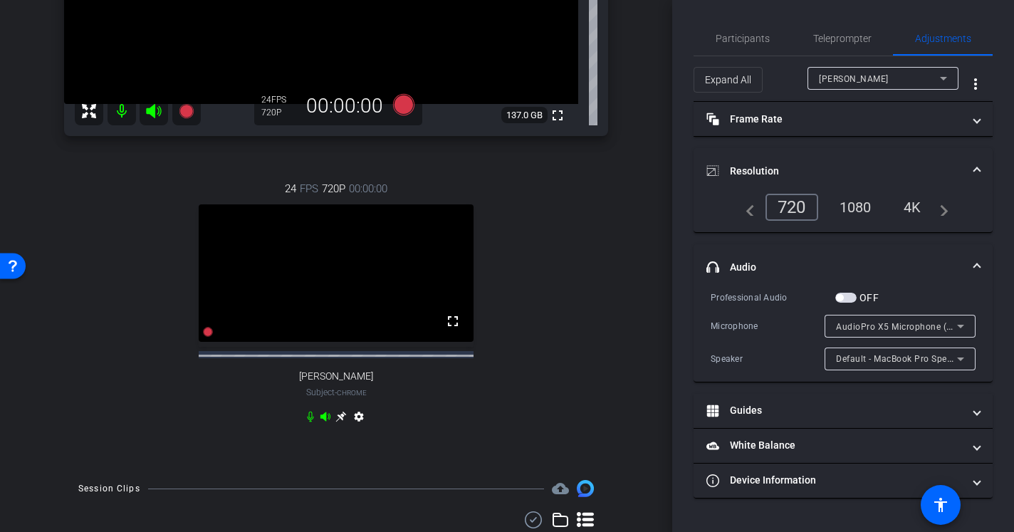
click at [851, 88] on div "Allie Garfinkle" at bounding box center [883, 78] width 128 height 23
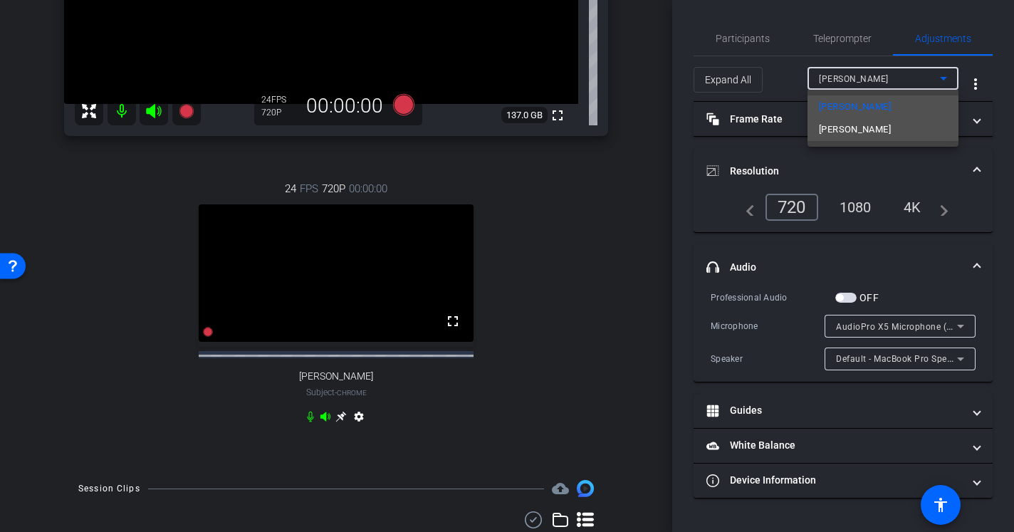
click at [853, 127] on span "Evan Reiser" at bounding box center [855, 129] width 72 height 17
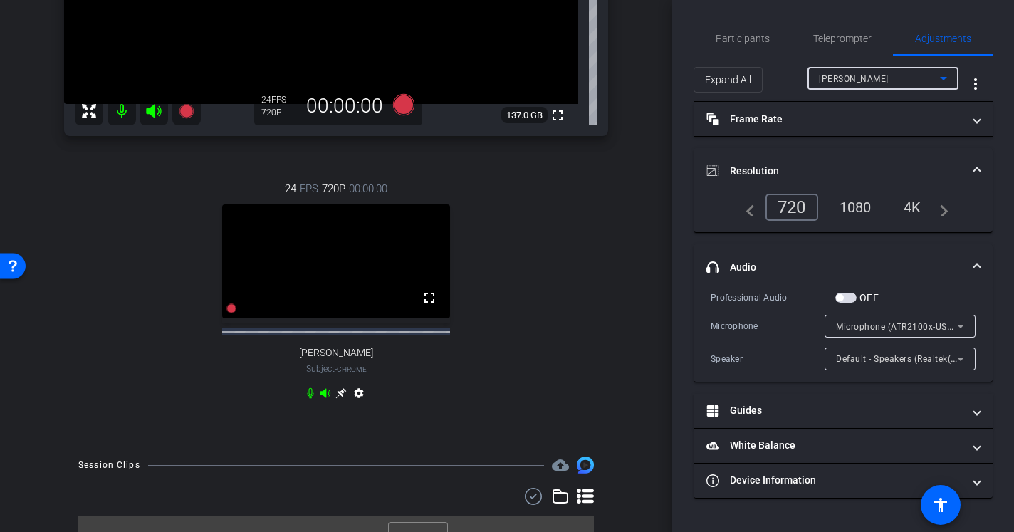
scroll to position [168, 0]
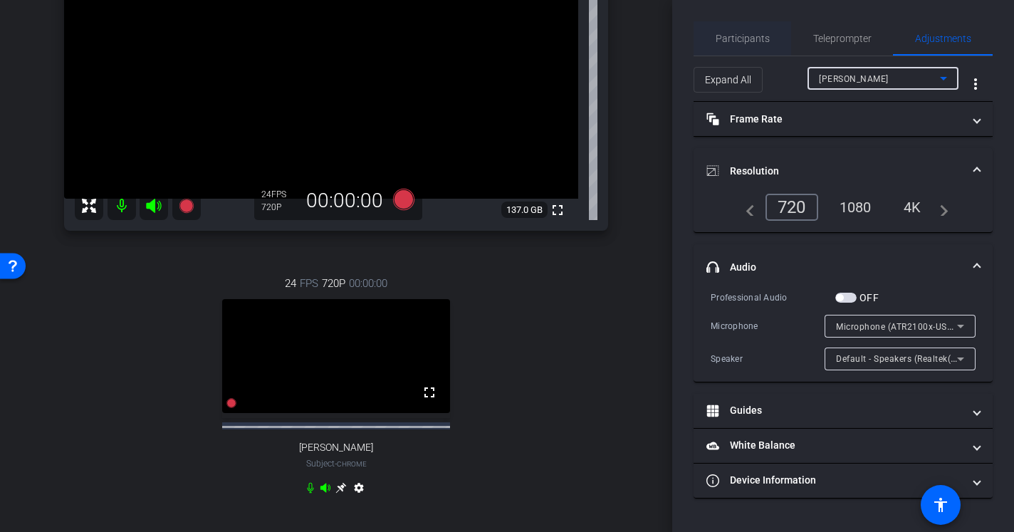
click at [757, 29] on span "Participants" at bounding box center [743, 38] width 54 height 34
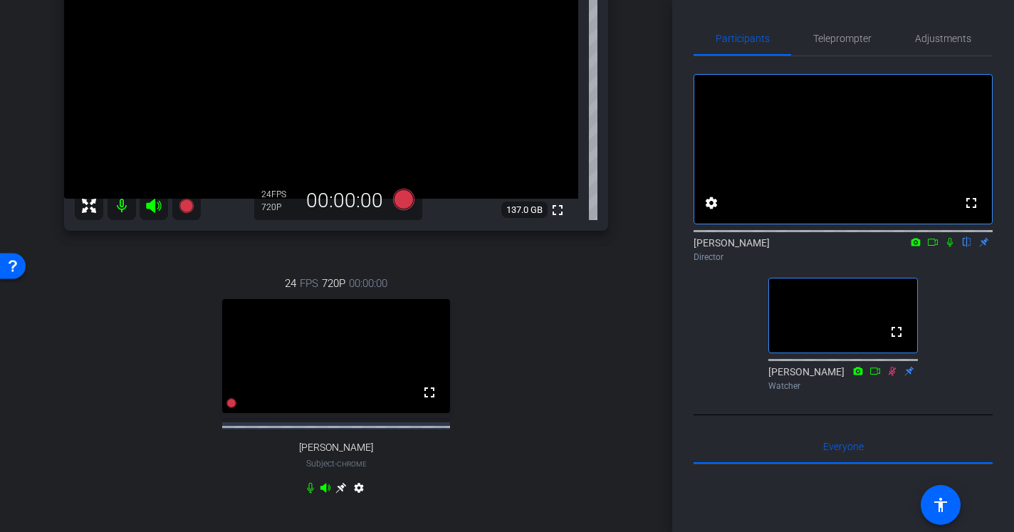
click at [934, 246] on icon at bounding box center [933, 242] width 10 height 7
click at [361, 505] on div "24 FPS 720P 00:00:00 fullscreen Evan Reiser Subject - Chrome settings" at bounding box center [336, 387] width 544 height 271
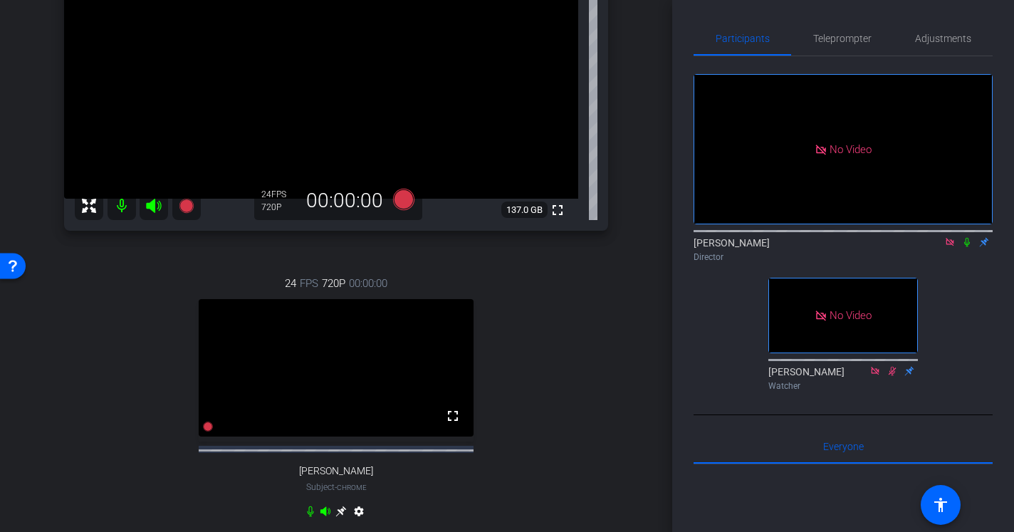
scroll to position [187, 0]
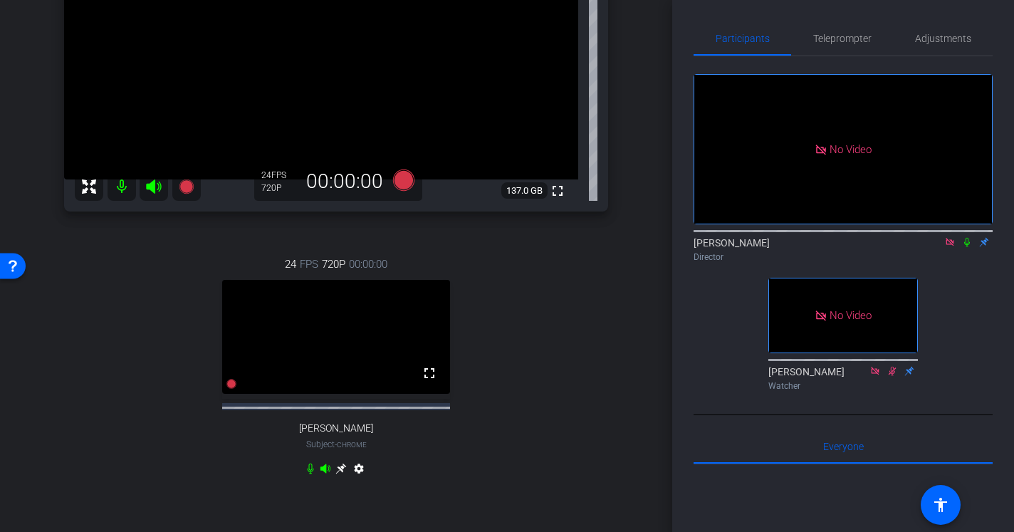
click at [359, 480] on mat-icon "settings" at bounding box center [358, 471] width 17 height 17
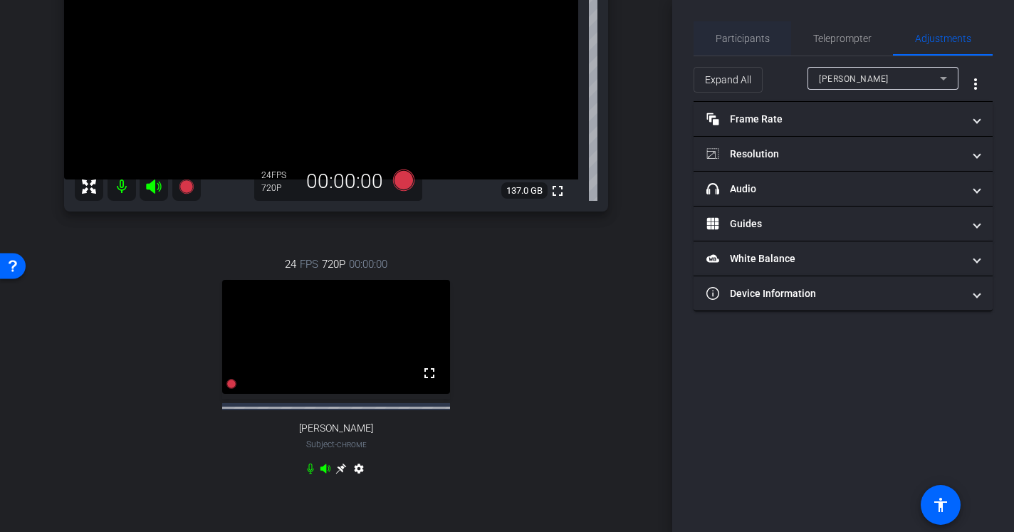
click at [753, 33] on span "Participants" at bounding box center [743, 38] width 54 height 10
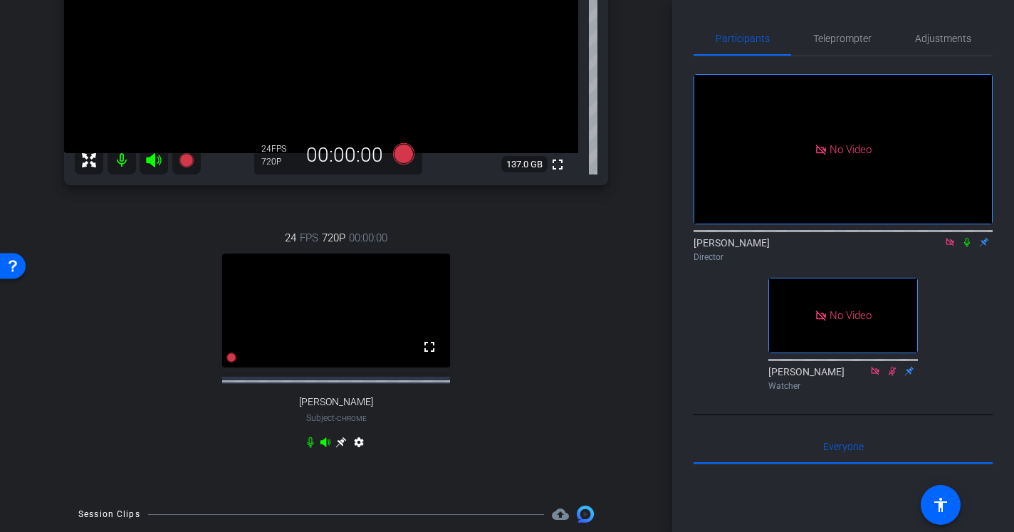
scroll to position [215, 0]
click at [360, 452] on mat-icon "settings" at bounding box center [358, 443] width 17 height 17
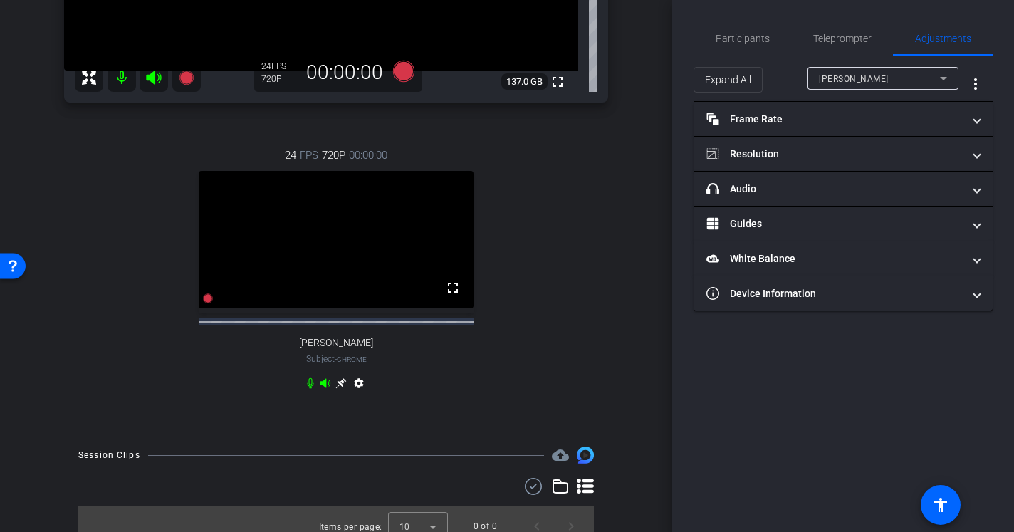
scroll to position [323, 0]
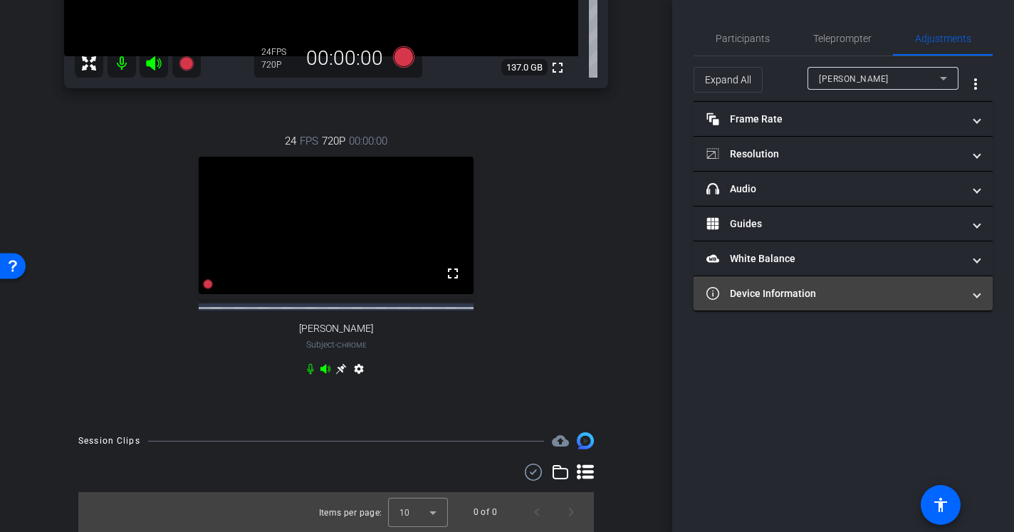
click at [816, 279] on mat-expansion-panel-header "Device Information" at bounding box center [843, 293] width 299 height 34
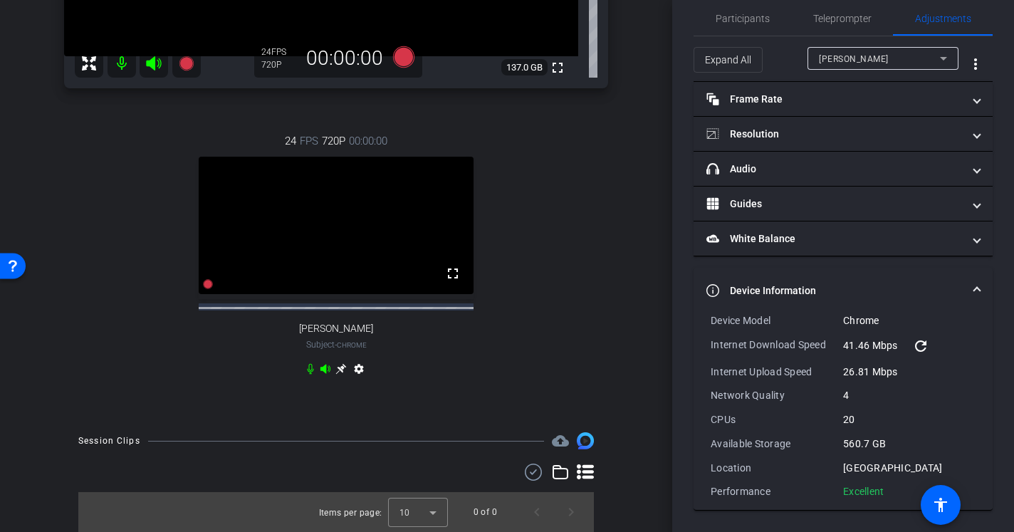
scroll to position [0, 0]
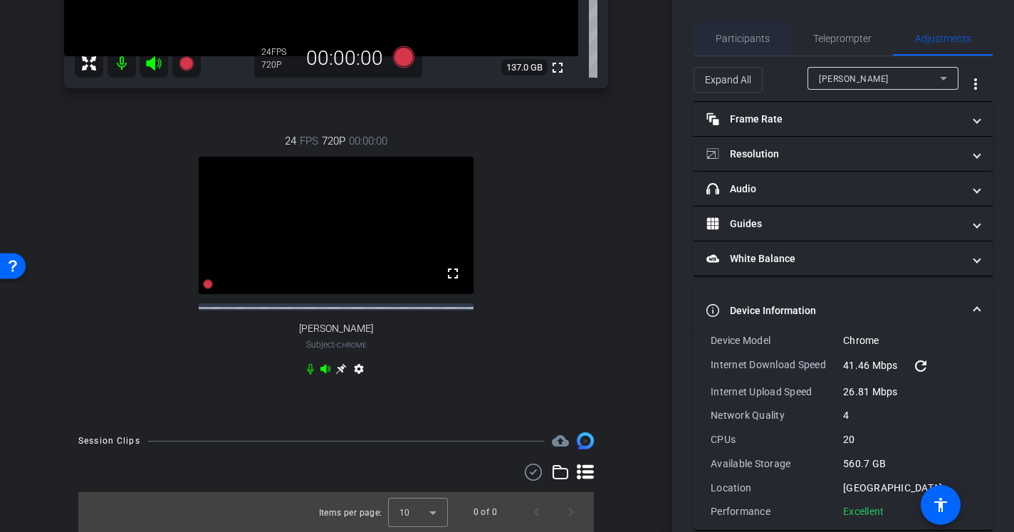
click at [751, 42] on span "Participants" at bounding box center [743, 38] width 54 height 10
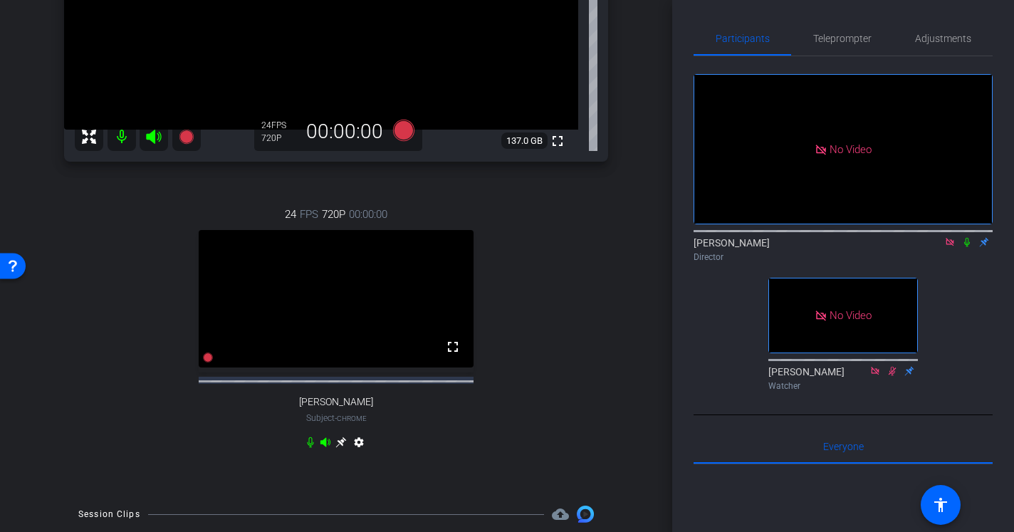
scroll to position [115, 0]
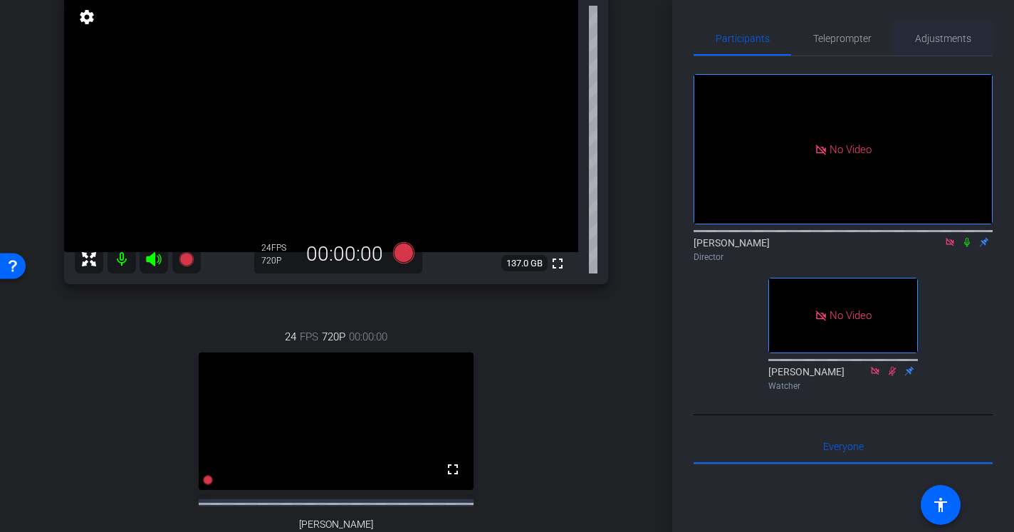
click at [955, 43] on span "Adjustments" at bounding box center [943, 38] width 56 height 10
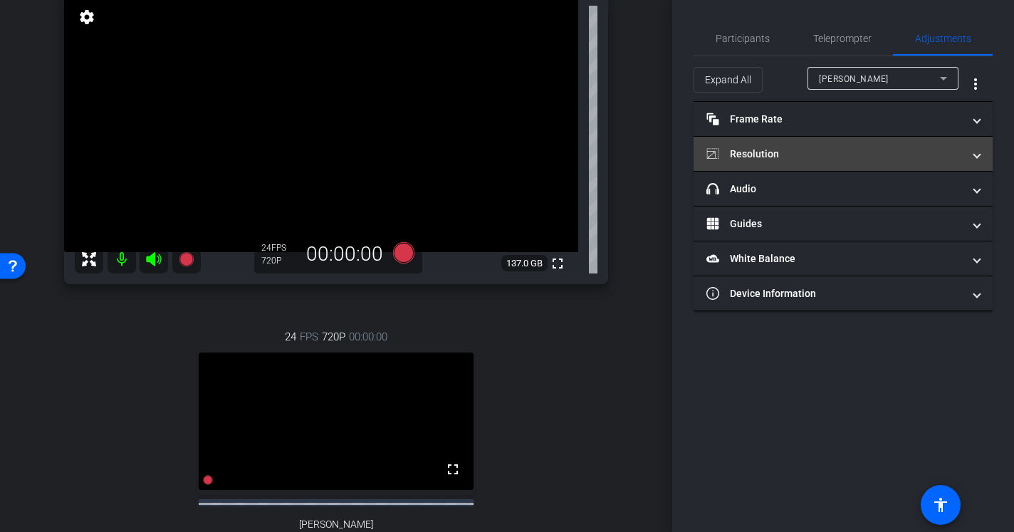
click at [817, 162] on mat-expansion-panel-header "Resolution" at bounding box center [843, 154] width 299 height 34
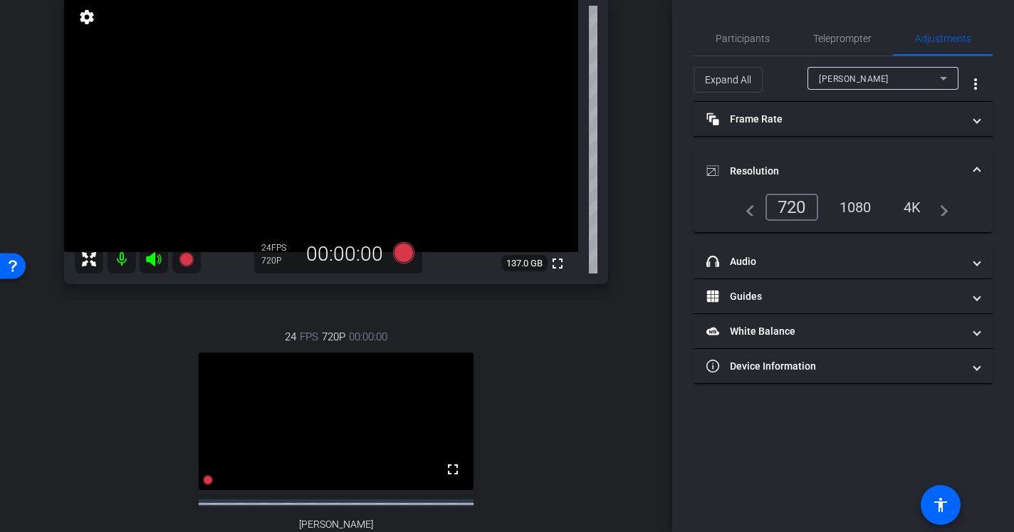
click at [867, 213] on div "1080" at bounding box center [855, 207] width 53 height 24
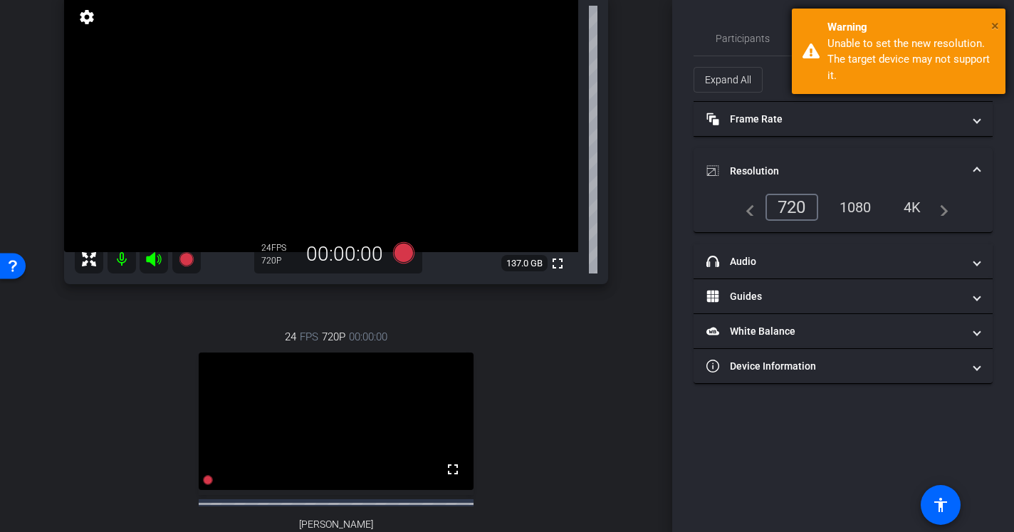
click at [991, 25] on span "×" at bounding box center [995, 25] width 8 height 17
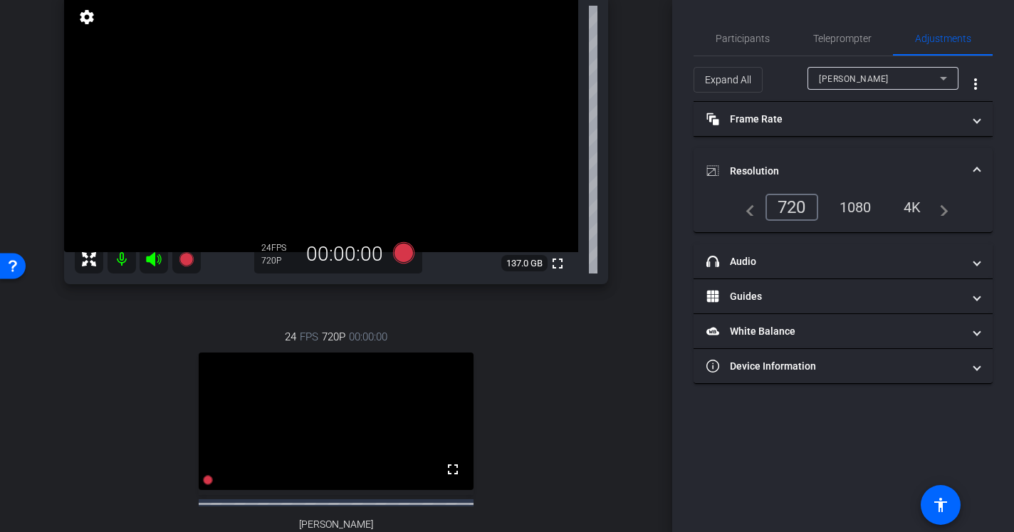
scroll to position [180, 0]
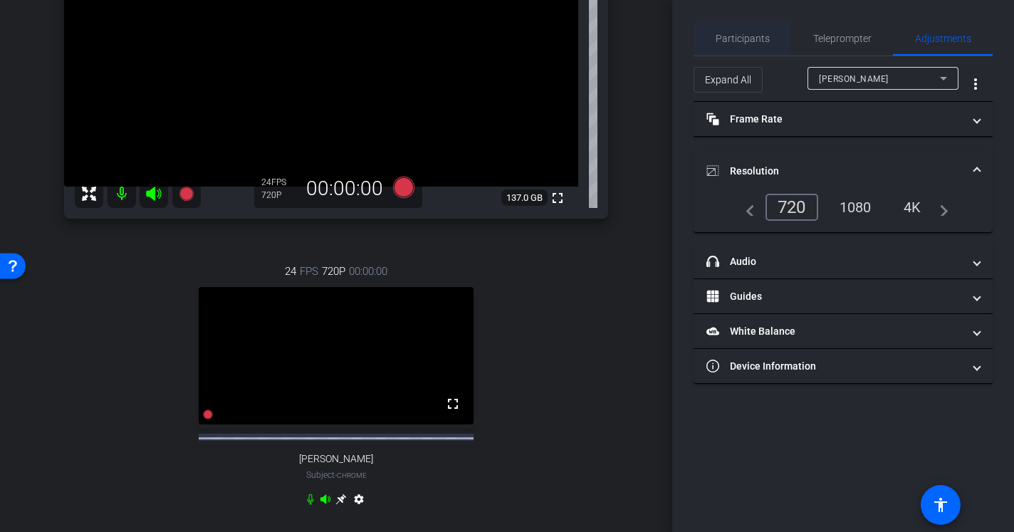
click at [754, 40] on span "Participants" at bounding box center [743, 38] width 54 height 10
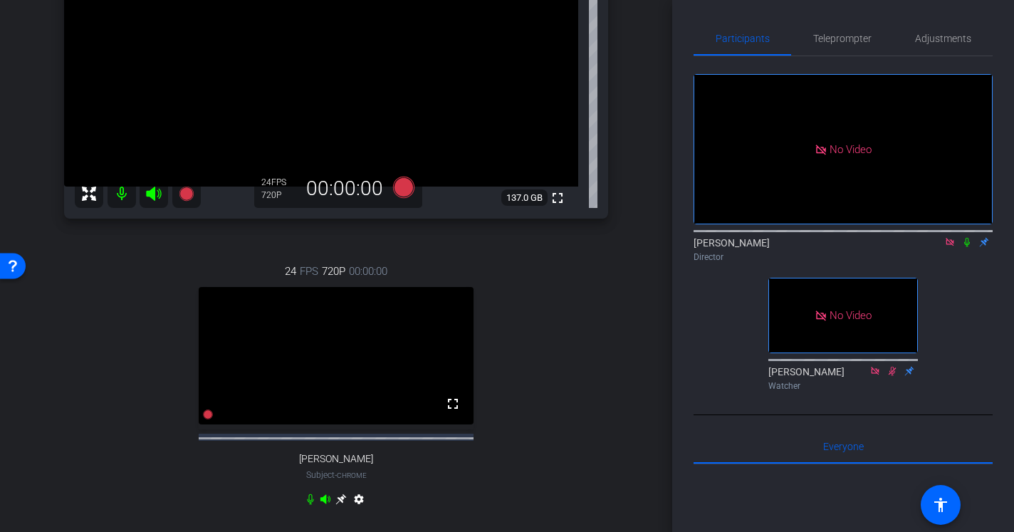
click at [954, 237] on icon at bounding box center [949, 242] width 11 height 10
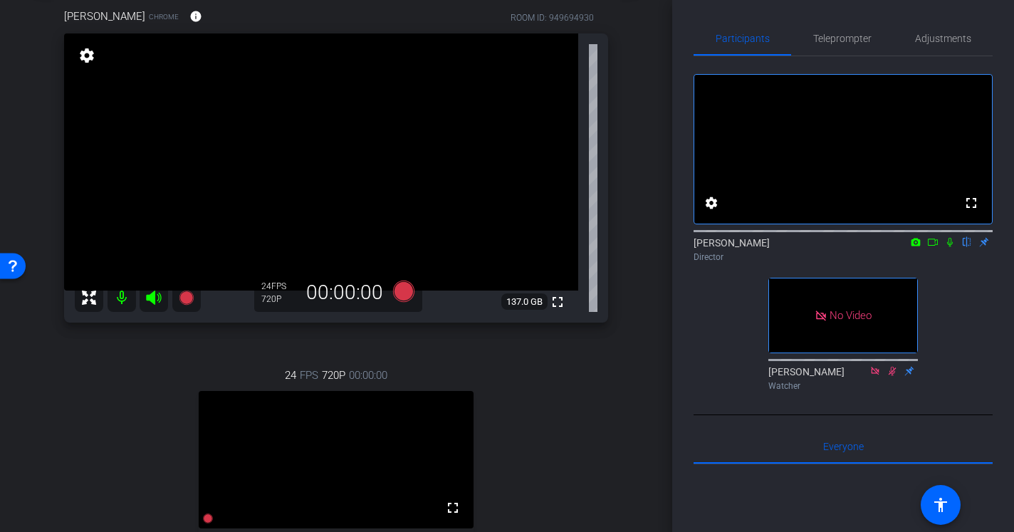
scroll to position [13, 0]
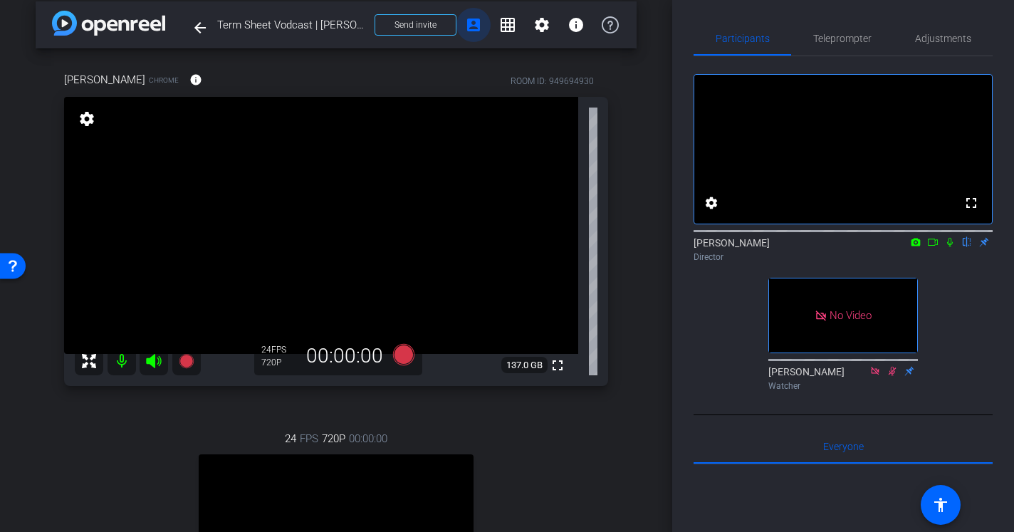
click at [471, 19] on mat-icon "account_box" at bounding box center [473, 24] width 17 height 17
click at [432, 28] on span "Send invite" at bounding box center [416, 24] width 42 height 11
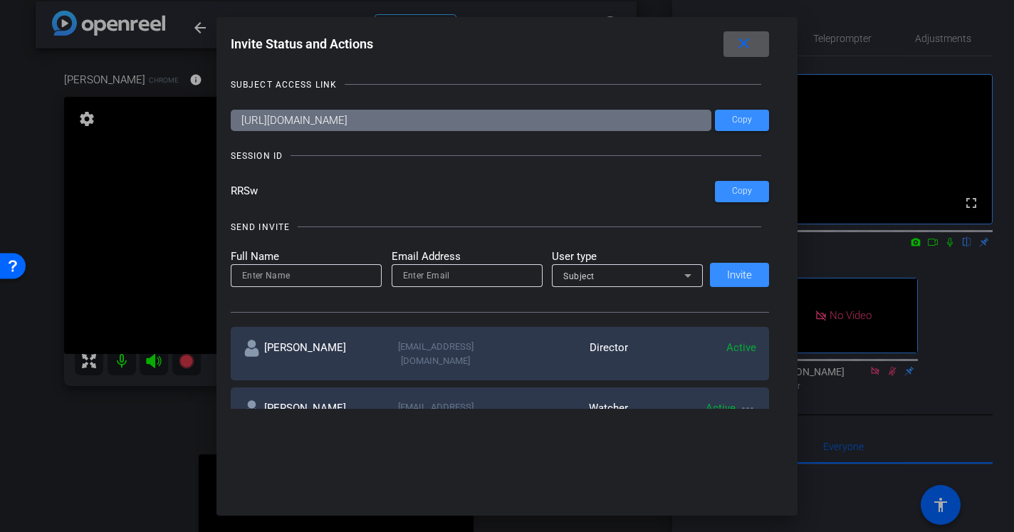
click at [323, 271] on input at bounding box center [306, 275] width 128 height 17
type input "Lydia Randall"
click at [523, 272] on input "email" at bounding box center [467, 275] width 128 height 17
type input "lydia.randall@fortune.com"
click at [670, 280] on div "Subject" at bounding box center [623, 276] width 121 height 18
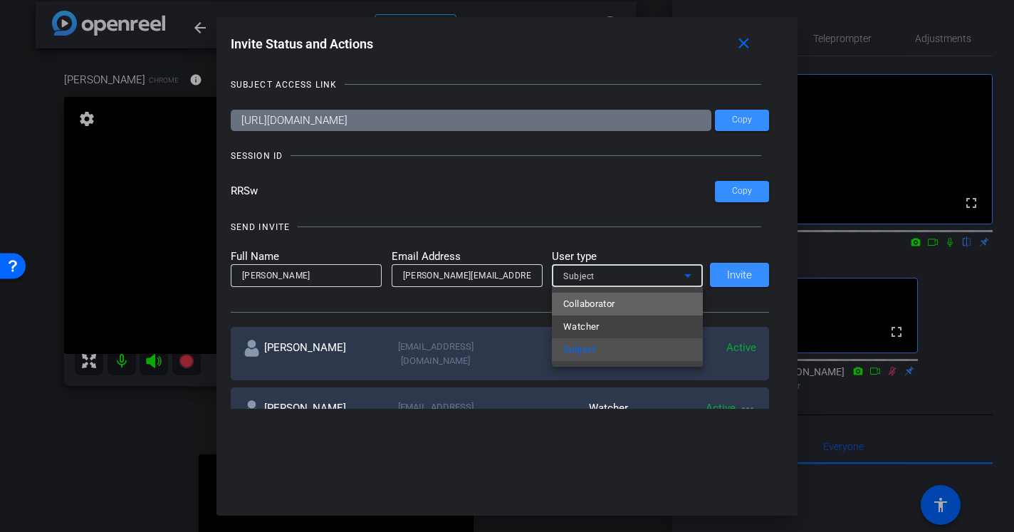
click at [639, 308] on mat-option "Collaborator" at bounding box center [627, 304] width 151 height 23
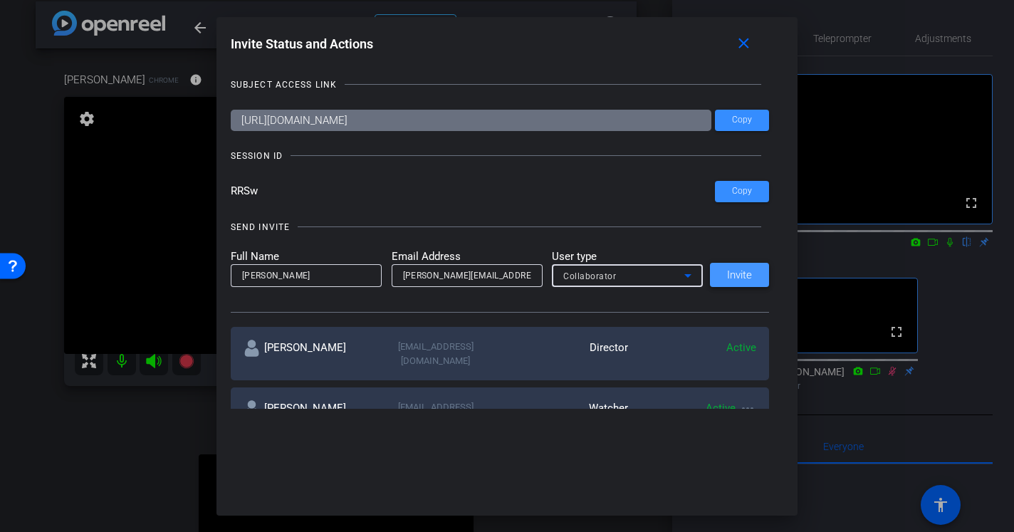
click at [729, 264] on span at bounding box center [739, 275] width 59 height 34
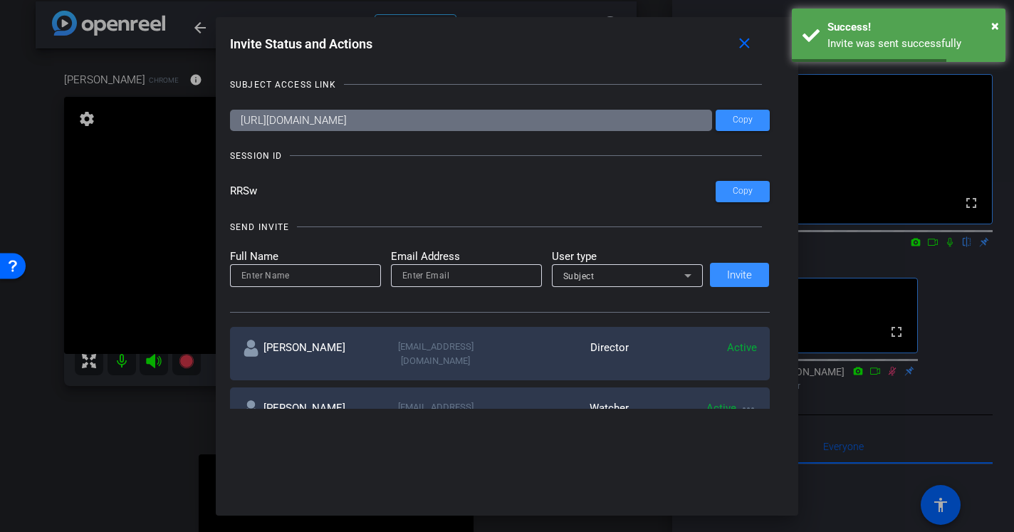
click at [23, 462] on div at bounding box center [507, 266] width 1014 height 532
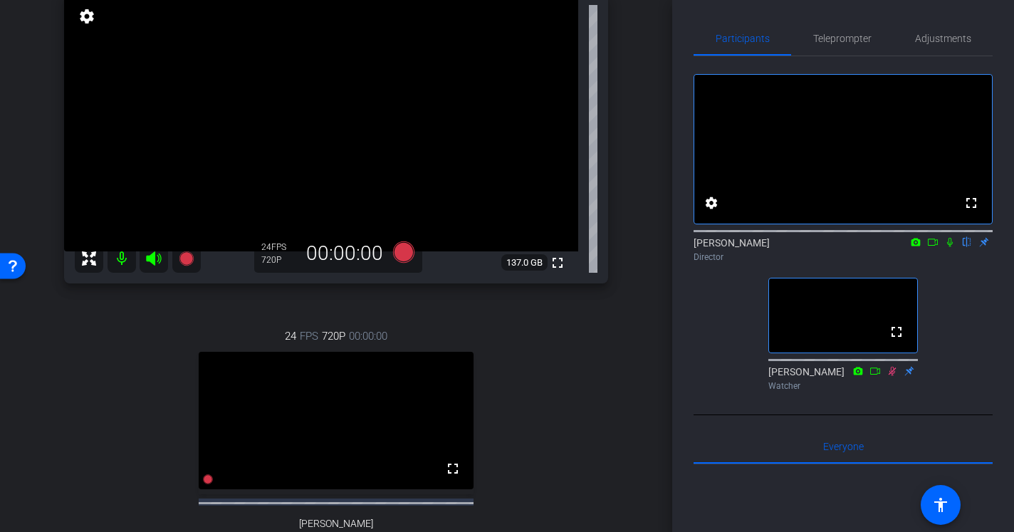
scroll to position [114, 0]
click at [953, 247] on icon at bounding box center [949, 242] width 11 height 10
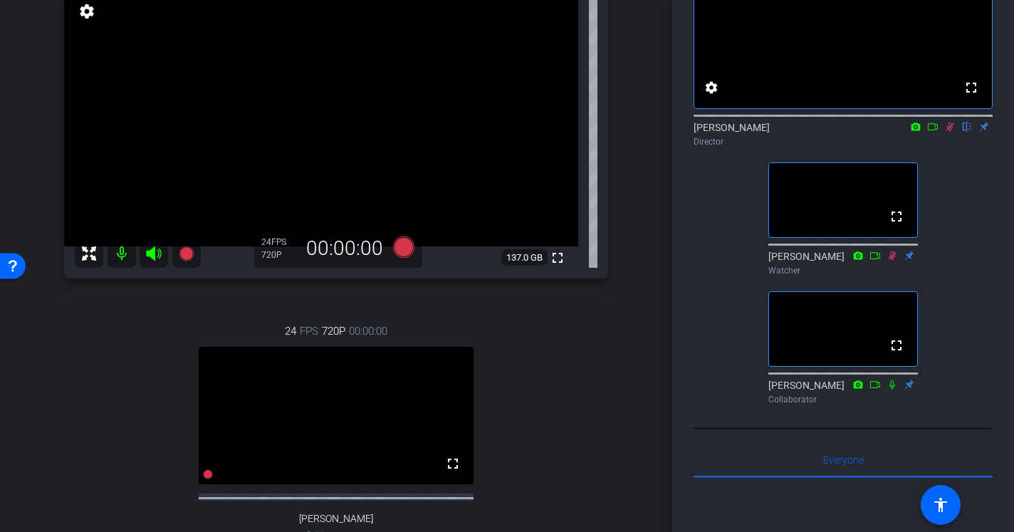
scroll to position [121, 0]
click at [895, 390] on icon at bounding box center [892, 385] width 11 height 10
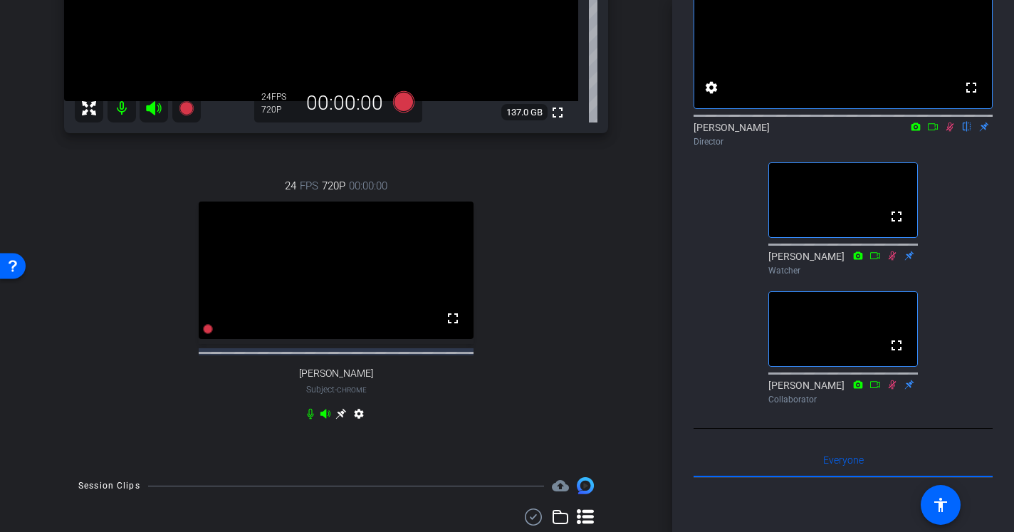
scroll to position [267, 0]
click at [571, 424] on div "24 FPS 720P 00:00:00 fullscreen Evan Reiser Subject - Chrome settings" at bounding box center [336, 300] width 544 height 294
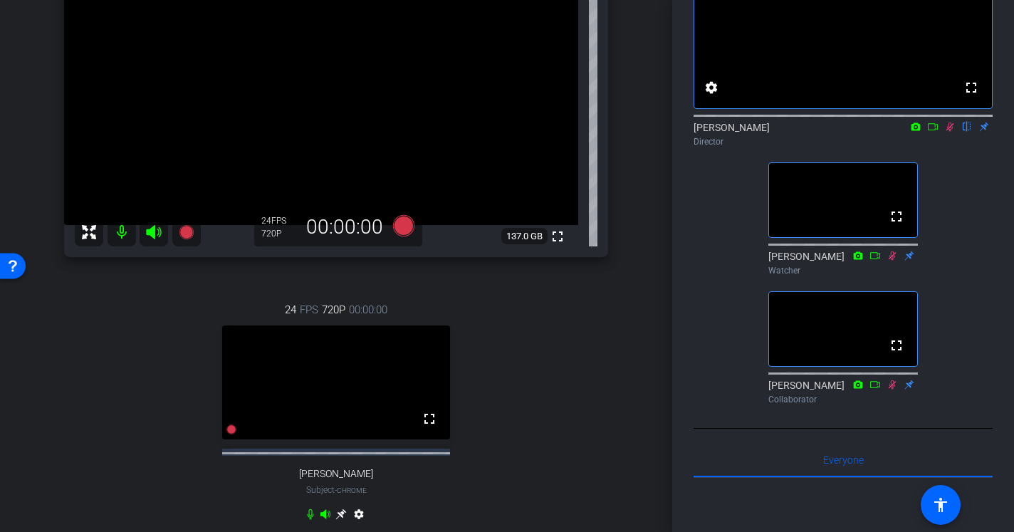
scroll to position [120, 0]
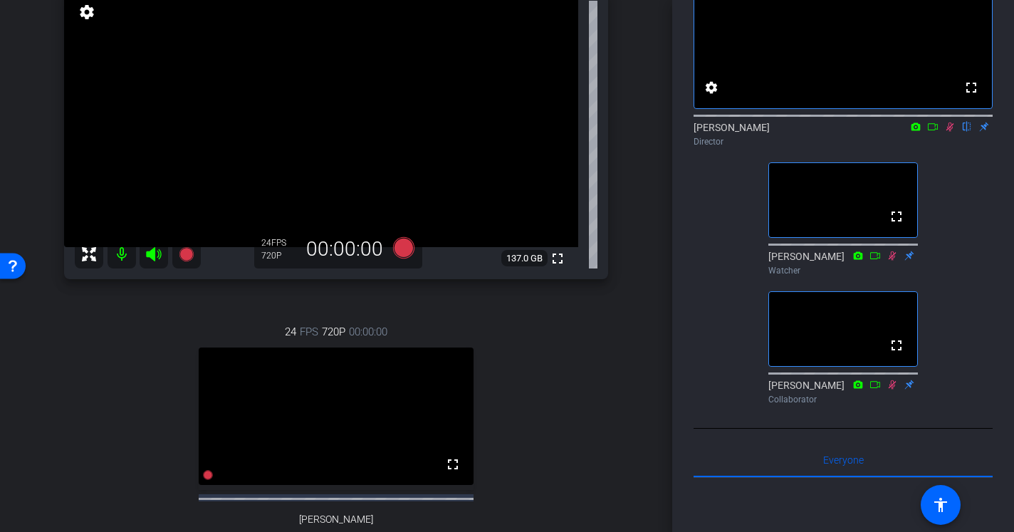
click at [952, 132] on icon at bounding box center [949, 127] width 11 height 10
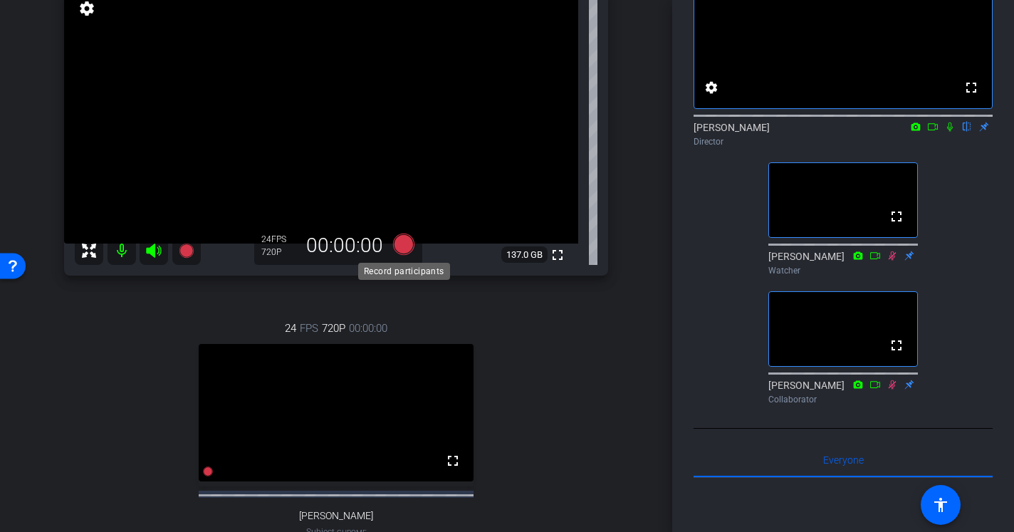
click at [405, 241] on icon at bounding box center [403, 244] width 21 height 21
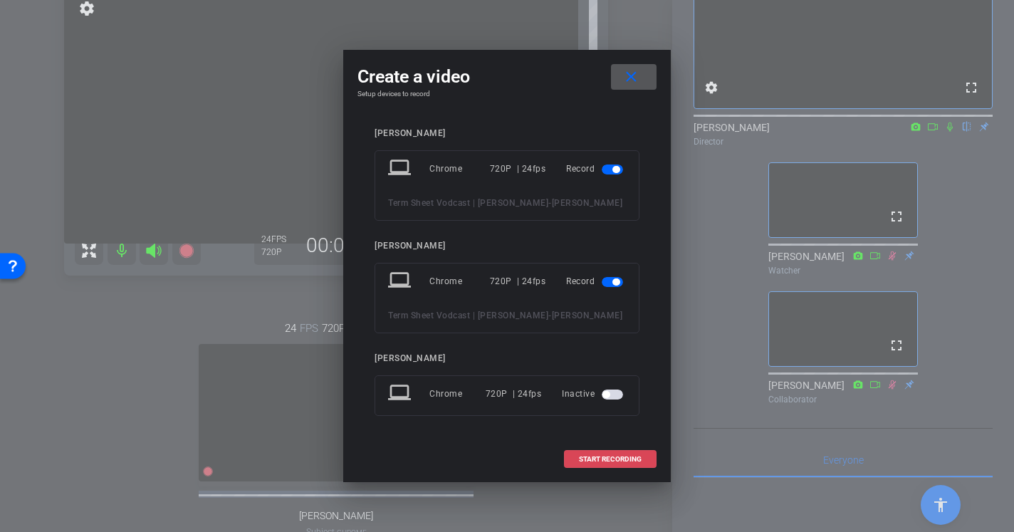
click at [619, 459] on span "START RECORDING" at bounding box center [610, 459] width 63 height 7
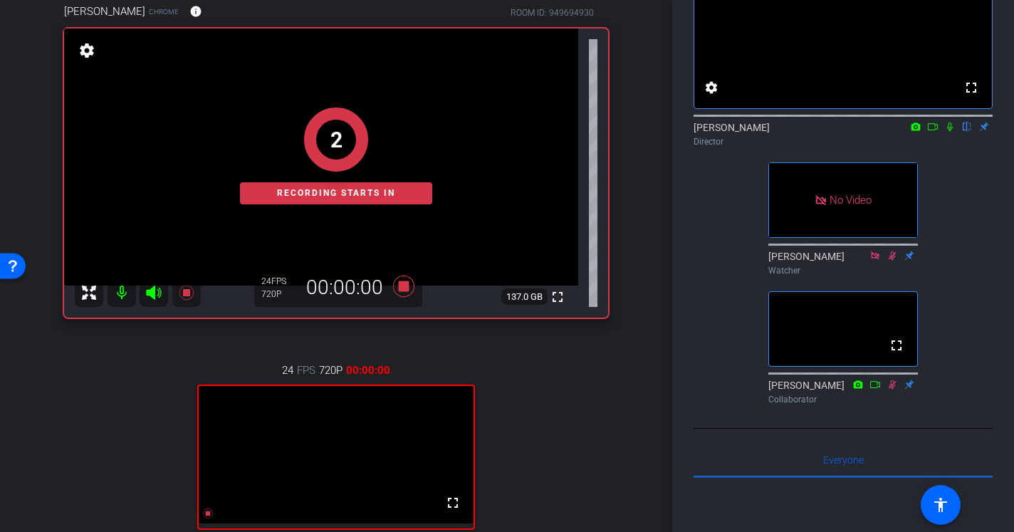
scroll to position [93, 0]
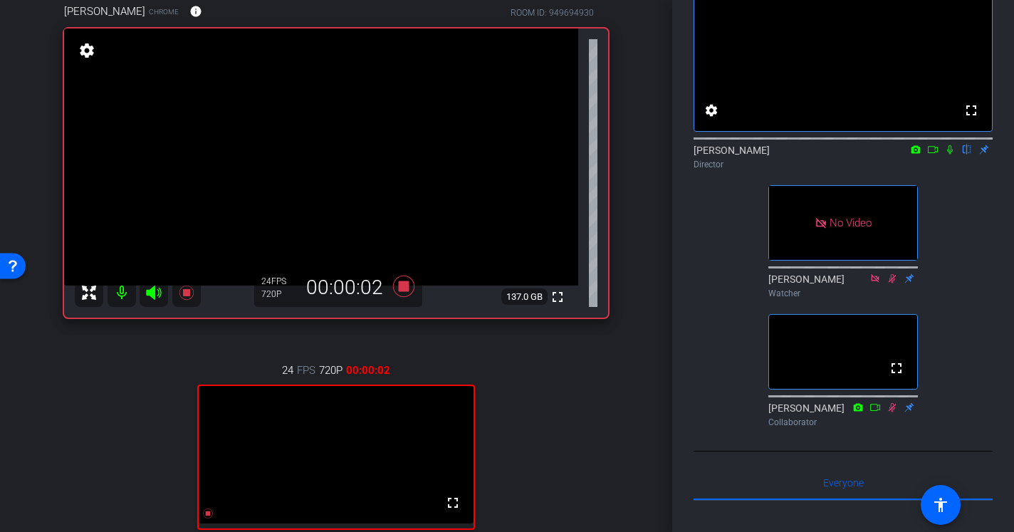
click at [950, 155] on icon at bounding box center [949, 150] width 11 height 10
click at [937, 155] on icon at bounding box center [932, 150] width 11 height 10
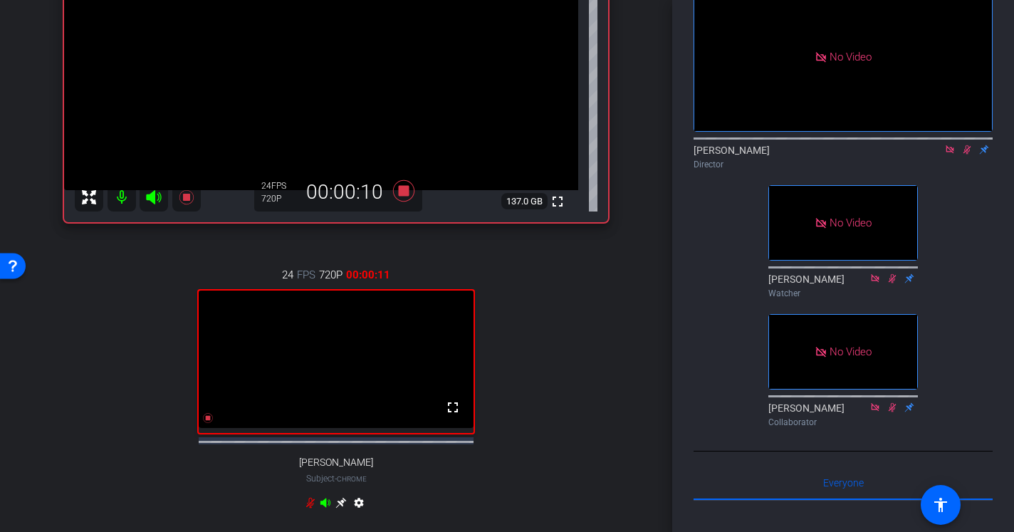
scroll to position [185, 0]
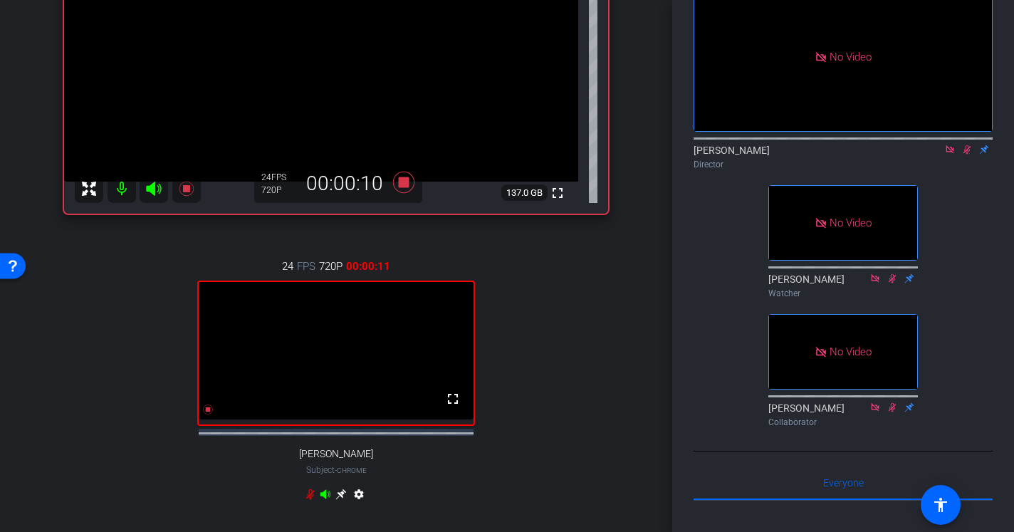
click at [313, 500] on icon at bounding box center [310, 494] width 11 height 11
click at [966, 155] on icon at bounding box center [968, 149] width 8 height 9
click at [966, 155] on icon at bounding box center [966, 150] width 11 height 10
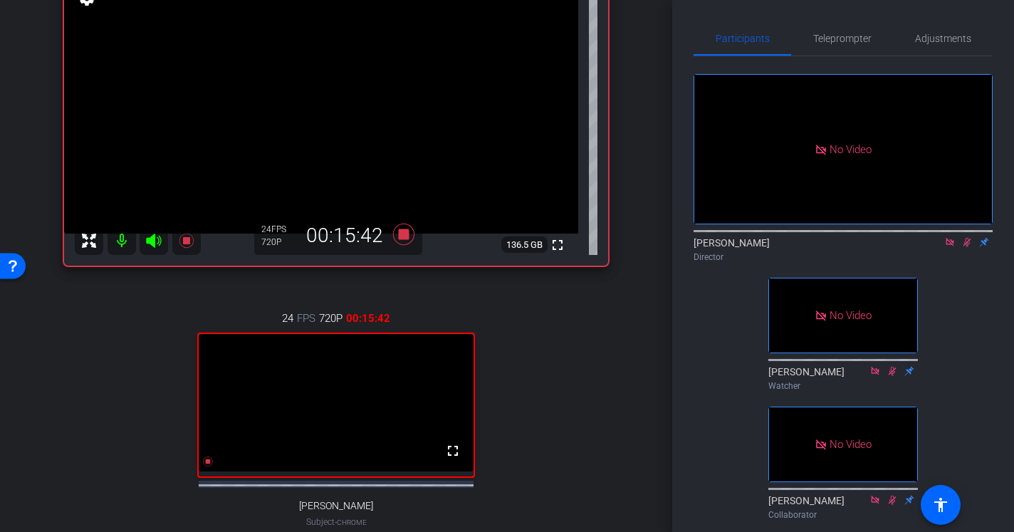
scroll to position [130, 0]
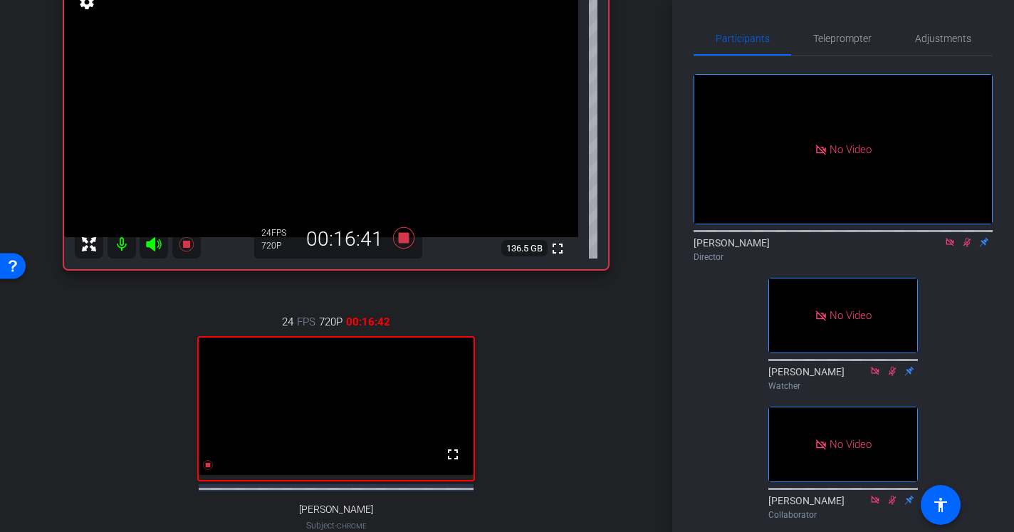
click at [952, 246] on icon at bounding box center [950, 242] width 8 height 8
click at [951, 247] on icon at bounding box center [951, 242] width 8 height 9
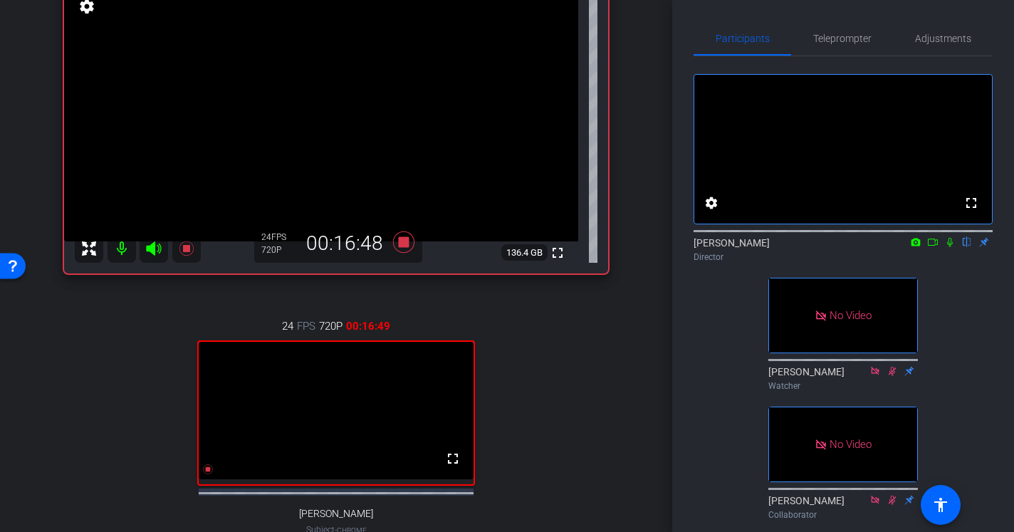
scroll to position [124, 0]
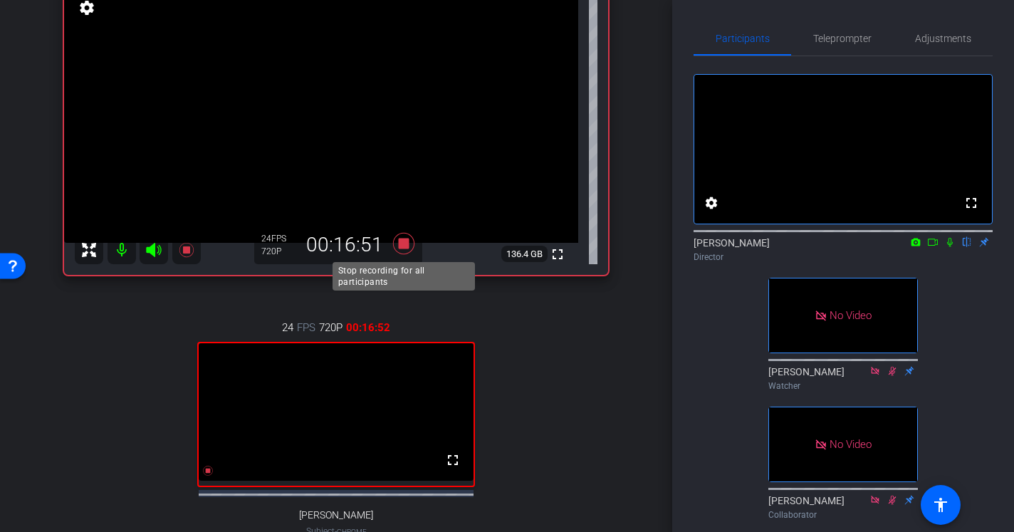
click at [402, 242] on icon at bounding box center [403, 243] width 21 height 21
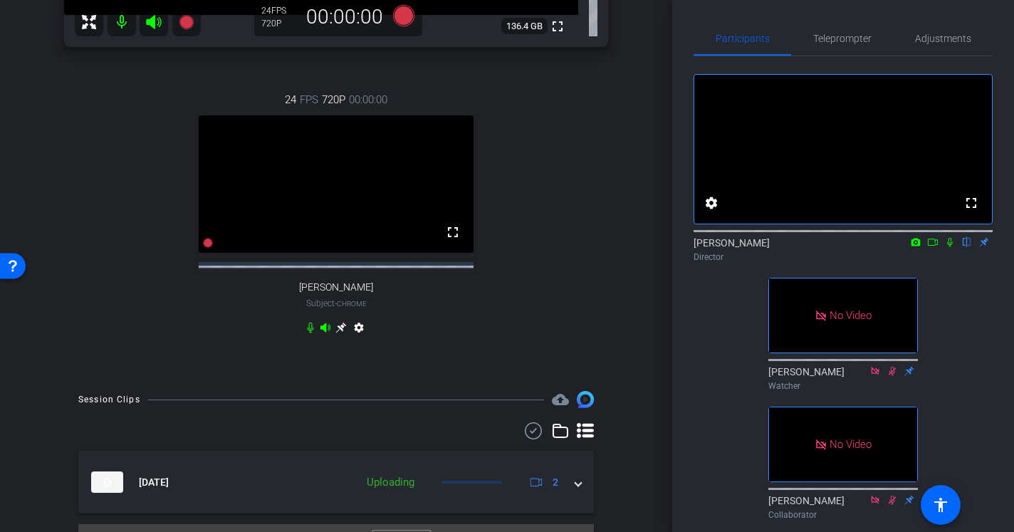
scroll to position [382, 0]
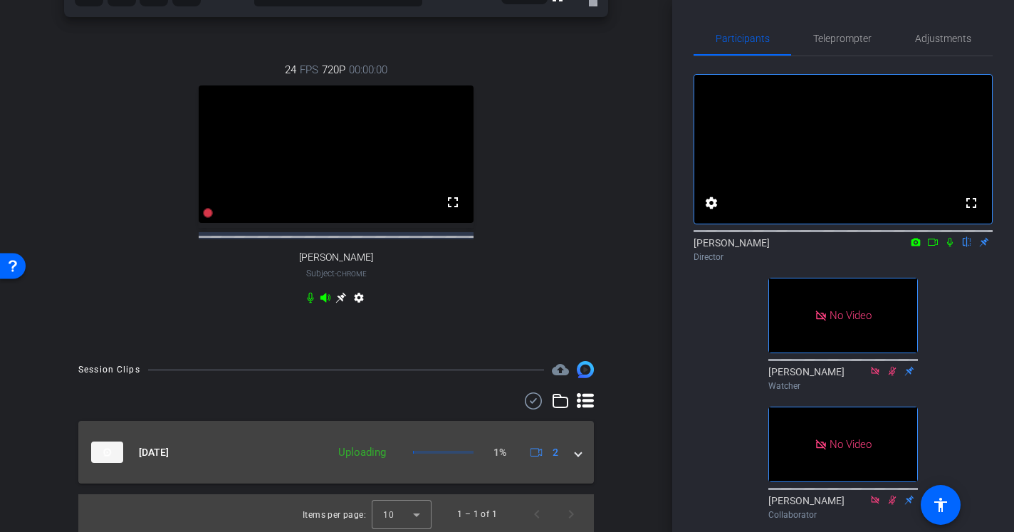
click at [575, 460] on span at bounding box center [578, 452] width 6 height 15
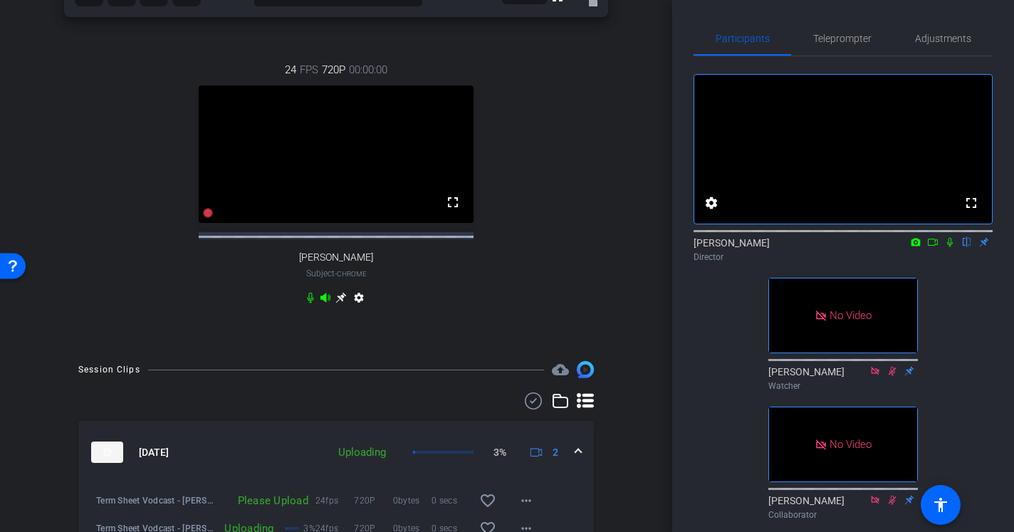
scroll to position [474, 0]
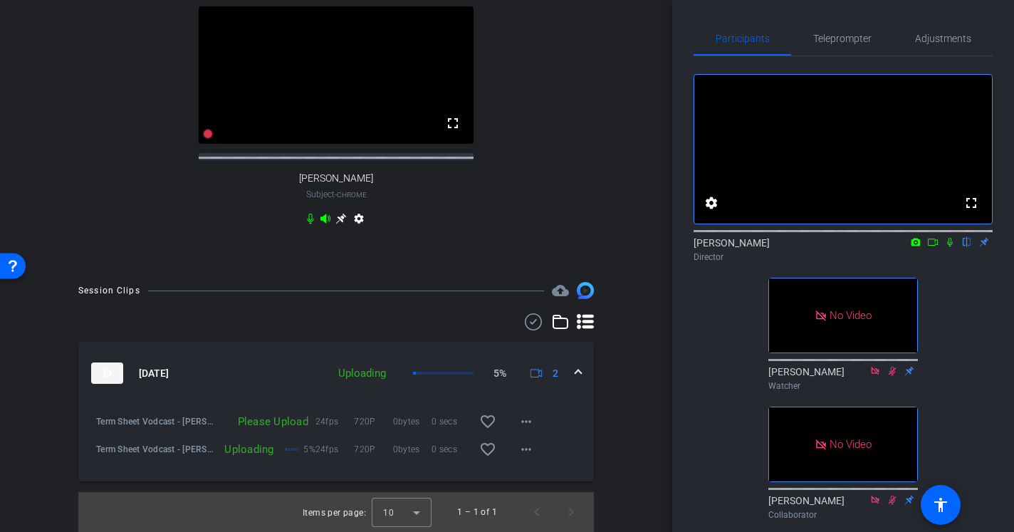
click at [578, 370] on span at bounding box center [578, 373] width 6 height 15
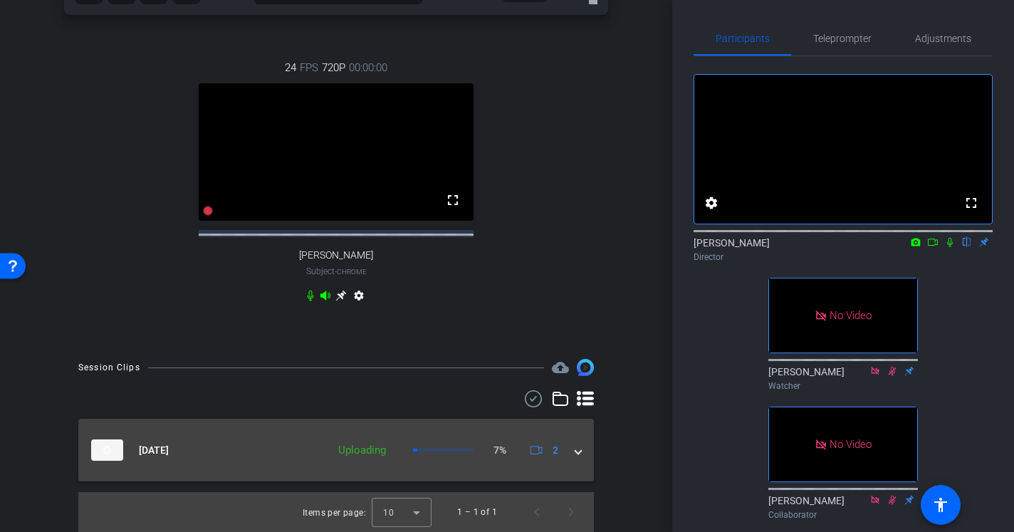
scroll to position [397, 0]
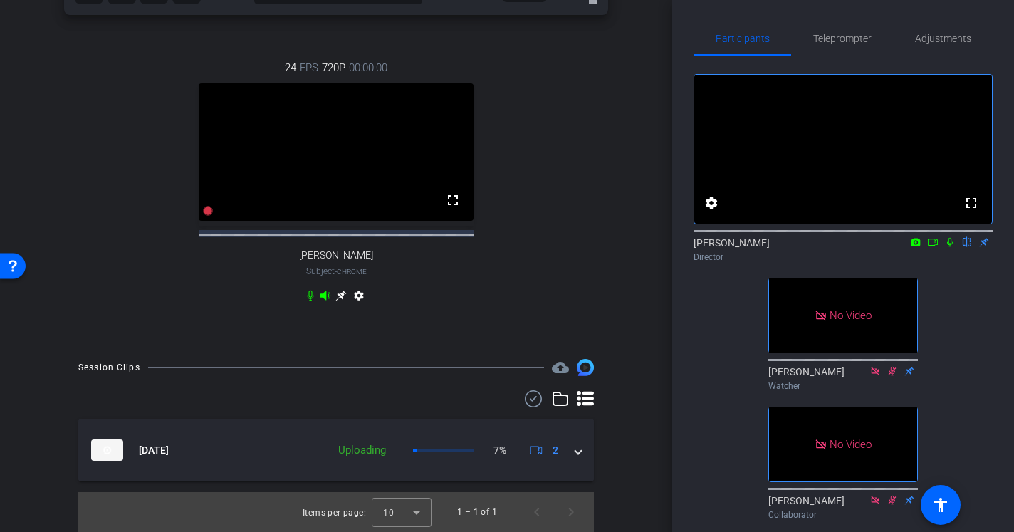
click at [949, 249] on mat-icon at bounding box center [950, 242] width 17 height 13
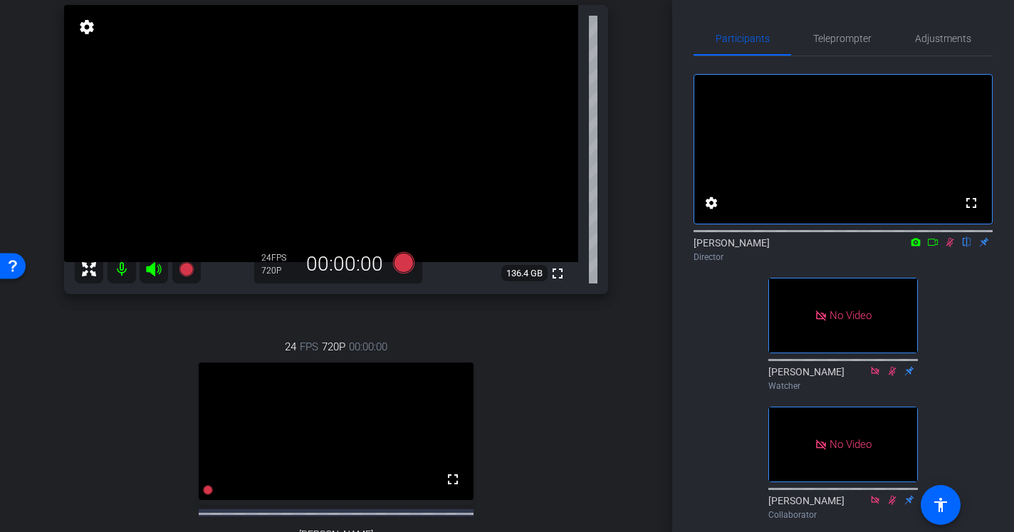
scroll to position [102, 0]
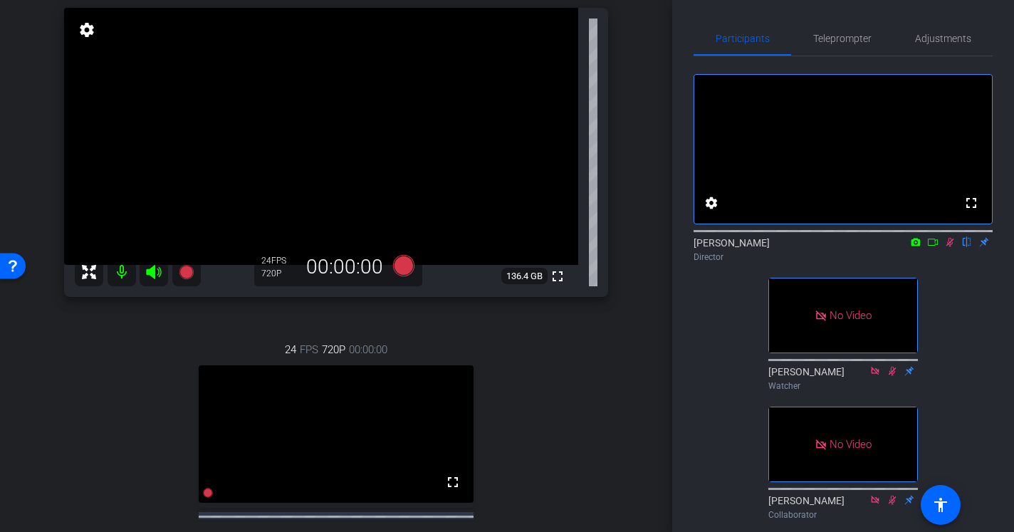
click at [947, 247] on icon at bounding box center [949, 242] width 11 height 10
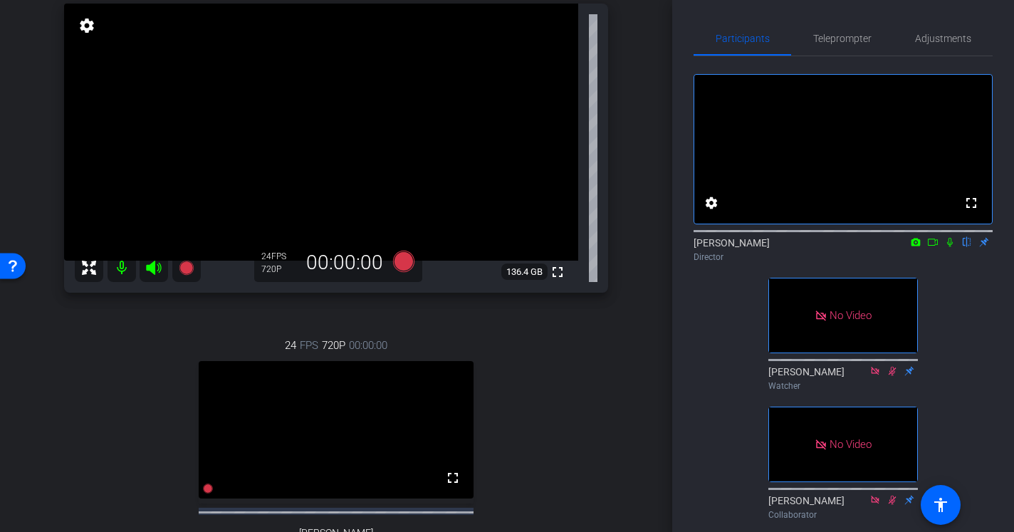
scroll to position [105, 0]
click at [403, 260] on icon at bounding box center [403, 261] width 21 height 21
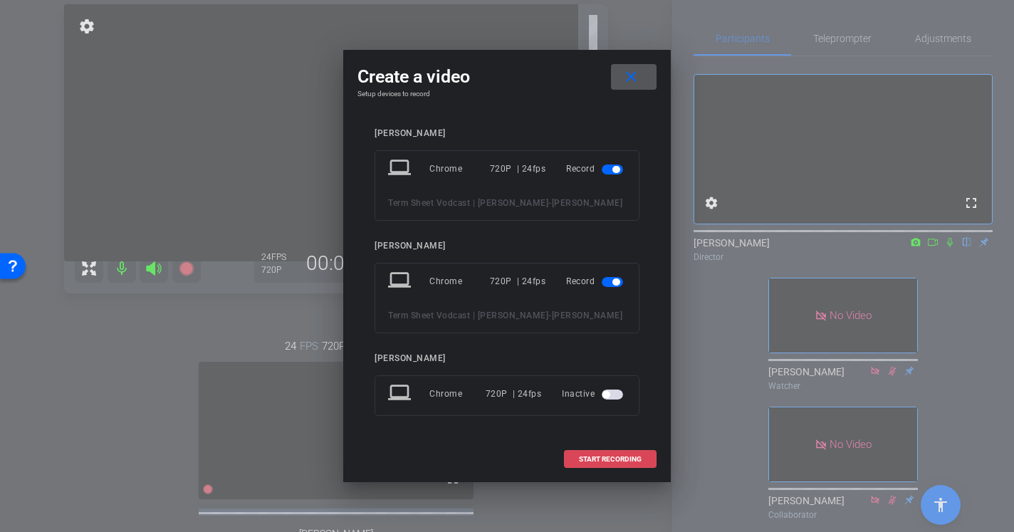
click at [597, 457] on span "START RECORDING" at bounding box center [610, 459] width 63 height 7
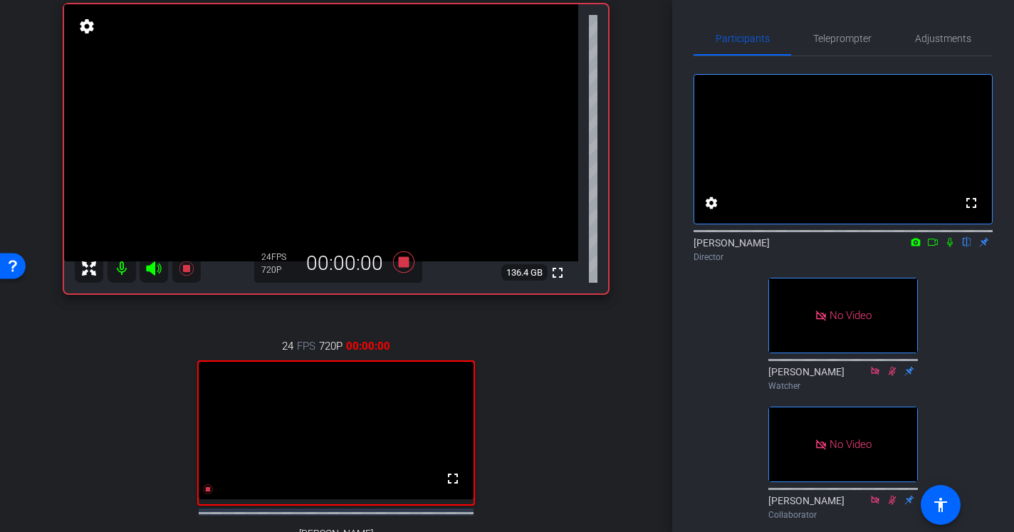
click at [949, 247] on icon at bounding box center [949, 242] width 11 height 10
click at [934, 246] on icon at bounding box center [933, 242] width 10 height 7
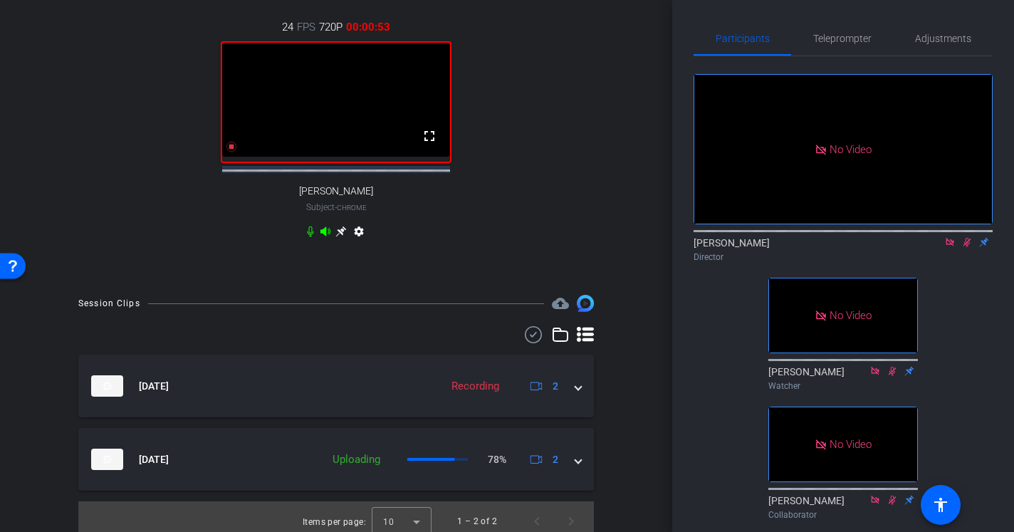
scroll to position [448, 0]
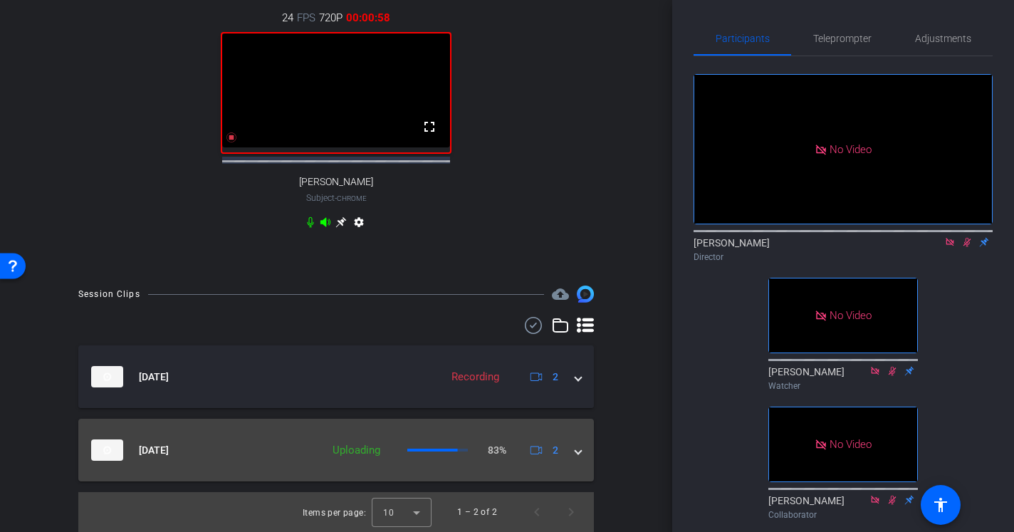
click at [580, 454] on span at bounding box center [578, 450] width 6 height 15
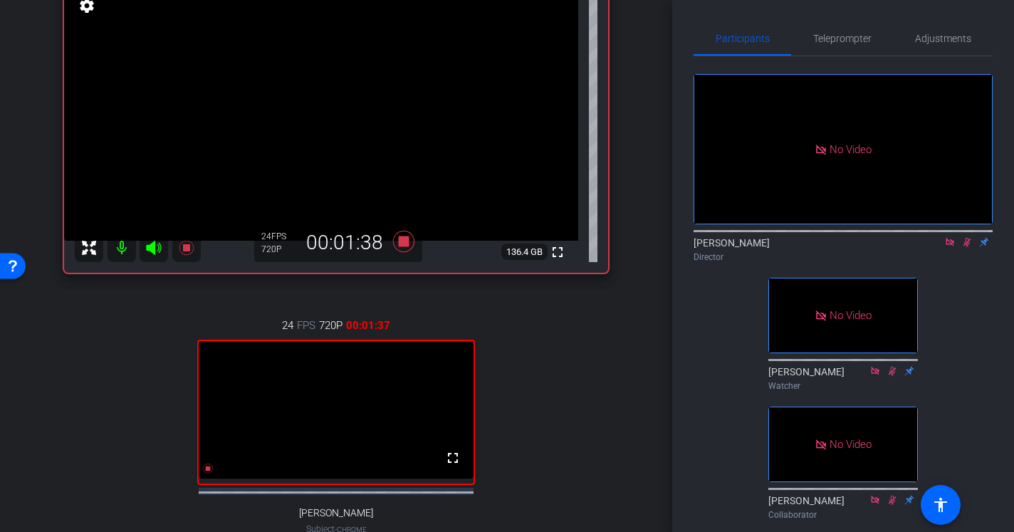
scroll to position [128, 0]
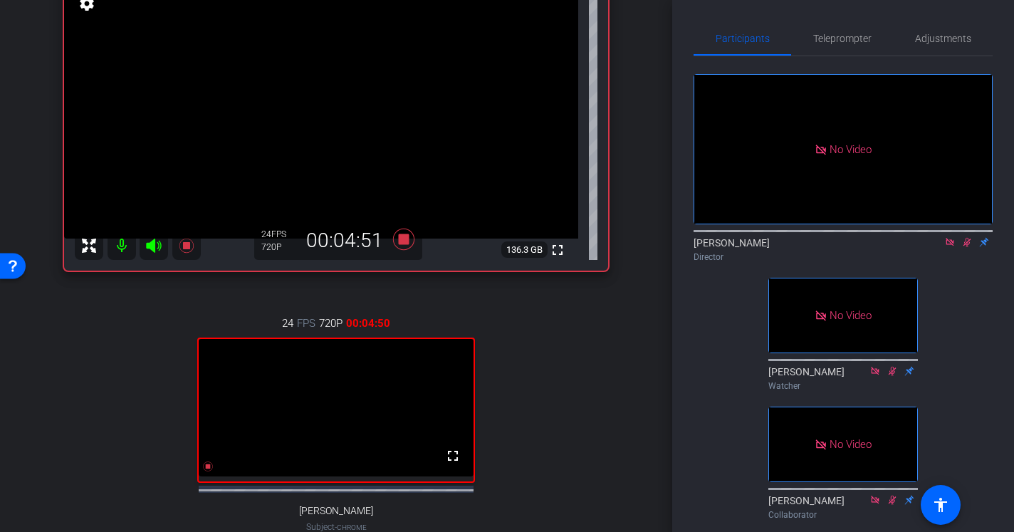
click at [950, 247] on icon at bounding box center [949, 242] width 11 height 10
click at [951, 247] on icon at bounding box center [951, 242] width 8 height 9
click at [950, 247] on icon at bounding box center [949, 242] width 11 height 10
click at [936, 247] on icon at bounding box center [932, 242] width 11 height 10
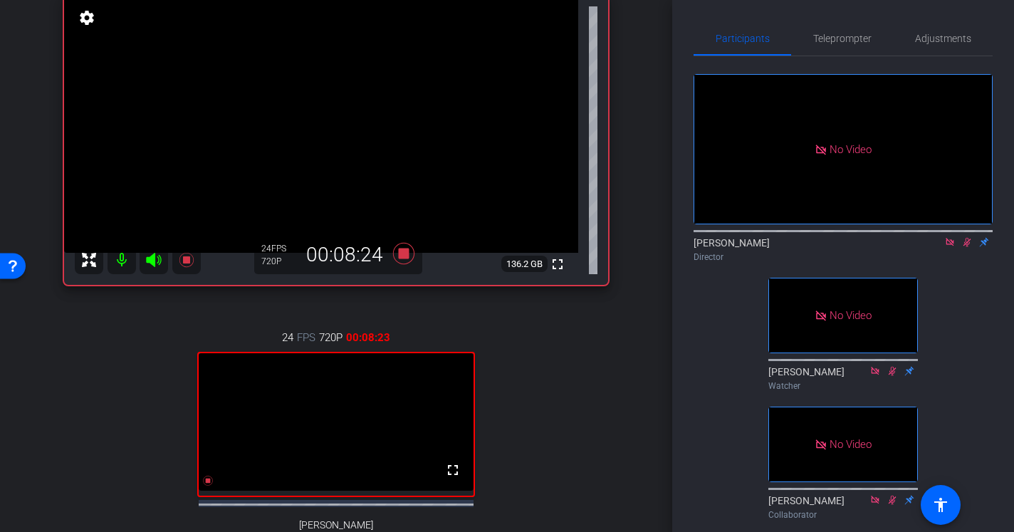
scroll to position [113, 0]
click at [949, 247] on icon at bounding box center [949, 242] width 11 height 10
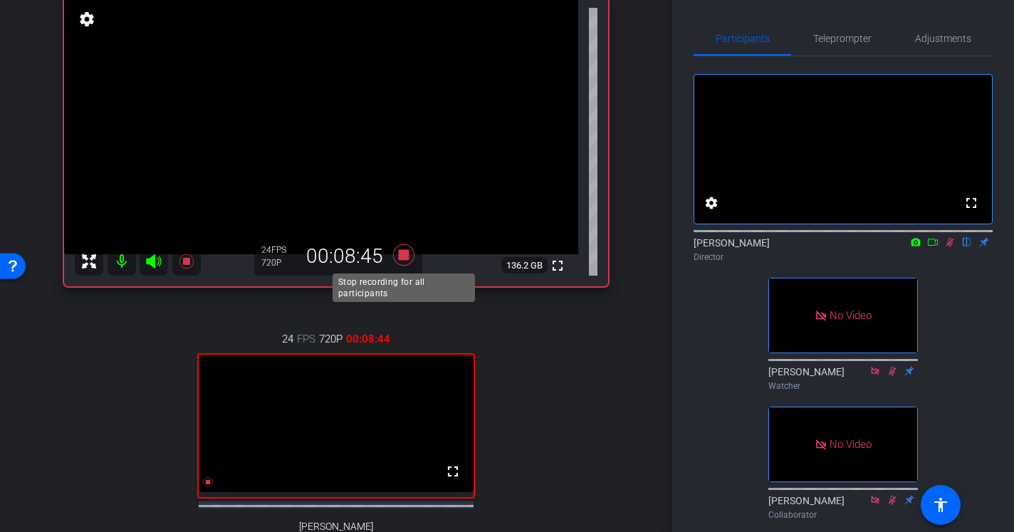
click at [404, 254] on icon at bounding box center [403, 254] width 21 height 21
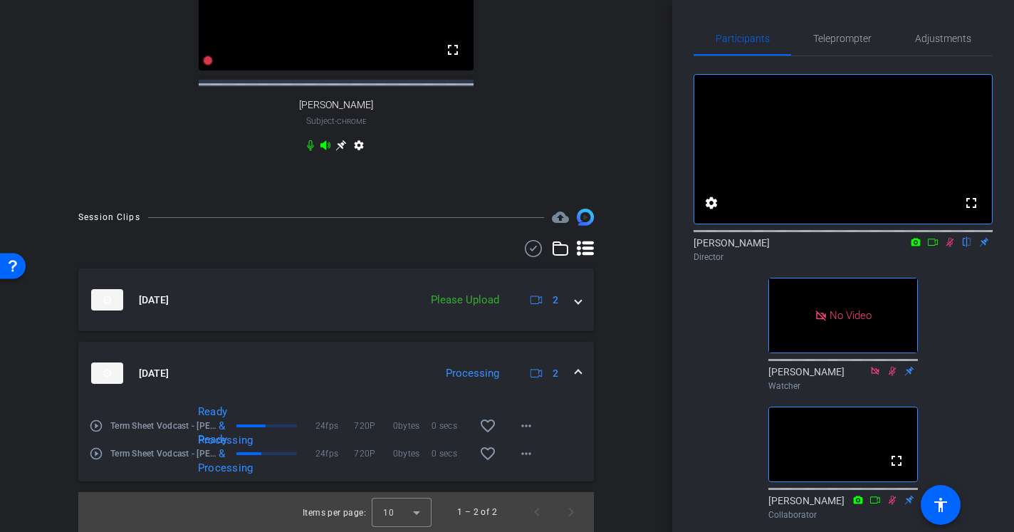
scroll to position [523, 0]
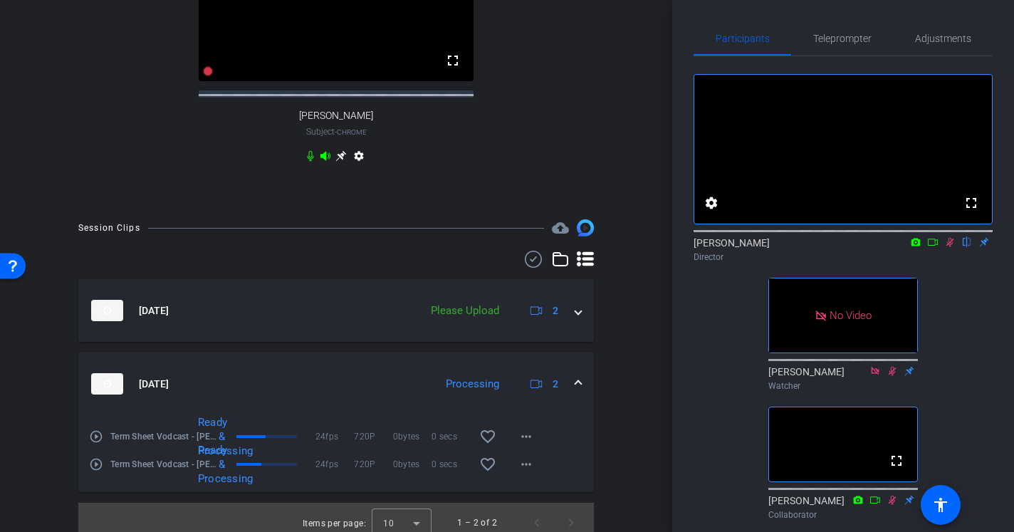
click at [579, 391] on span at bounding box center [578, 384] width 6 height 15
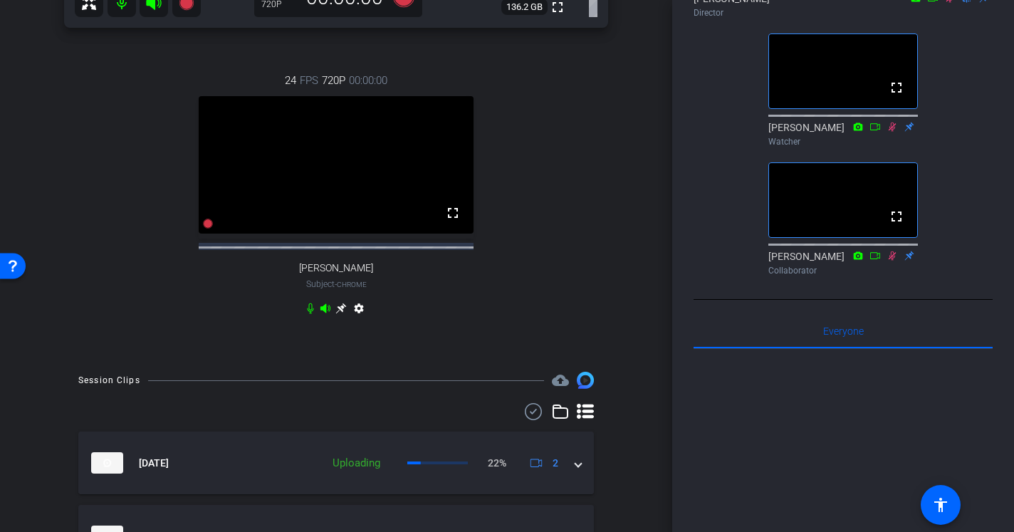
scroll to position [470, 0]
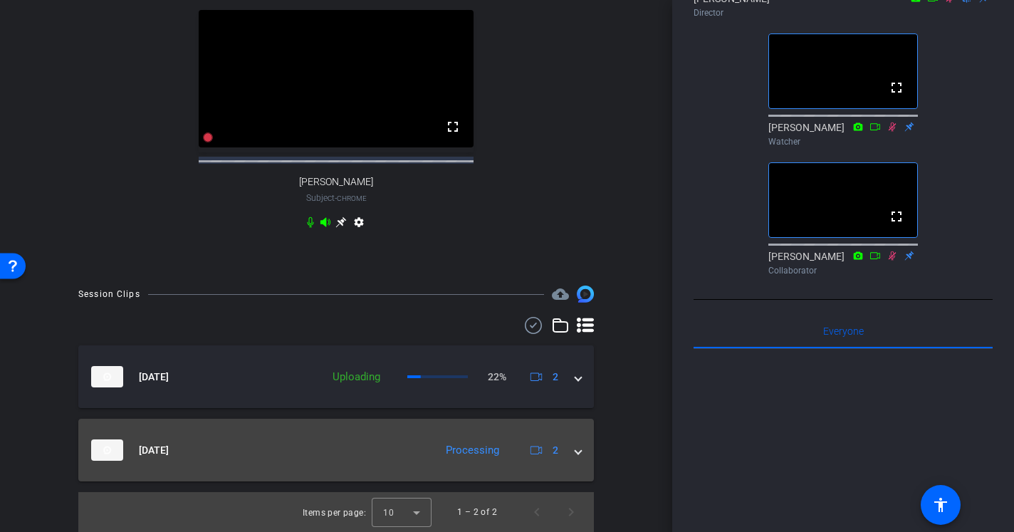
click at [580, 449] on span at bounding box center [578, 450] width 6 height 15
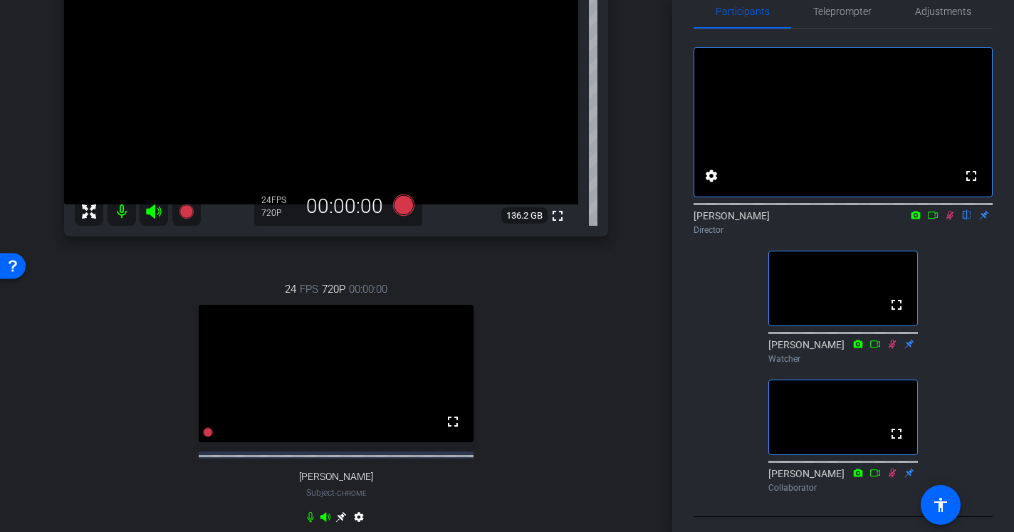
scroll to position [90, 0]
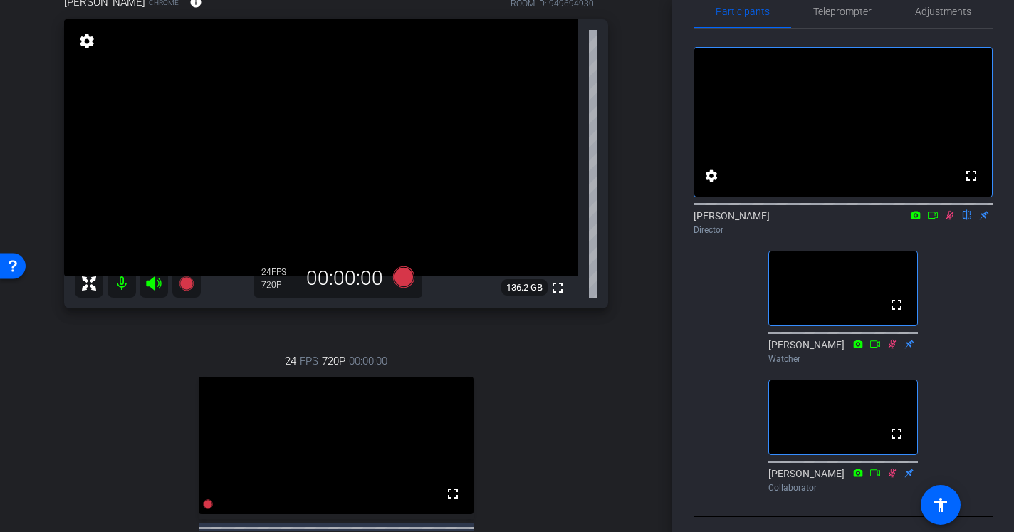
click at [934, 219] on icon at bounding box center [933, 215] width 10 height 7
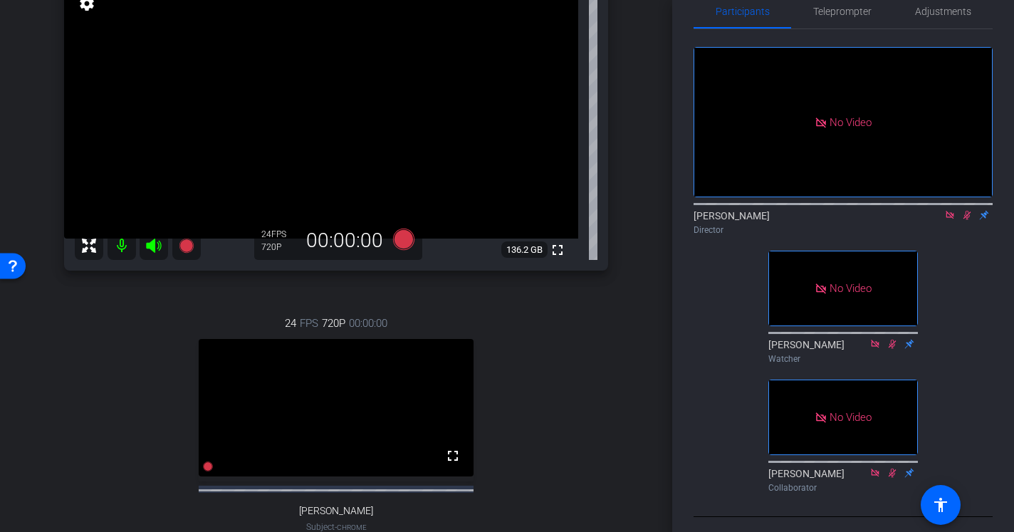
scroll to position [127, 0]
click at [952, 219] on icon at bounding box center [950, 215] width 8 height 8
click at [937, 220] on icon at bounding box center [932, 215] width 11 height 10
click at [588, 412] on div "24 FPS 720P 00:00:00 fullscreen Evan Reiser Subject - Chrome settings" at bounding box center [336, 440] width 544 height 294
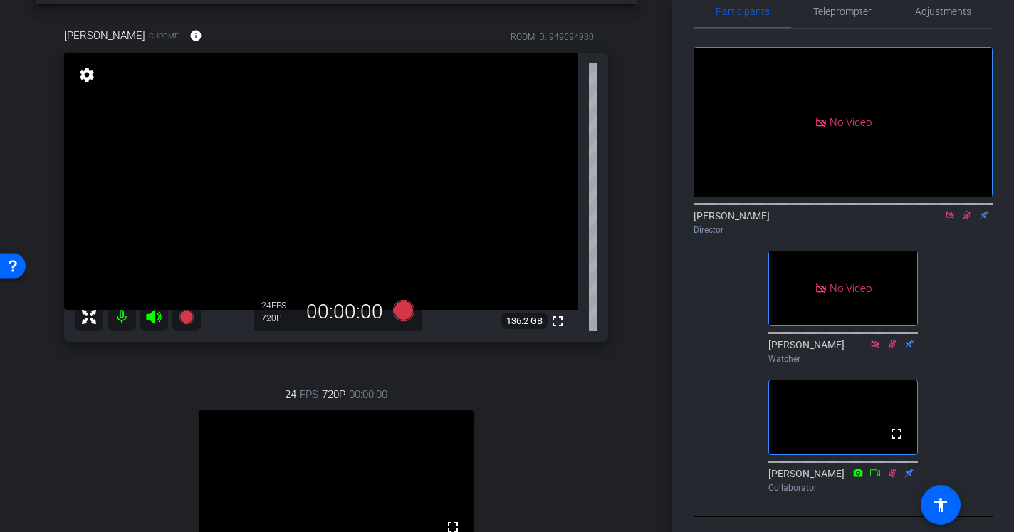
scroll to position [152, 0]
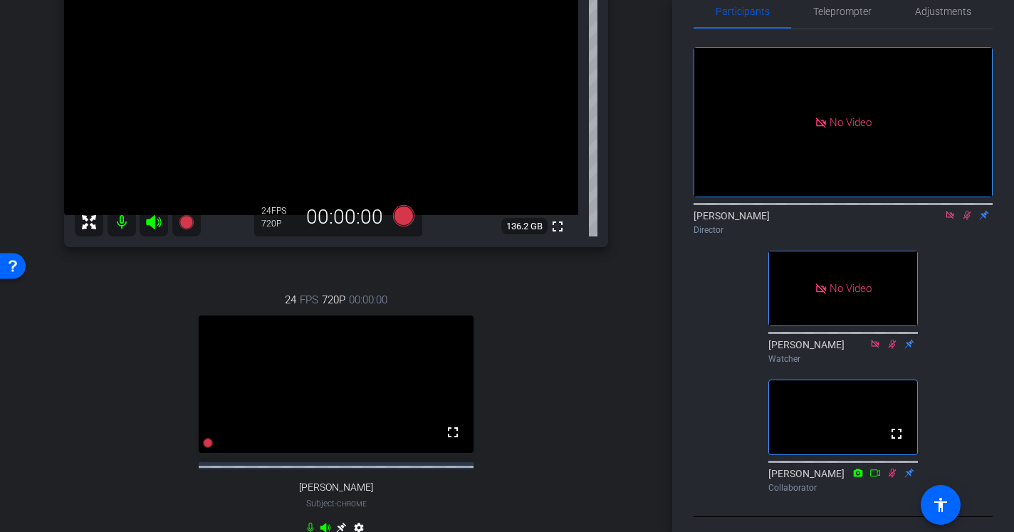
click at [950, 220] on icon at bounding box center [949, 215] width 11 height 10
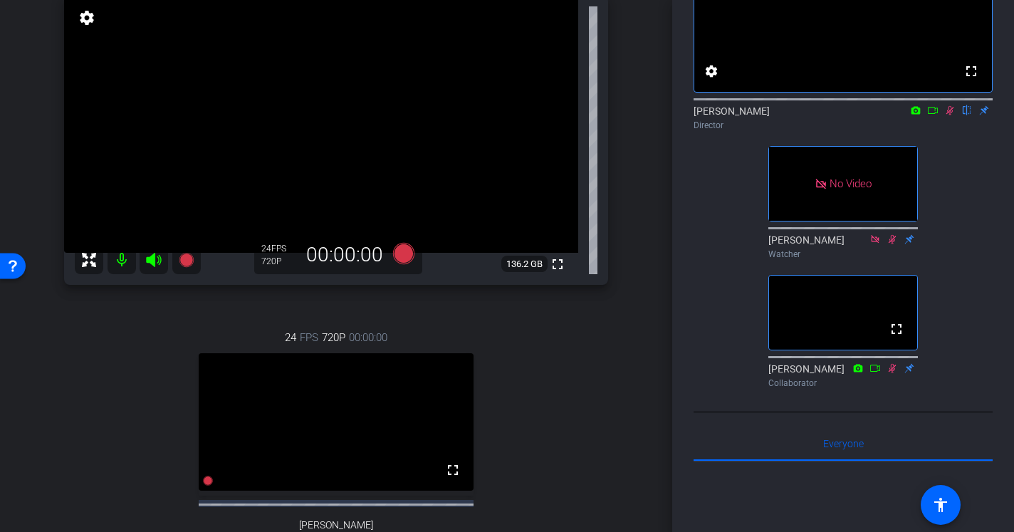
scroll to position [119, 0]
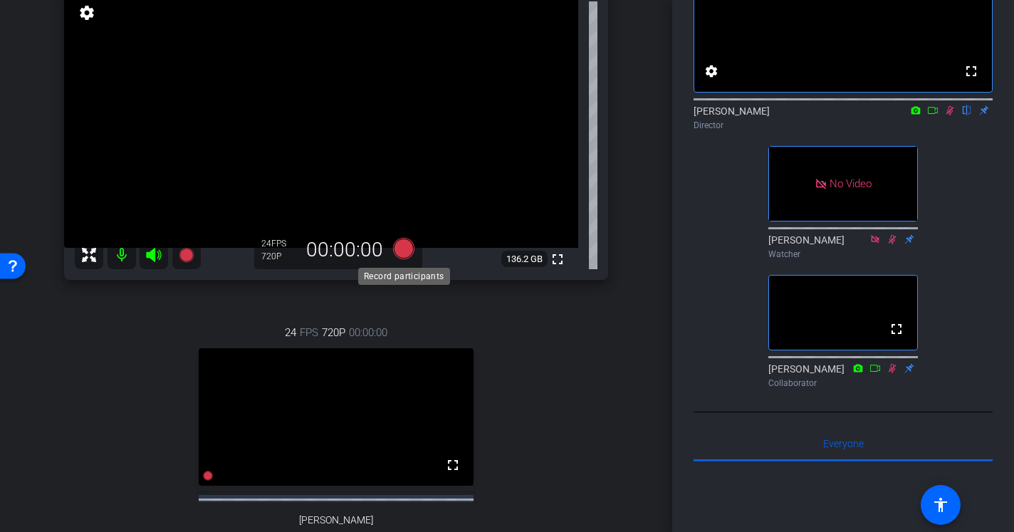
click at [404, 246] on icon at bounding box center [403, 248] width 21 height 21
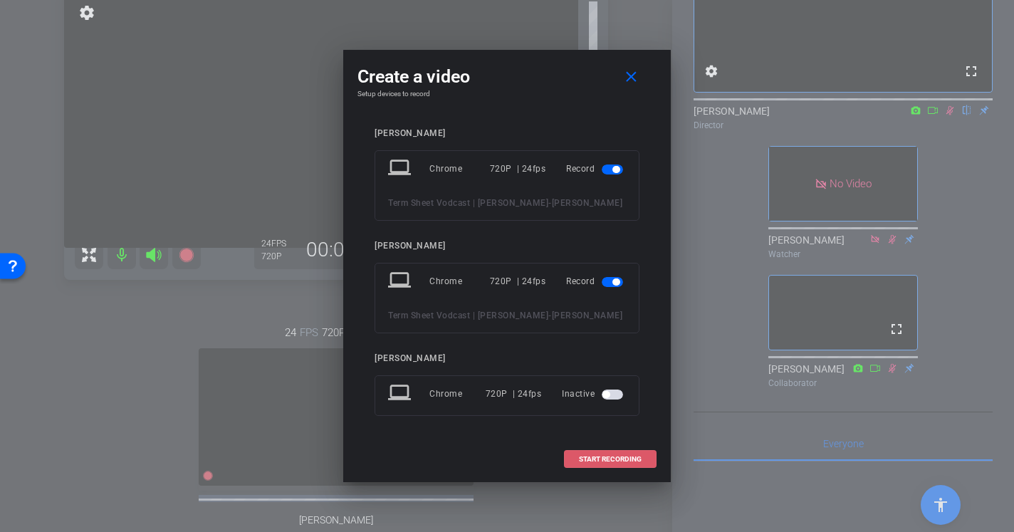
click at [612, 457] on span "START RECORDING" at bounding box center [610, 459] width 63 height 7
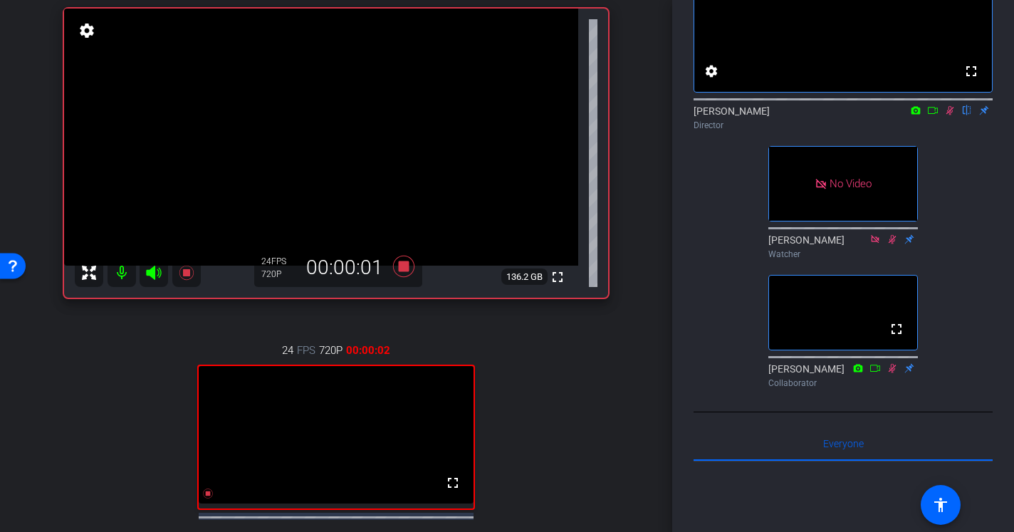
scroll to position [136, 0]
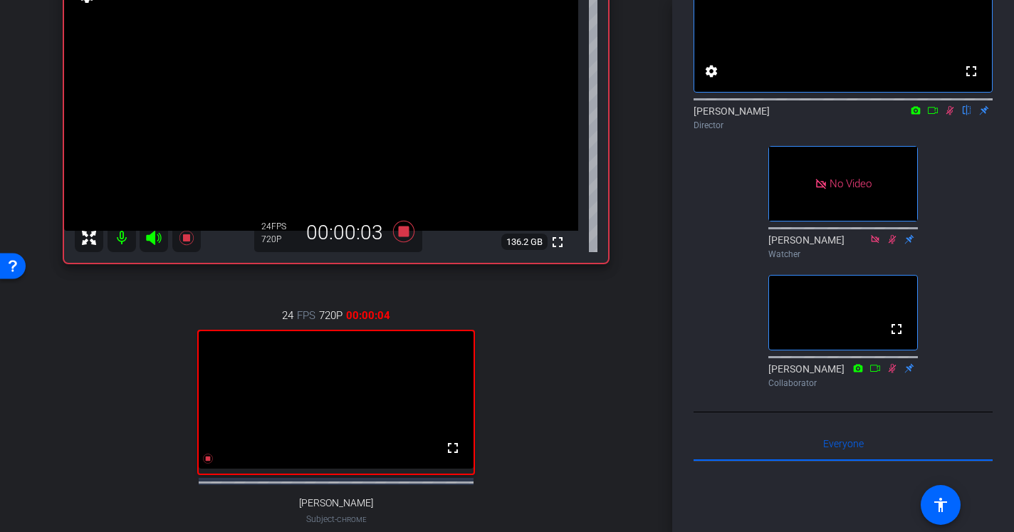
click at [933, 115] on icon at bounding box center [932, 110] width 11 height 10
click at [950, 115] on icon at bounding box center [949, 110] width 11 height 10
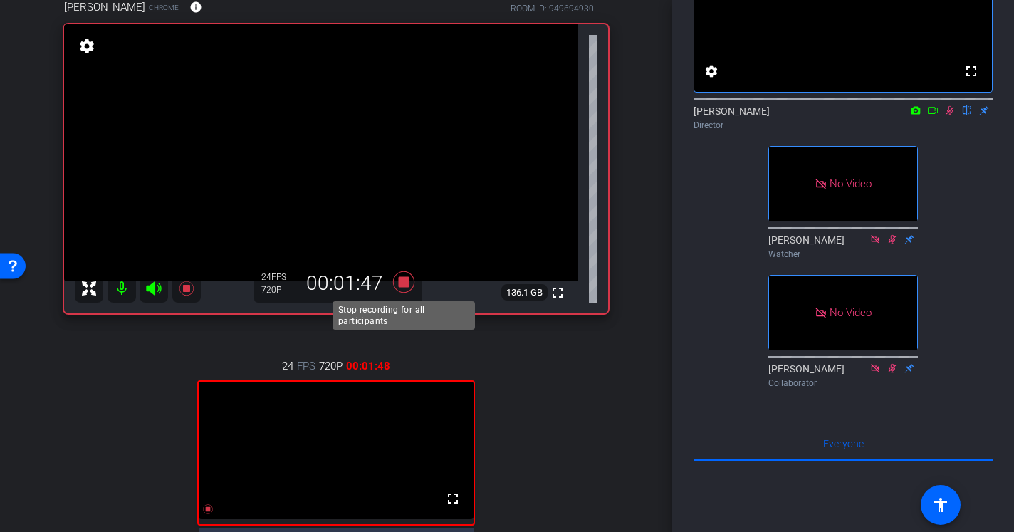
click at [403, 281] on icon at bounding box center [403, 281] width 21 height 21
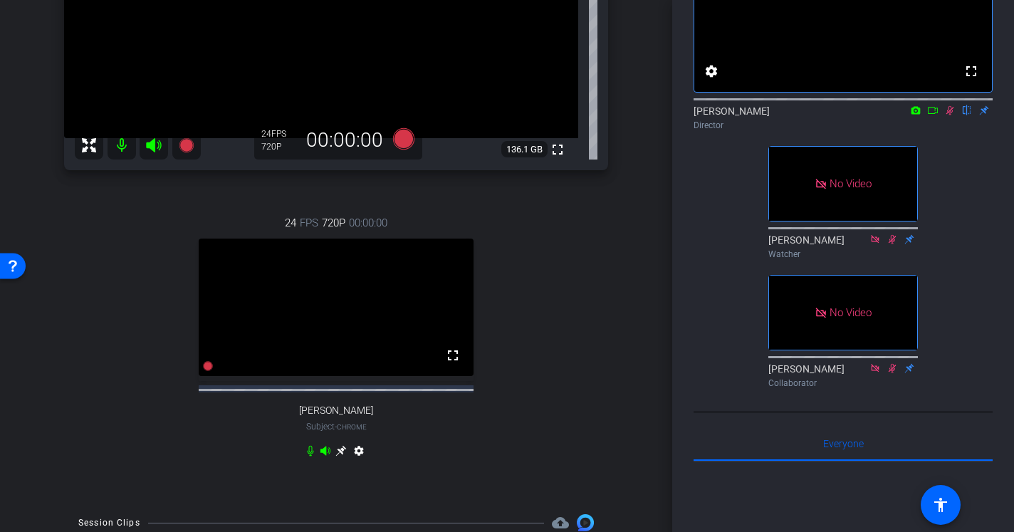
scroll to position [187, 0]
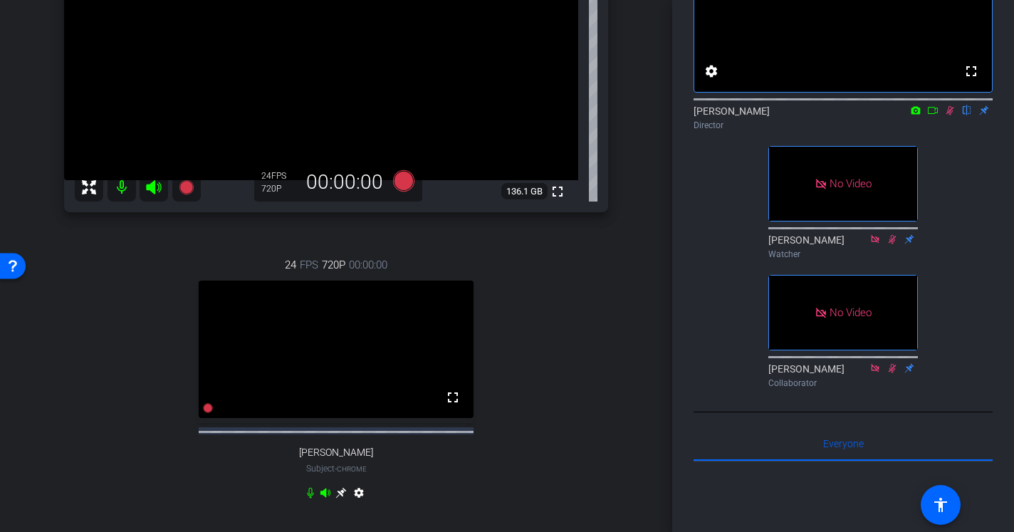
click at [935, 115] on icon at bounding box center [932, 110] width 11 height 10
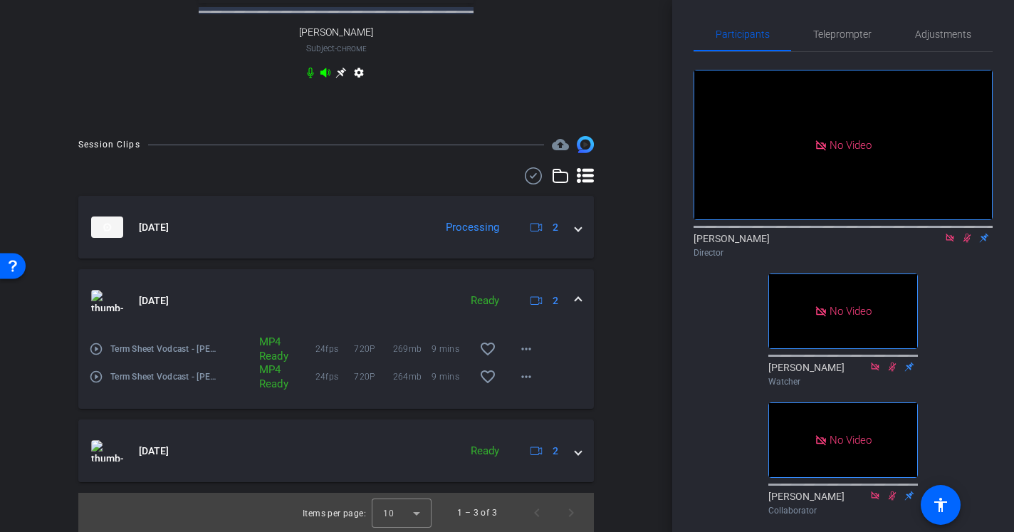
scroll to position [620, 0]
click at [578, 298] on span at bounding box center [578, 300] width 6 height 15
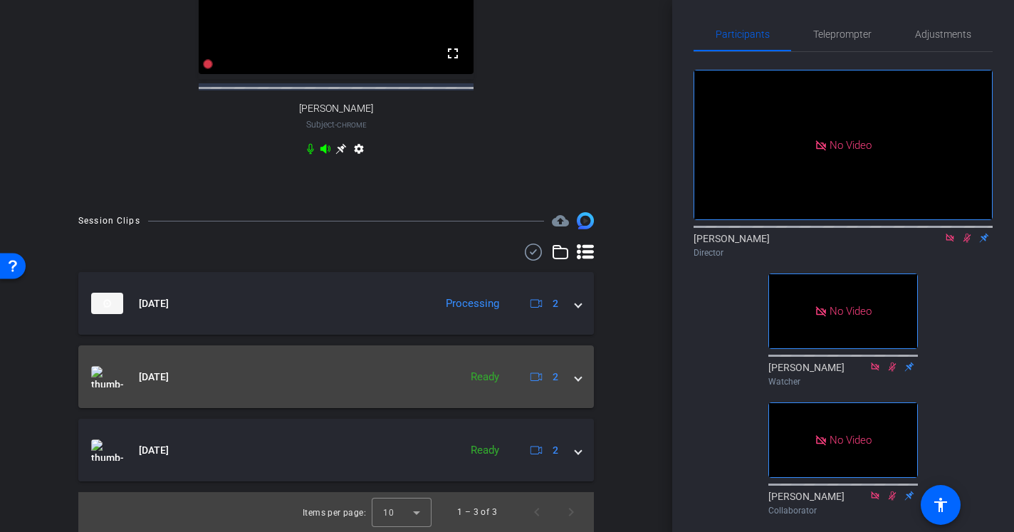
scroll to position [543, 0]
click at [581, 377] on span at bounding box center [578, 377] width 6 height 15
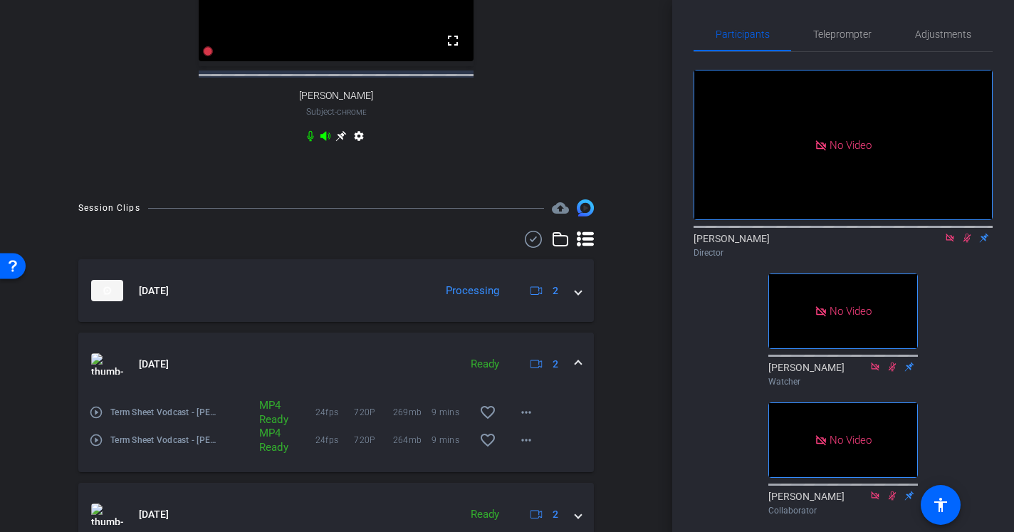
scroll to position [620, 0]
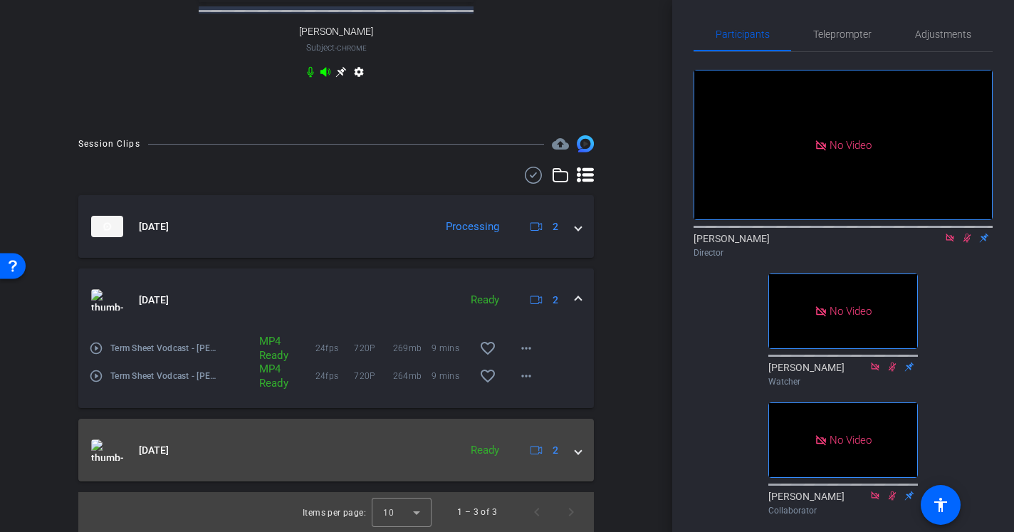
click at [580, 445] on span at bounding box center [578, 450] width 6 height 15
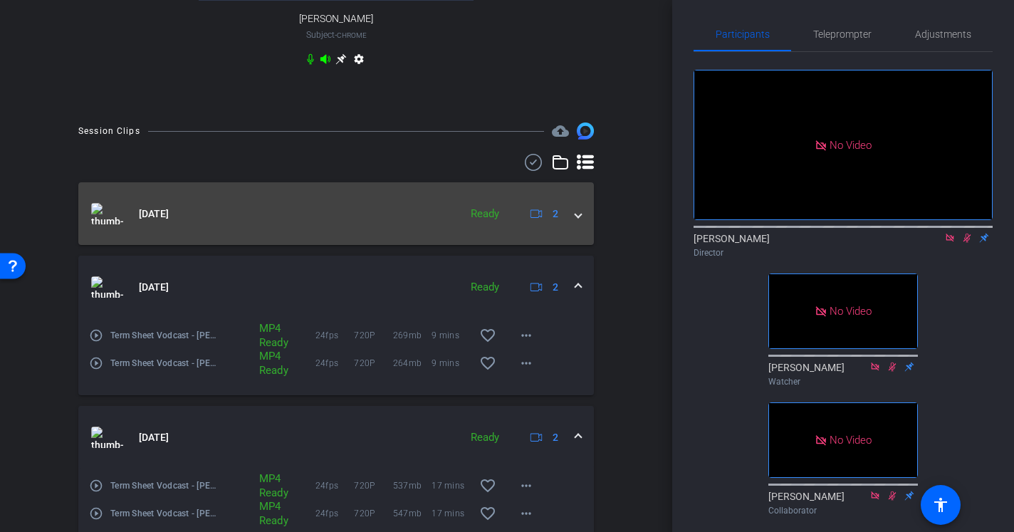
click at [578, 221] on span at bounding box center [578, 214] width 6 height 15
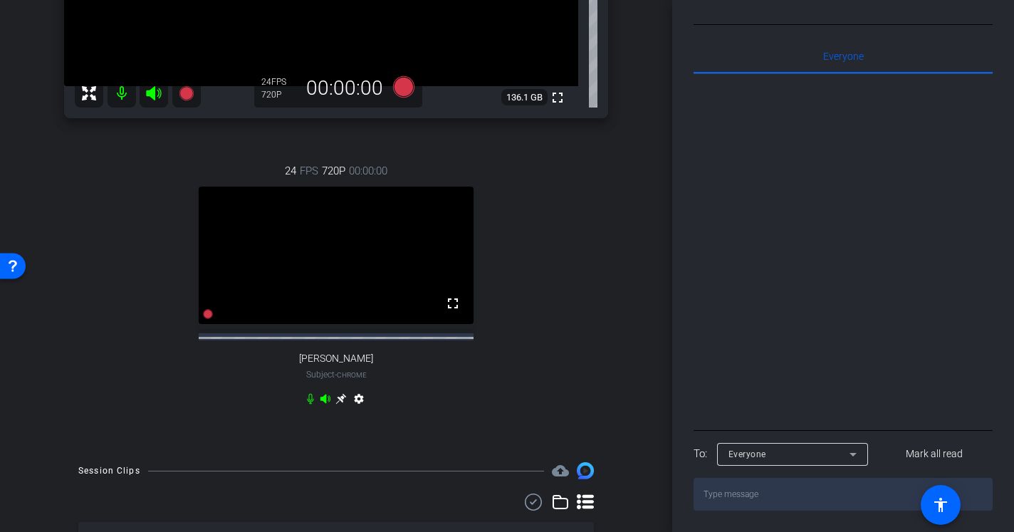
scroll to position [157, 0]
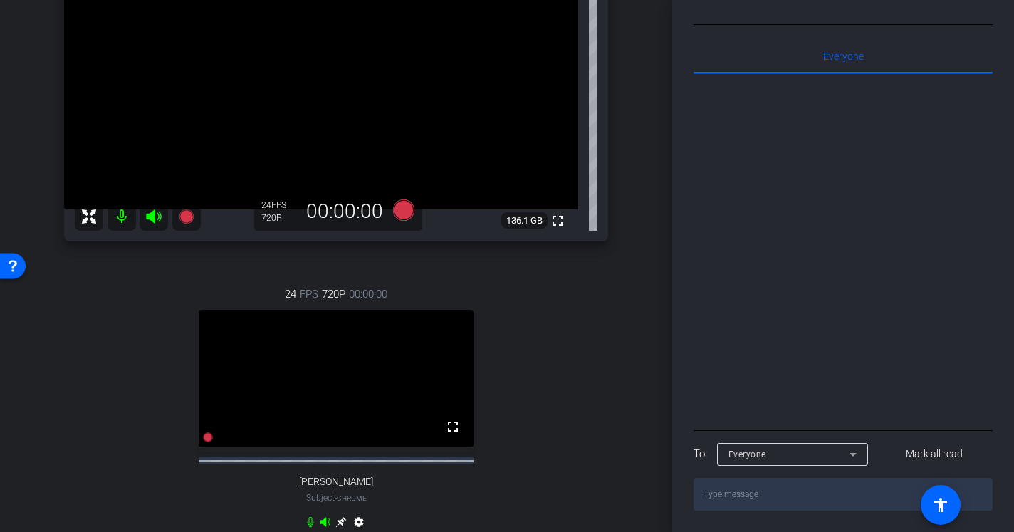
click at [580, 311] on div "24 FPS 720P 00:00:00 fullscreen Evan Reiser Subject - Chrome settings" at bounding box center [336, 410] width 544 height 294
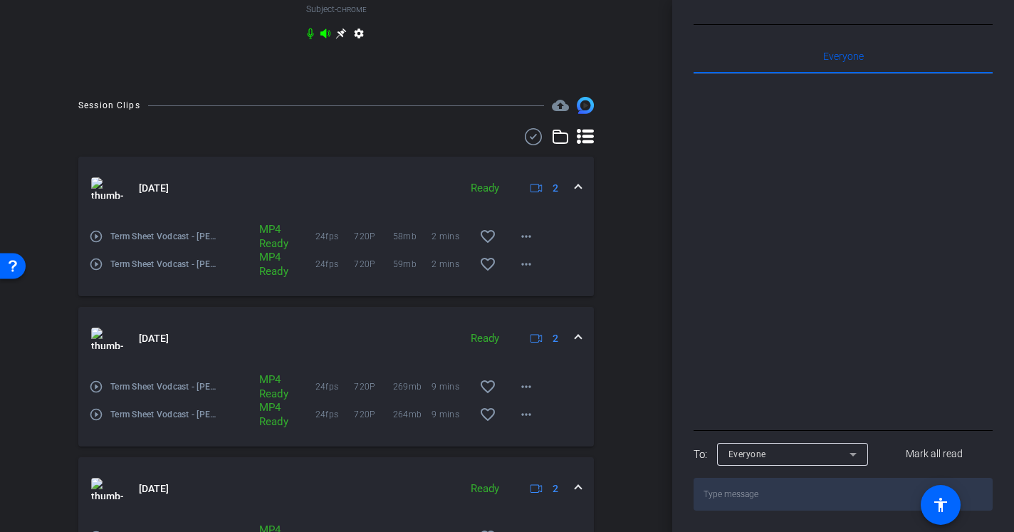
scroll to position [774, 0]
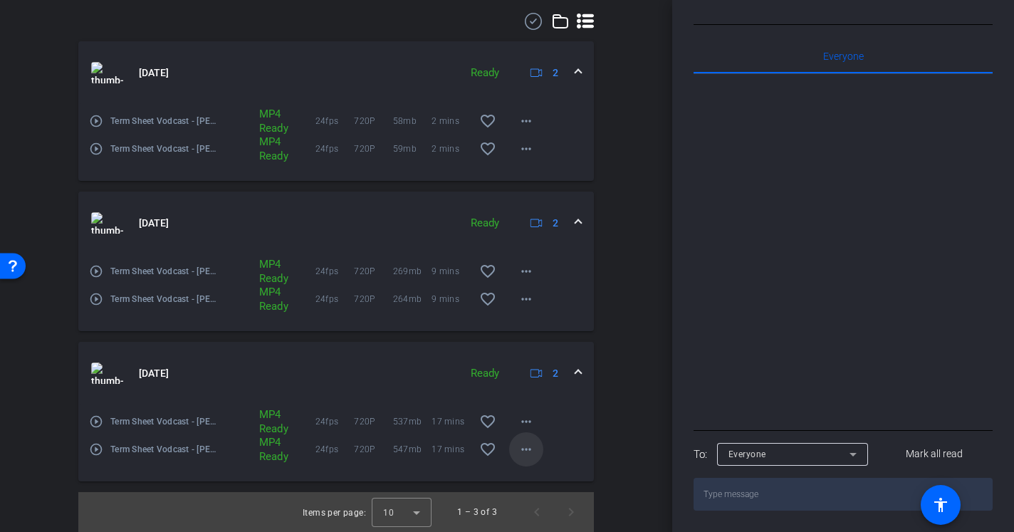
click at [527, 448] on mat-icon "more_horiz" at bounding box center [526, 449] width 17 height 17
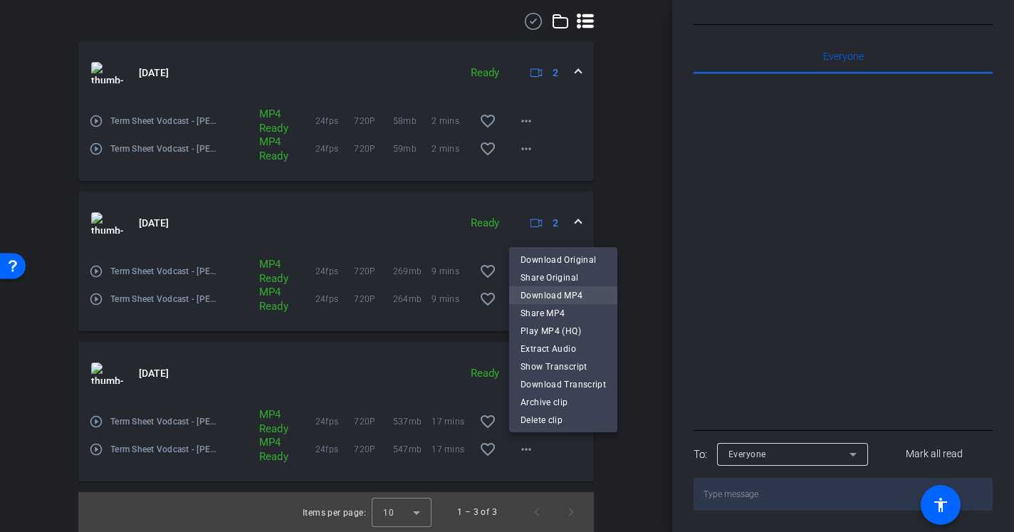
click at [578, 296] on span "Download MP4" at bounding box center [563, 295] width 85 height 17
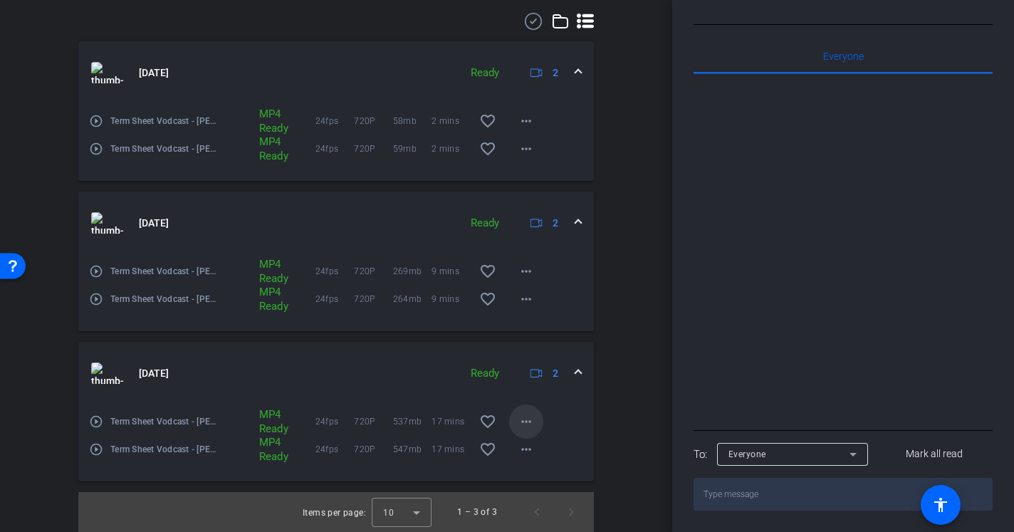
click at [516, 424] on span at bounding box center [526, 422] width 34 height 34
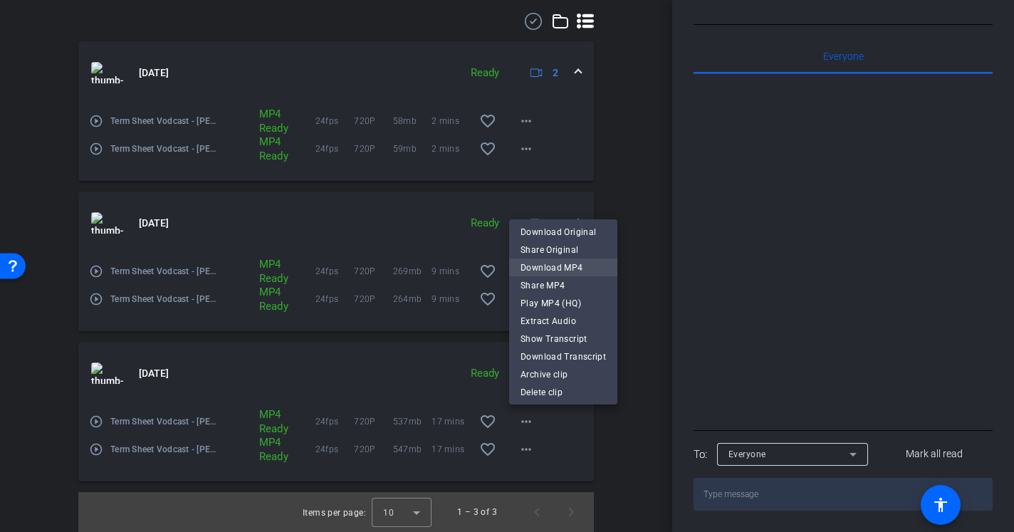
click at [580, 264] on span "Download MP4" at bounding box center [563, 267] width 85 height 17
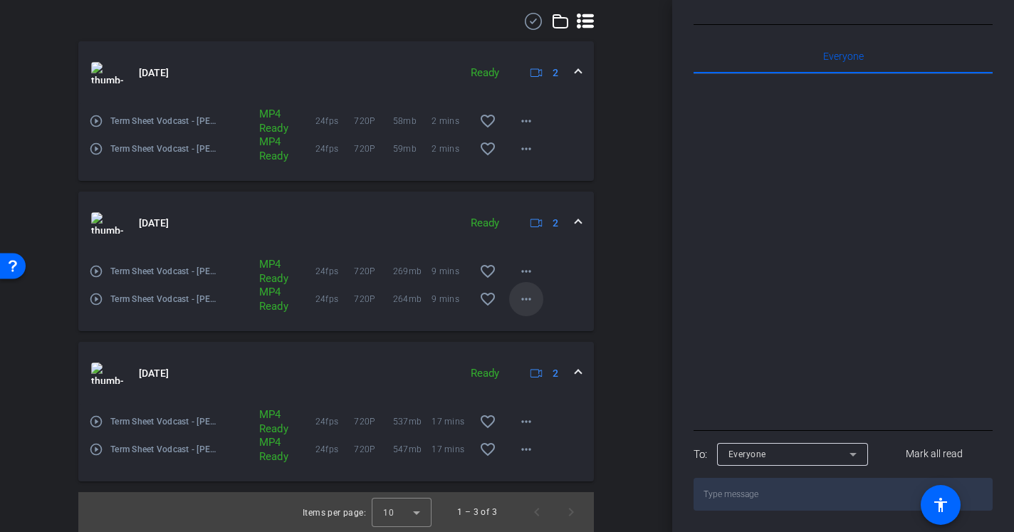
click at [519, 298] on mat-icon "more_horiz" at bounding box center [526, 299] width 17 height 17
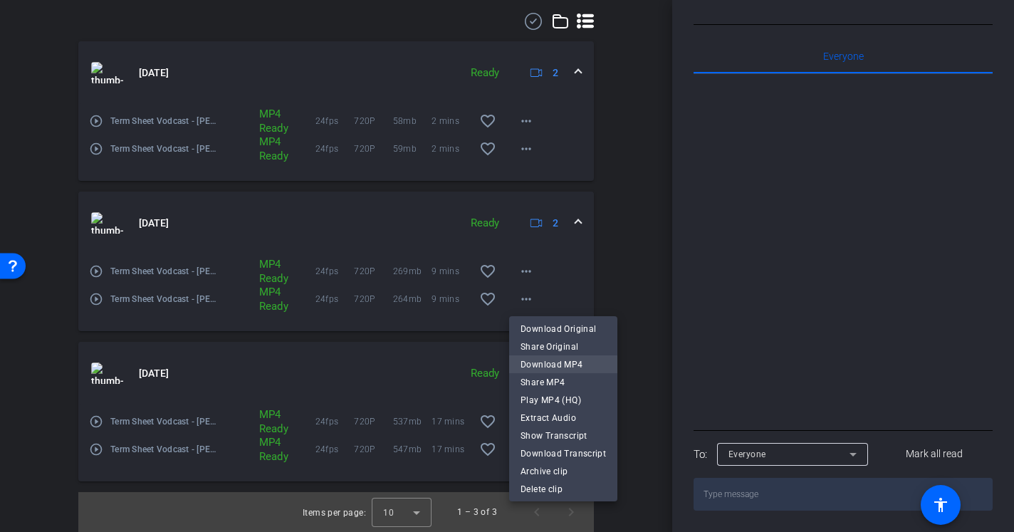
click at [558, 361] on span "Download MP4" at bounding box center [563, 364] width 85 height 17
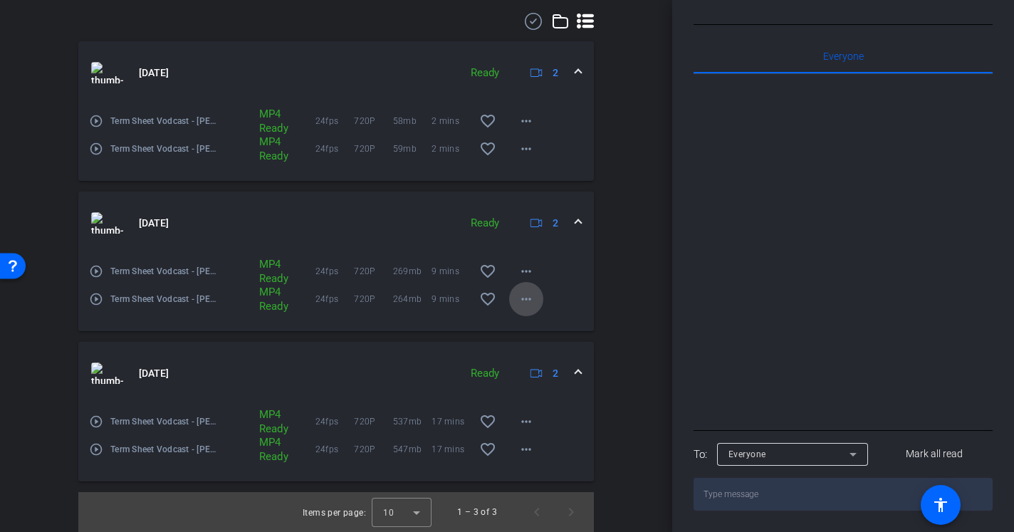
click at [538, 304] on span at bounding box center [526, 299] width 34 height 34
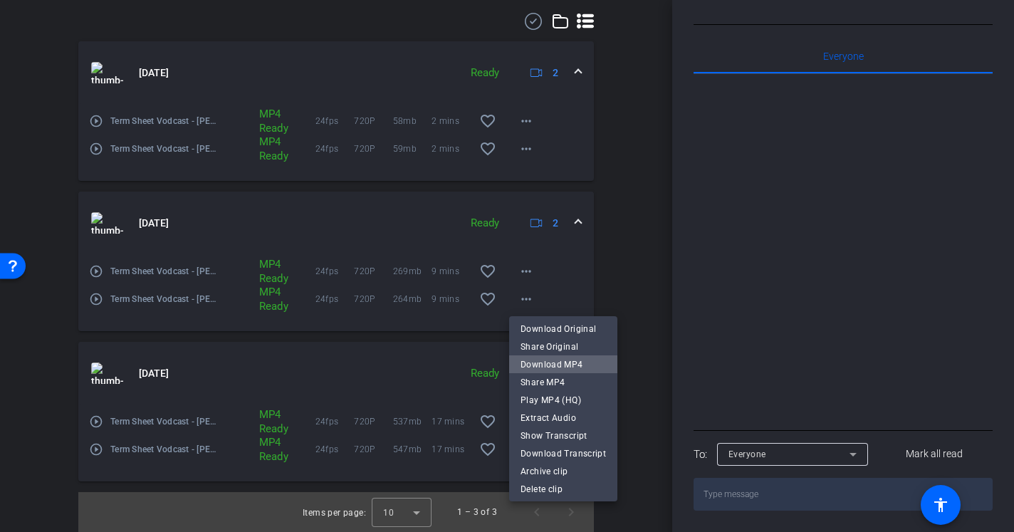
click at [575, 368] on span "Download MP4" at bounding box center [563, 364] width 85 height 17
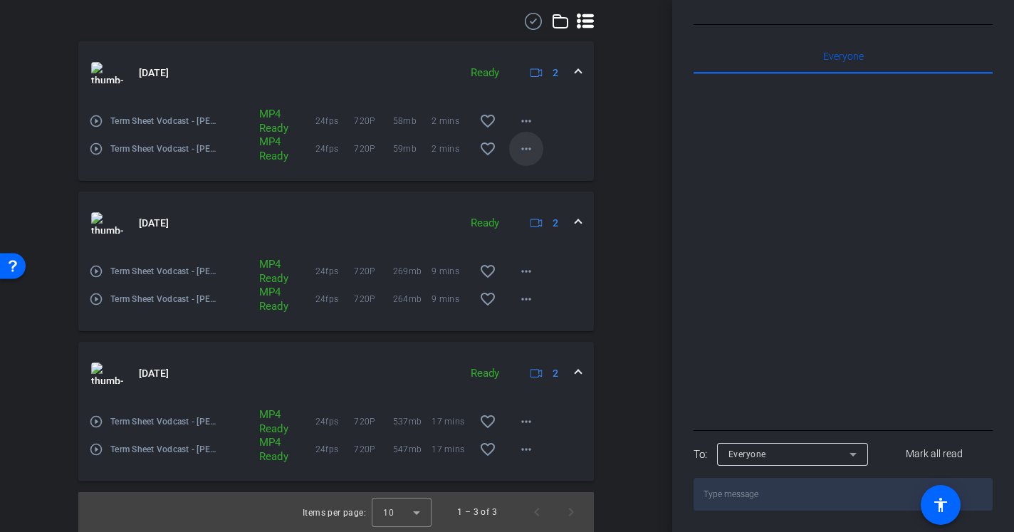
click at [538, 144] on span at bounding box center [526, 149] width 34 height 34
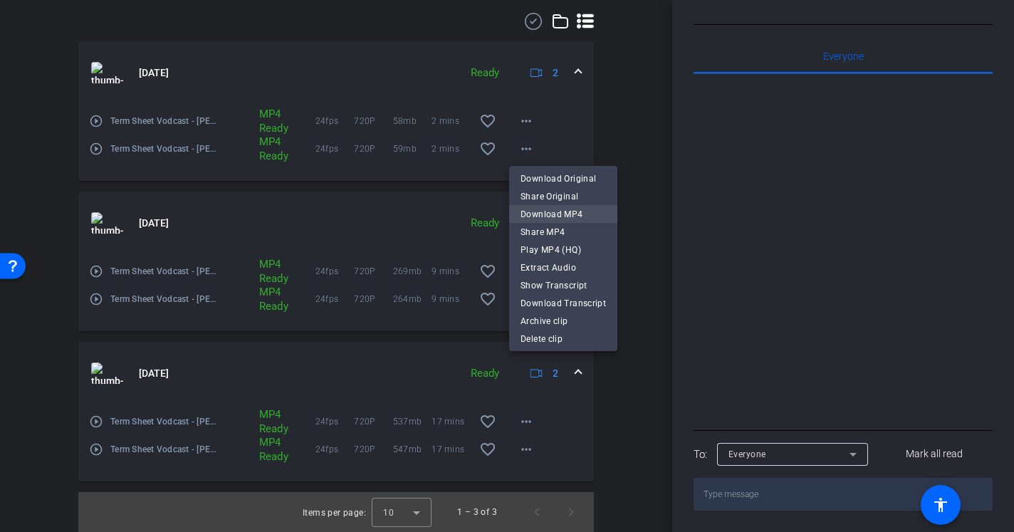
click at [578, 210] on span "Download MP4" at bounding box center [563, 214] width 85 height 17
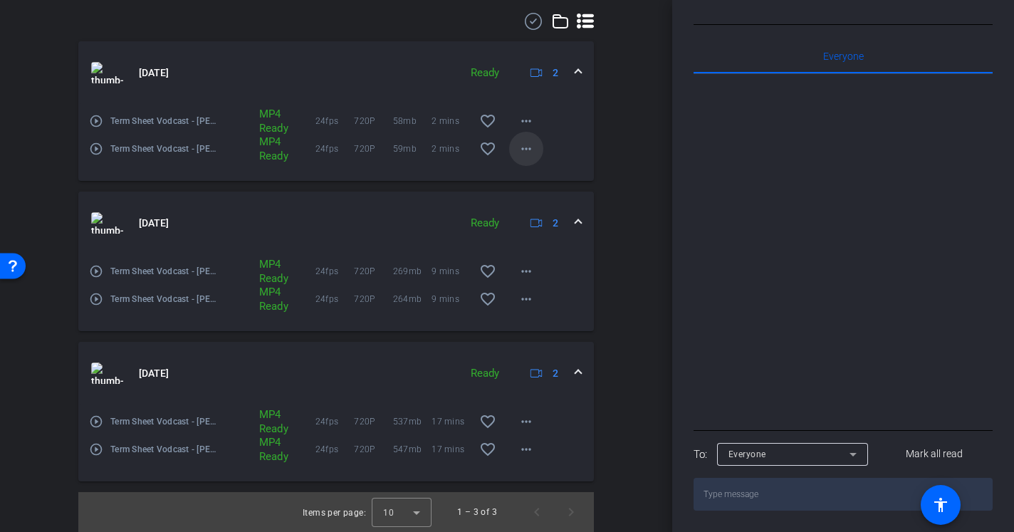
click at [535, 149] on mat-icon "more_horiz" at bounding box center [526, 148] width 17 height 17
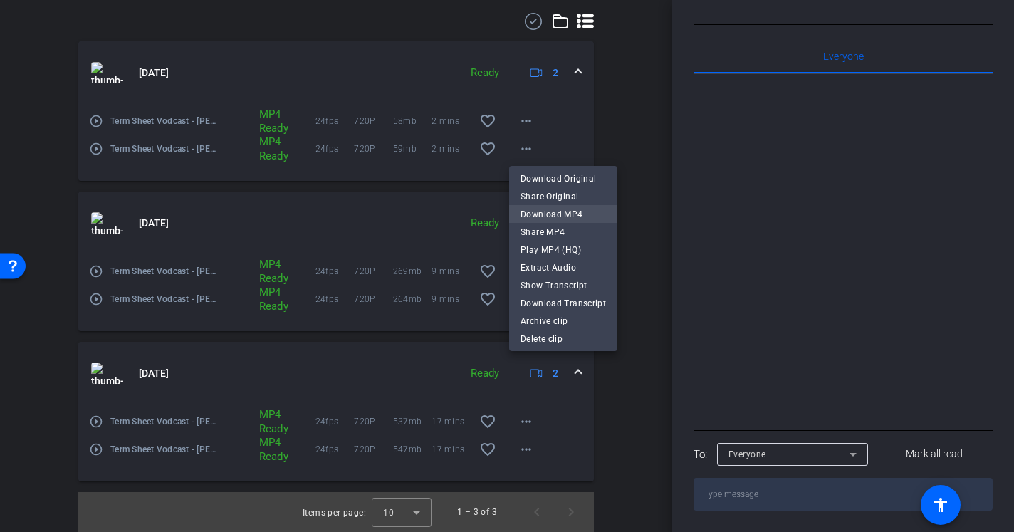
click at [576, 208] on span "Download MP4" at bounding box center [563, 214] width 85 height 17
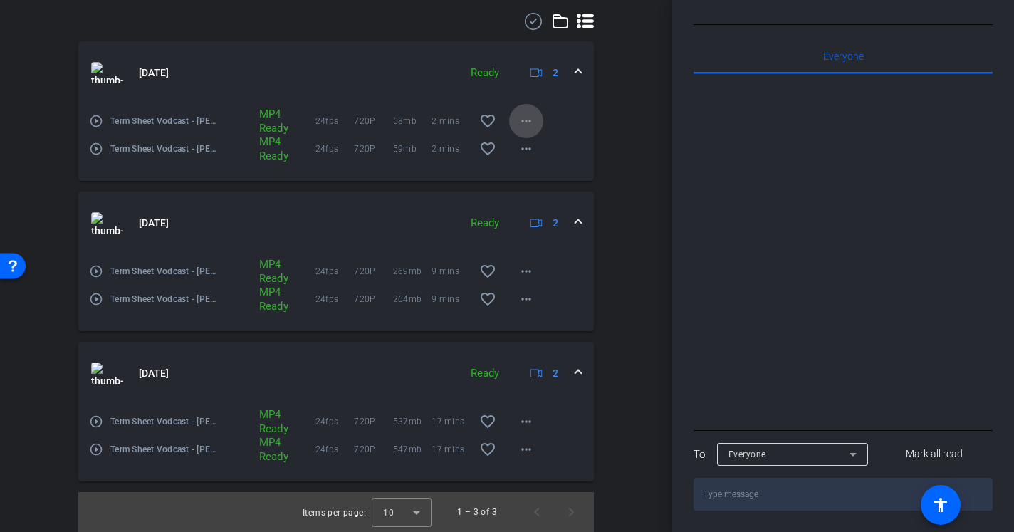
click at [533, 119] on mat-icon "more_horiz" at bounding box center [526, 121] width 17 height 17
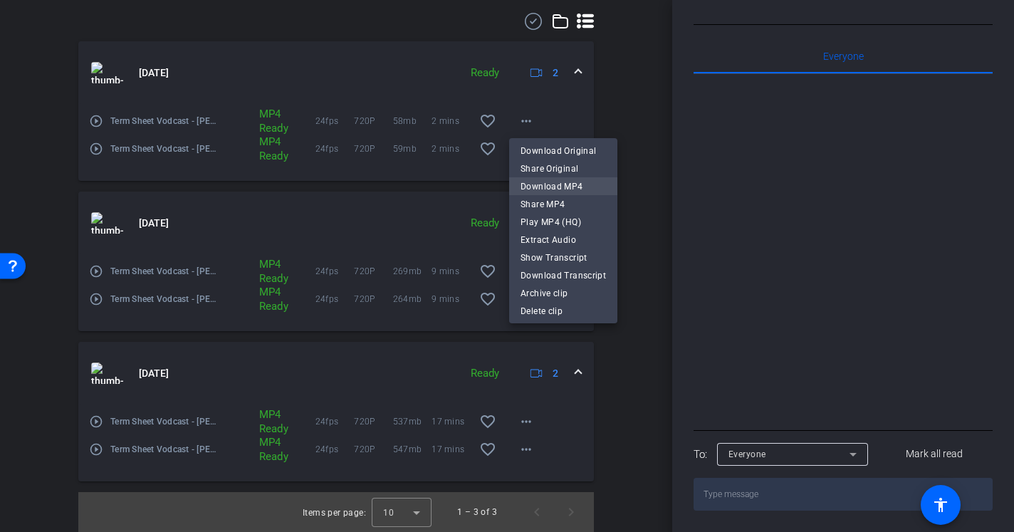
click at [583, 189] on span "Download MP4" at bounding box center [563, 186] width 85 height 17
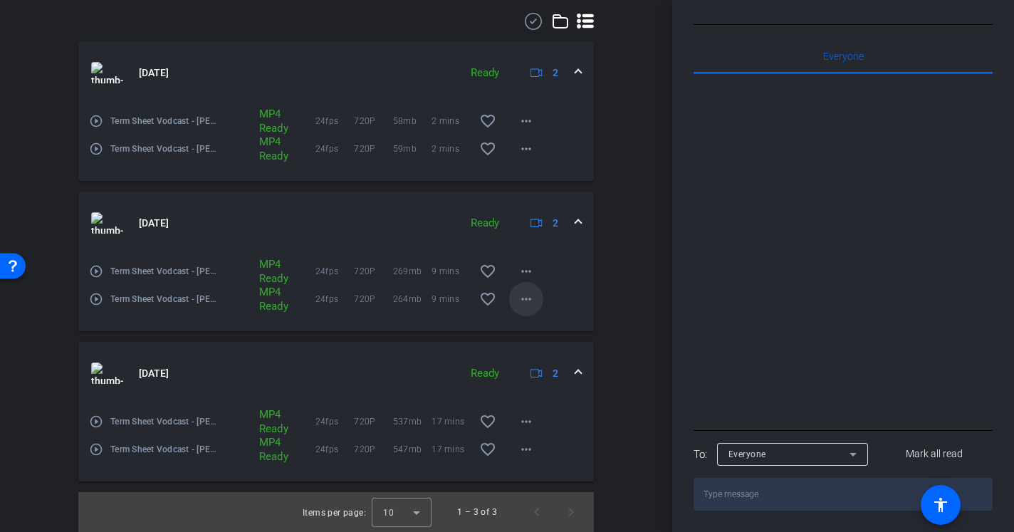
click at [521, 302] on mat-icon "more_horiz" at bounding box center [526, 299] width 17 height 17
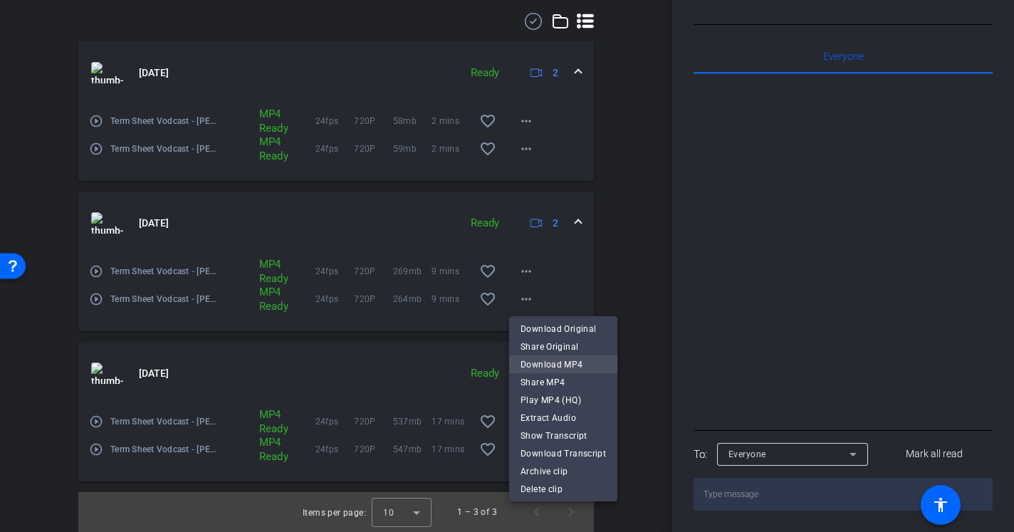
click at [581, 357] on span "Download MP4" at bounding box center [563, 364] width 85 height 17
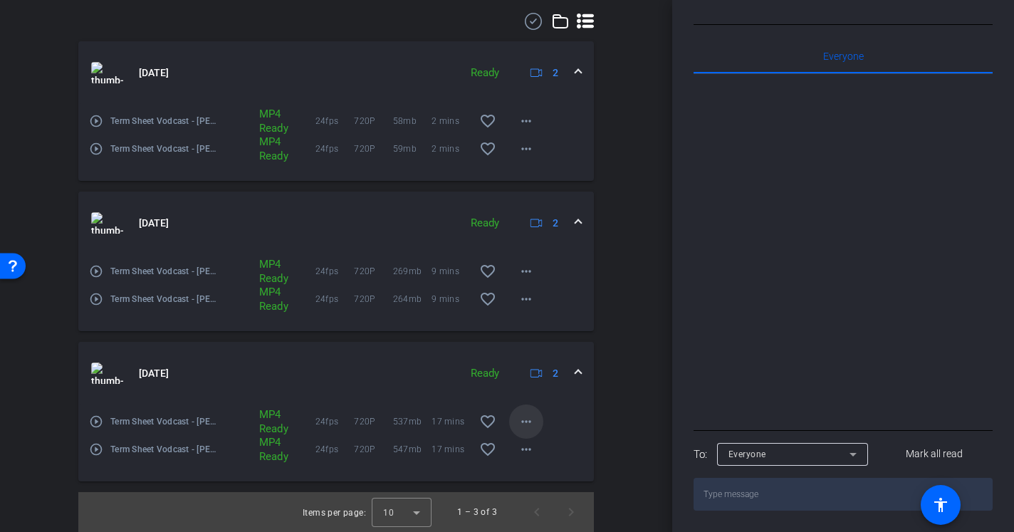
click at [526, 422] on mat-icon "more_horiz" at bounding box center [526, 421] width 17 height 17
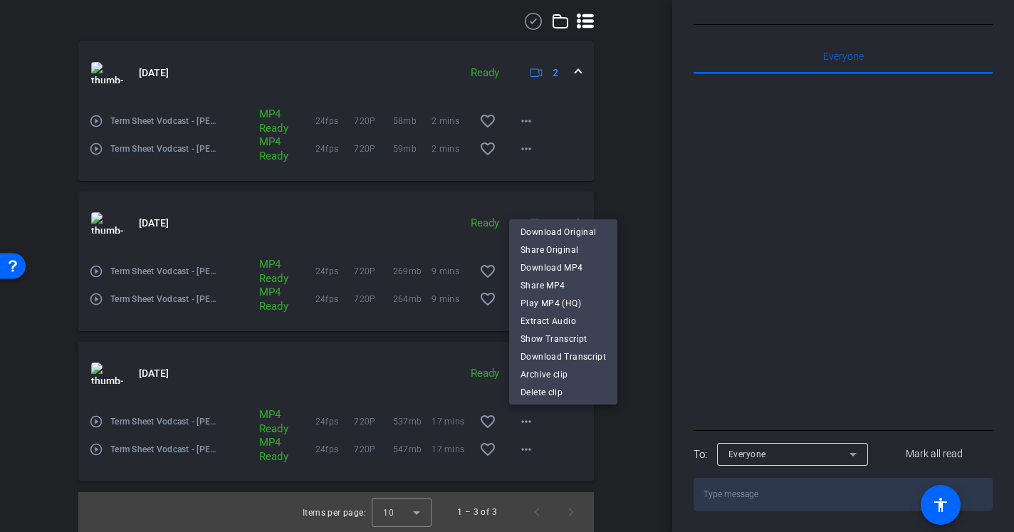
click at [526, 422] on div at bounding box center [507, 266] width 1014 height 532
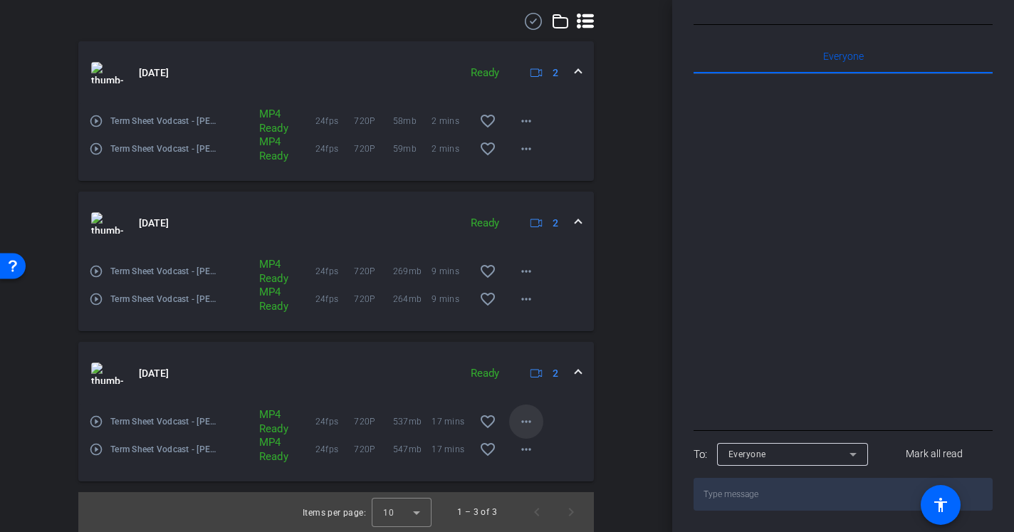
click at [531, 414] on mat-icon "more_horiz" at bounding box center [526, 421] width 17 height 17
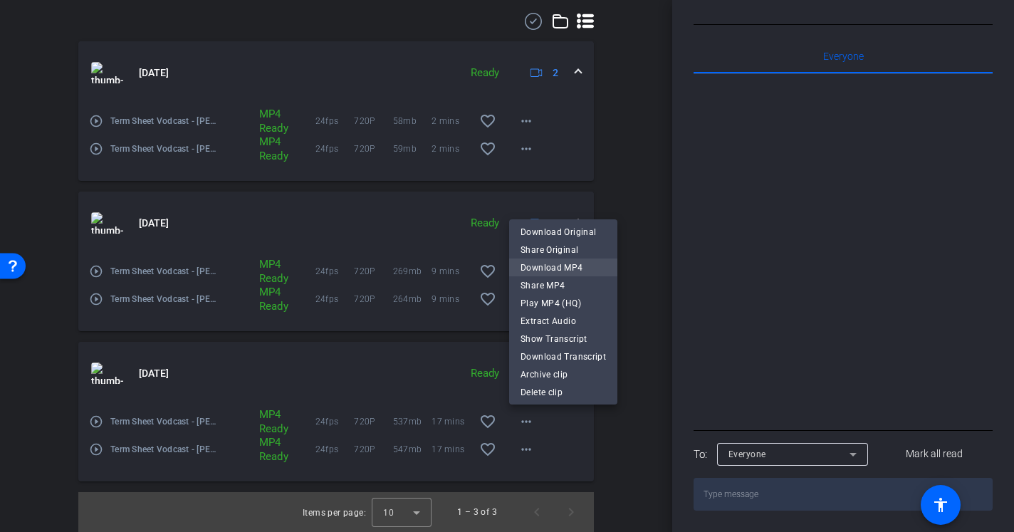
click at [584, 266] on span "Download MP4" at bounding box center [563, 267] width 85 height 17
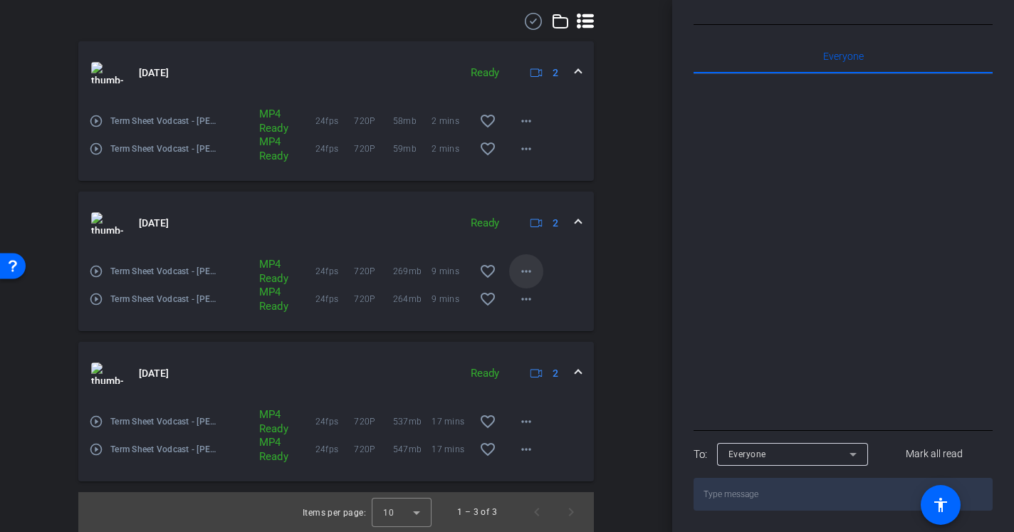
click at [528, 262] on span at bounding box center [526, 271] width 34 height 34
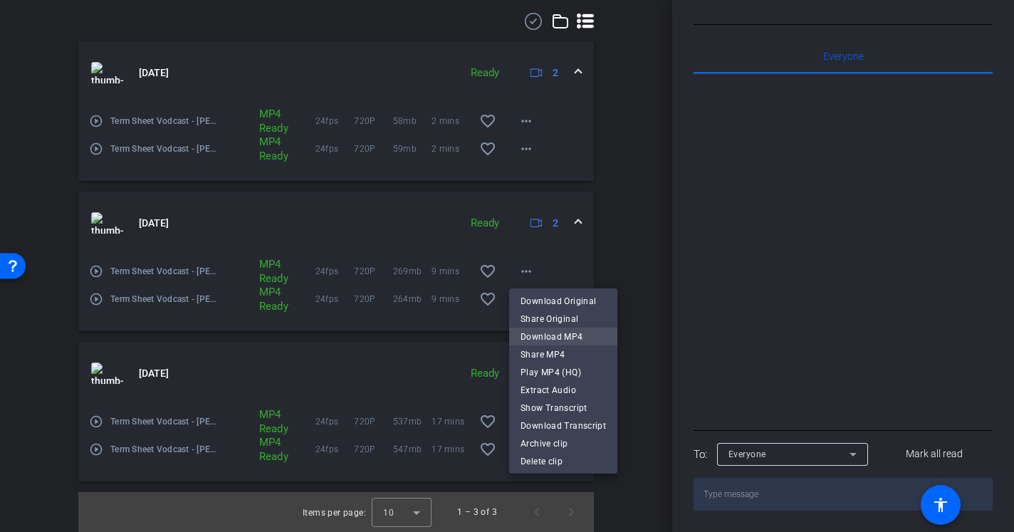
click at [568, 340] on span "Download MP4" at bounding box center [563, 336] width 85 height 17
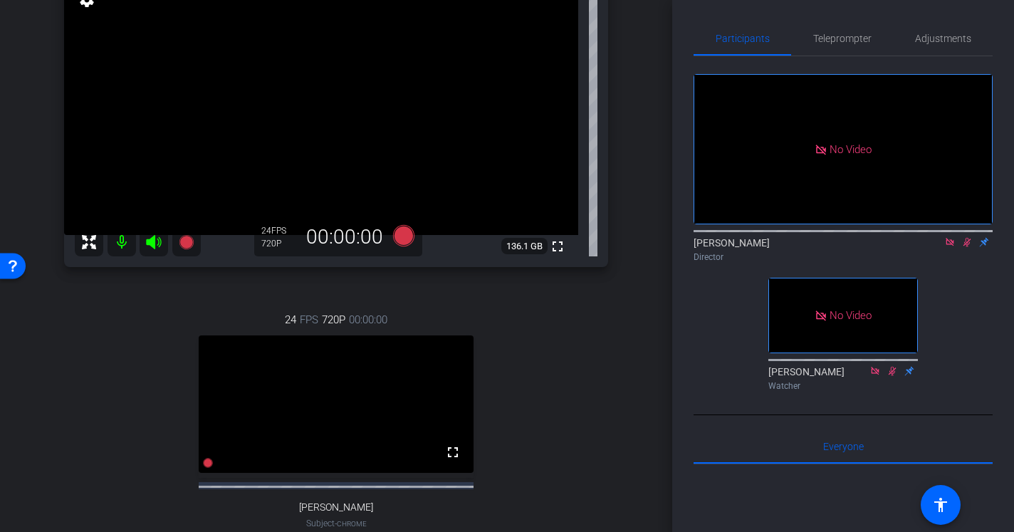
scroll to position [110, 0]
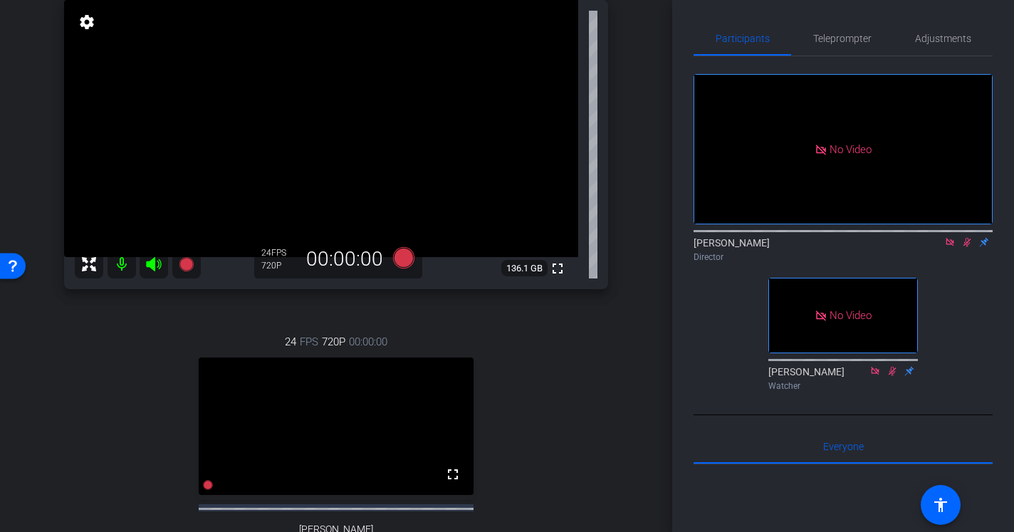
click at [660, 412] on div "arrow_back Term Sheet Vodcast | Evan Reiser Back to project Send invite account…" at bounding box center [336, 156] width 672 height 532
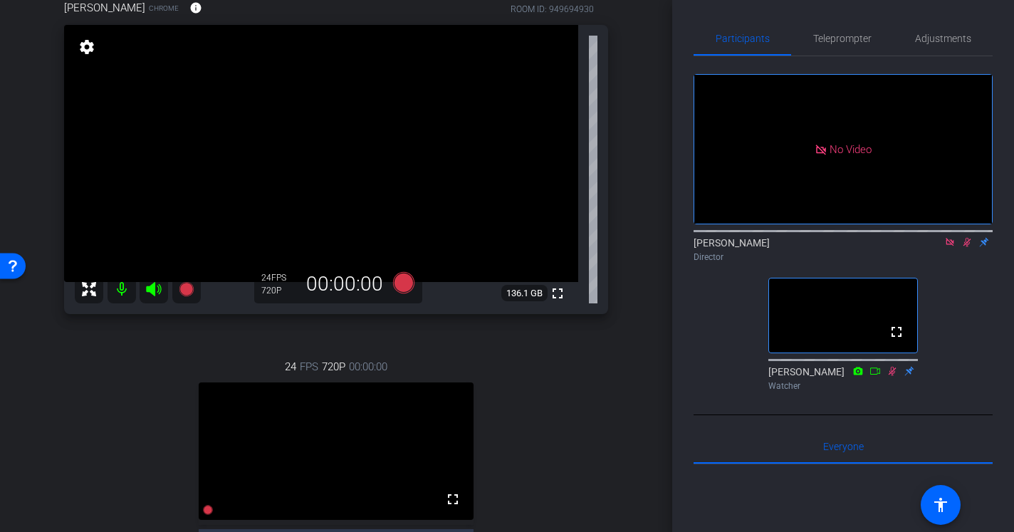
scroll to position [135, 0]
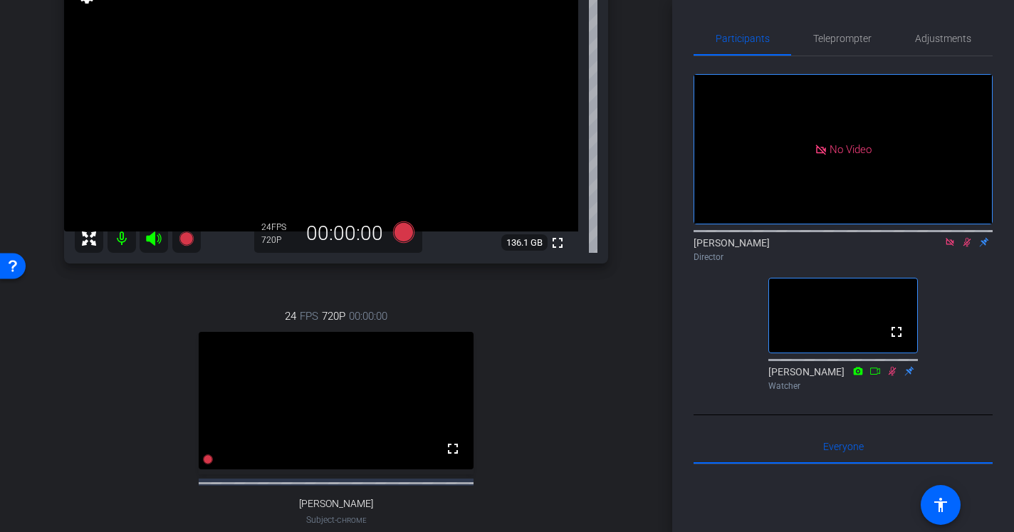
click at [952, 246] on icon at bounding box center [950, 242] width 8 height 8
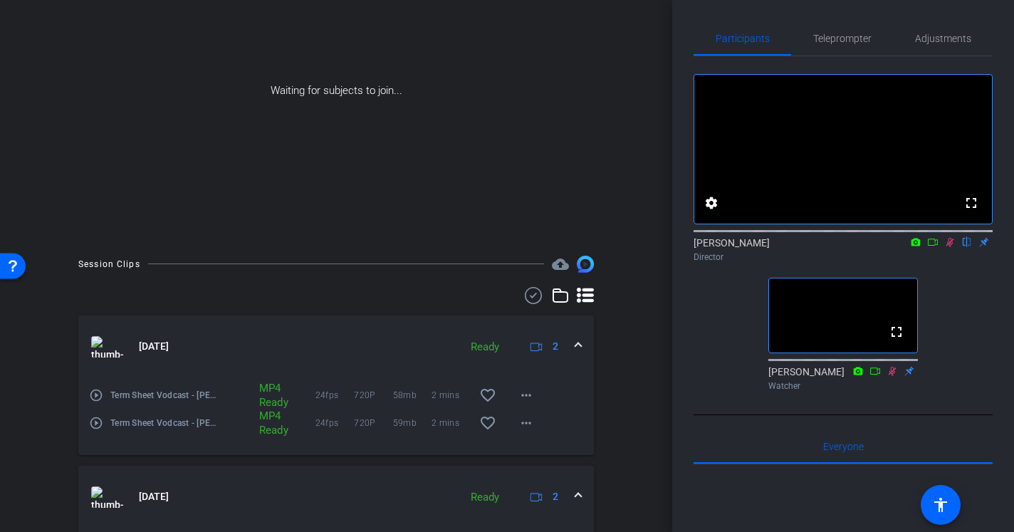
scroll to position [70, 0]
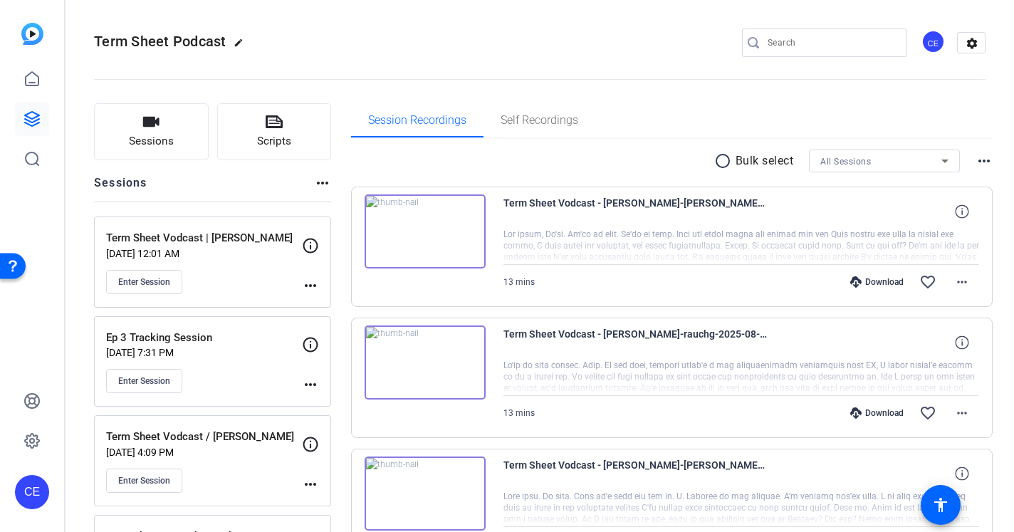
scroll to position [69, 0]
